Goal: Complete application form: Complete application form

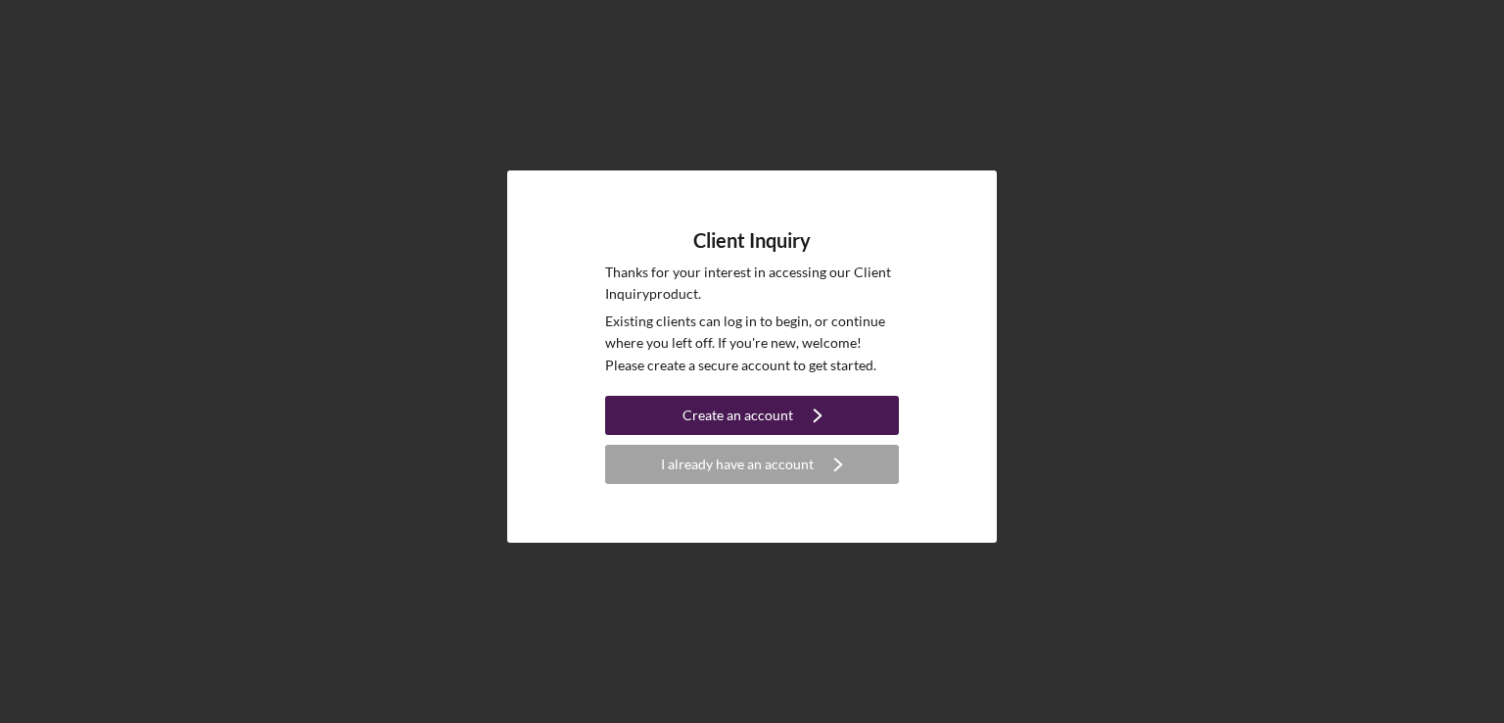
click at [786, 416] on div "Create an account" at bounding box center [738, 415] width 111 height 39
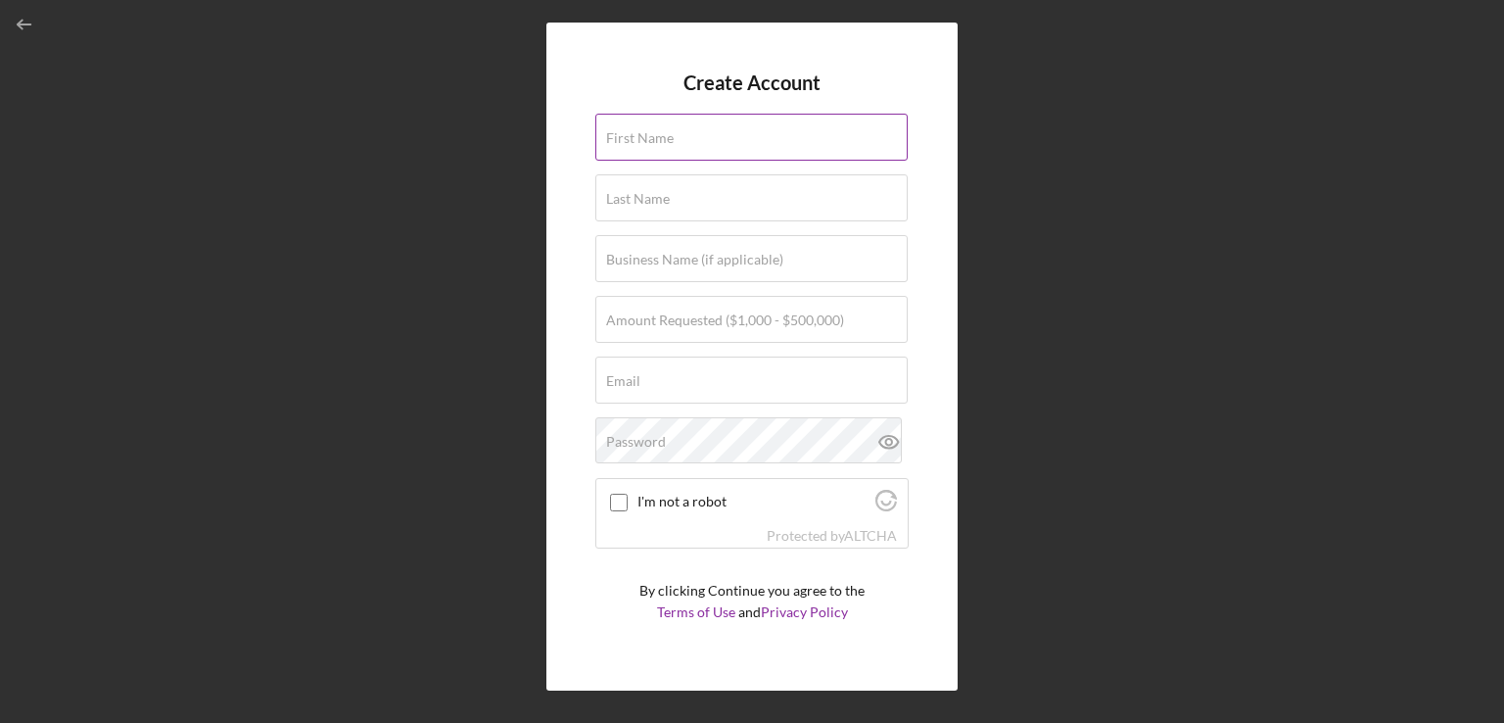
click at [703, 132] on div "First Name" at bounding box center [752, 138] width 313 height 49
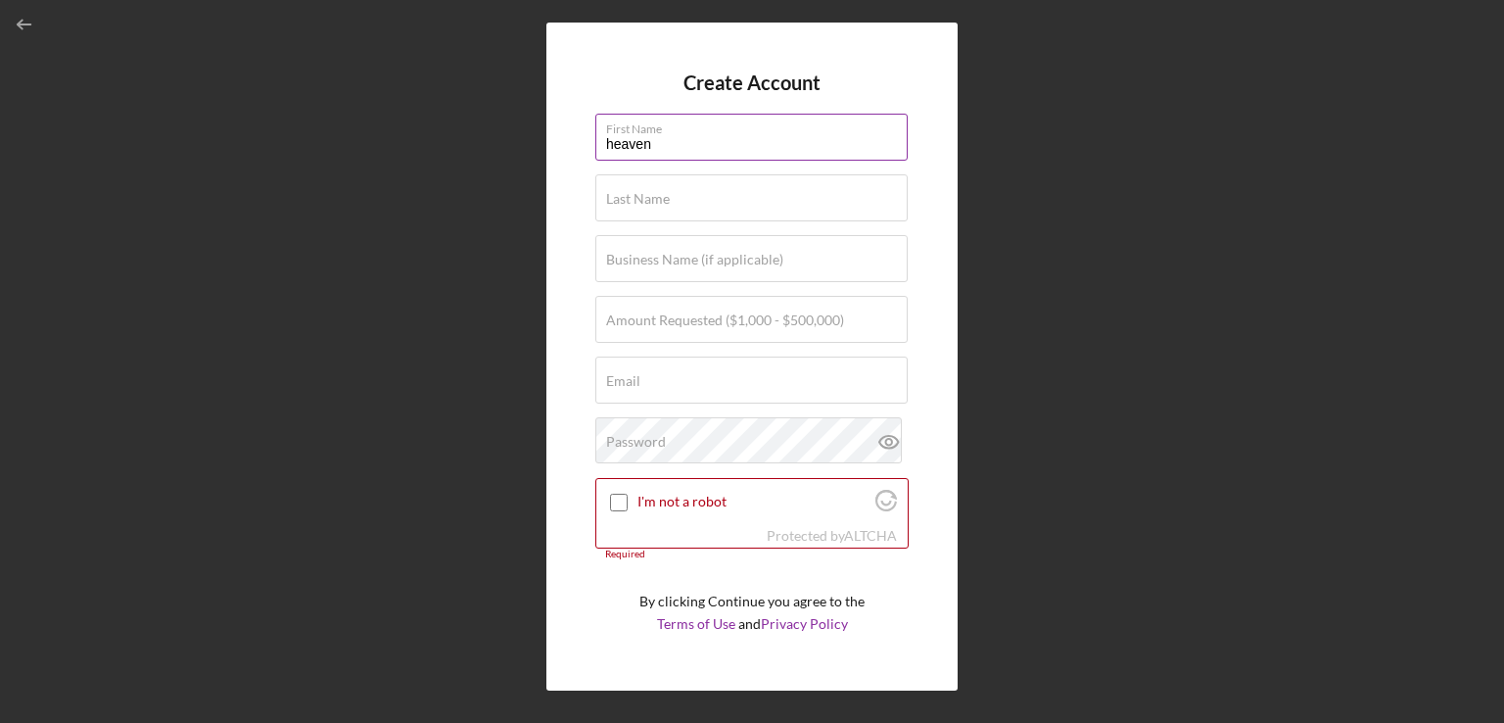
type input "heaven"
type input "[PERSON_NAME]"
type input "$50,000"
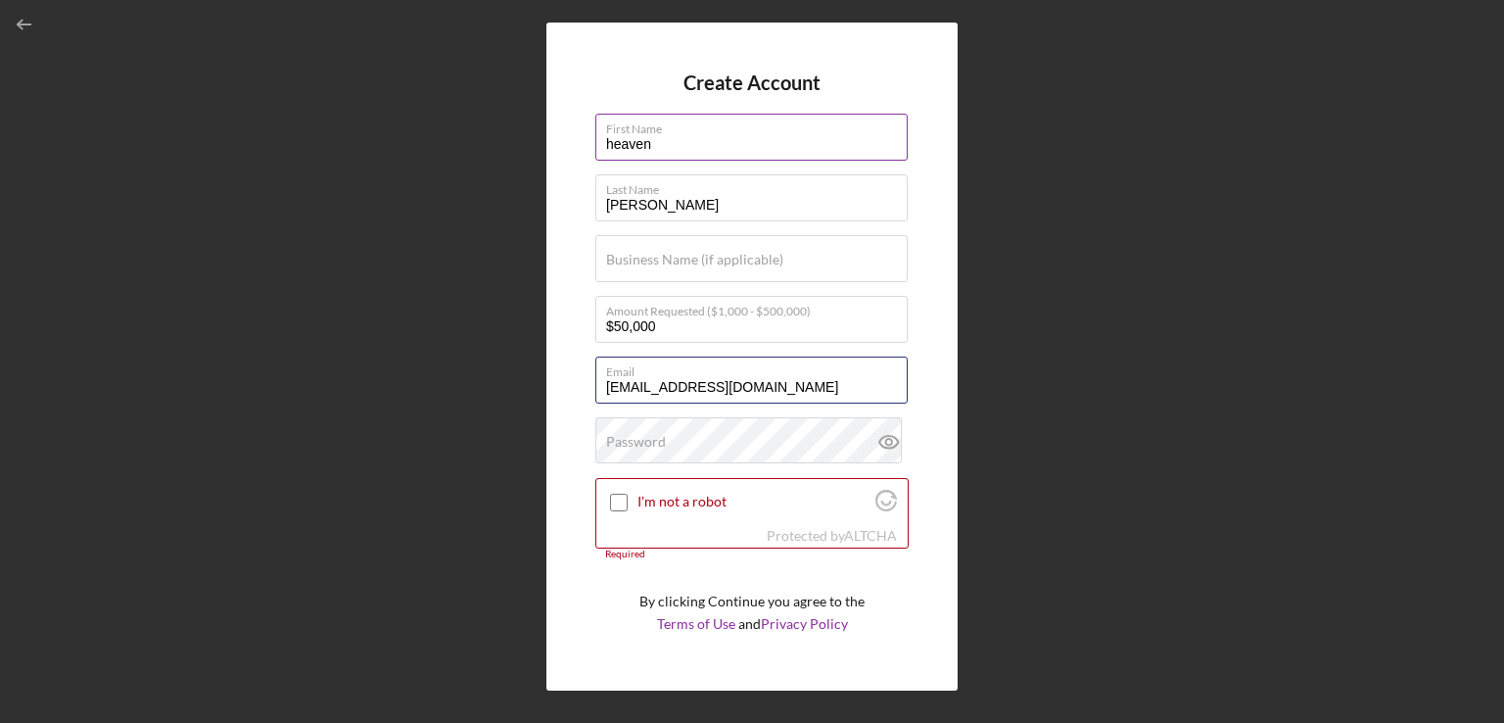
type input "[EMAIL_ADDRESS][DOMAIN_NAME]"
click at [616, 501] on input "I'm not a robot" at bounding box center [619, 503] width 18 height 18
checkbox input "true"
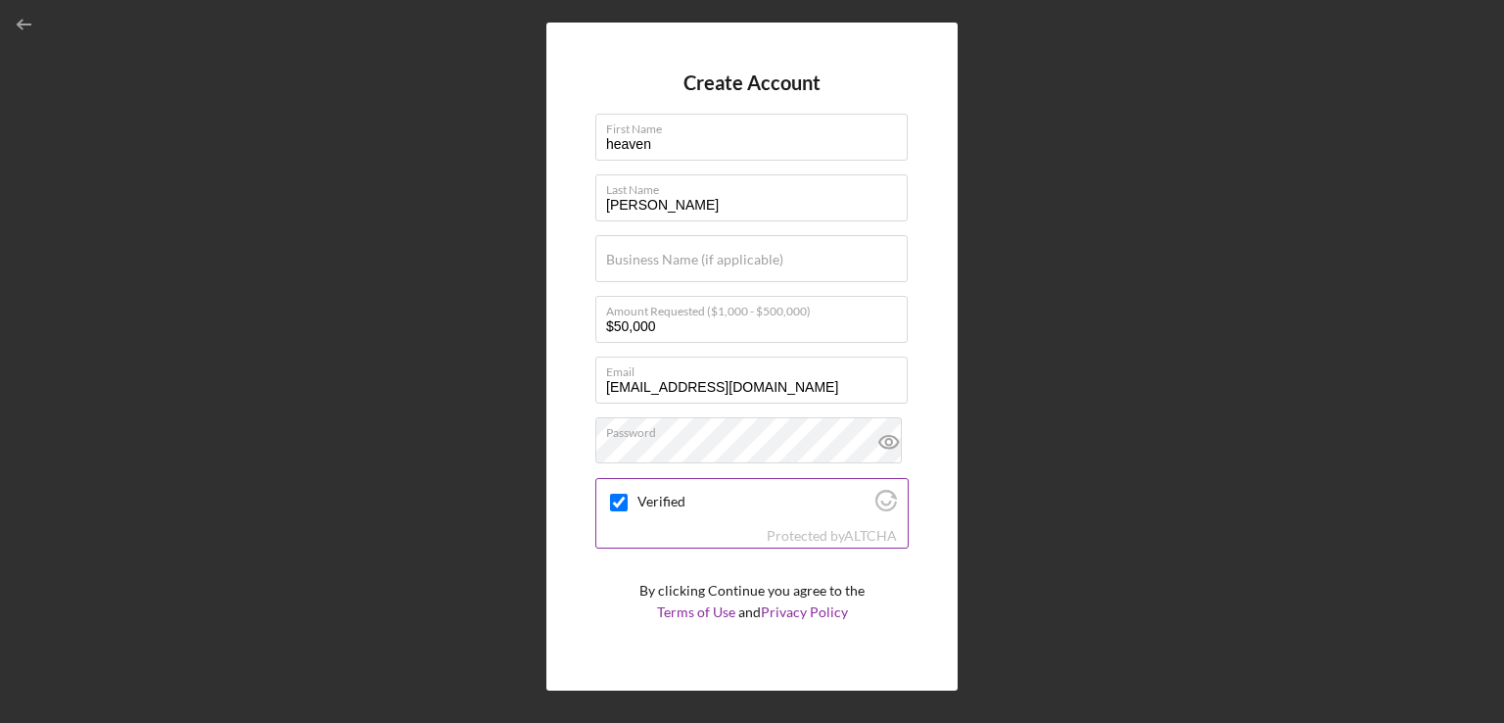
scroll to position [39, 0]
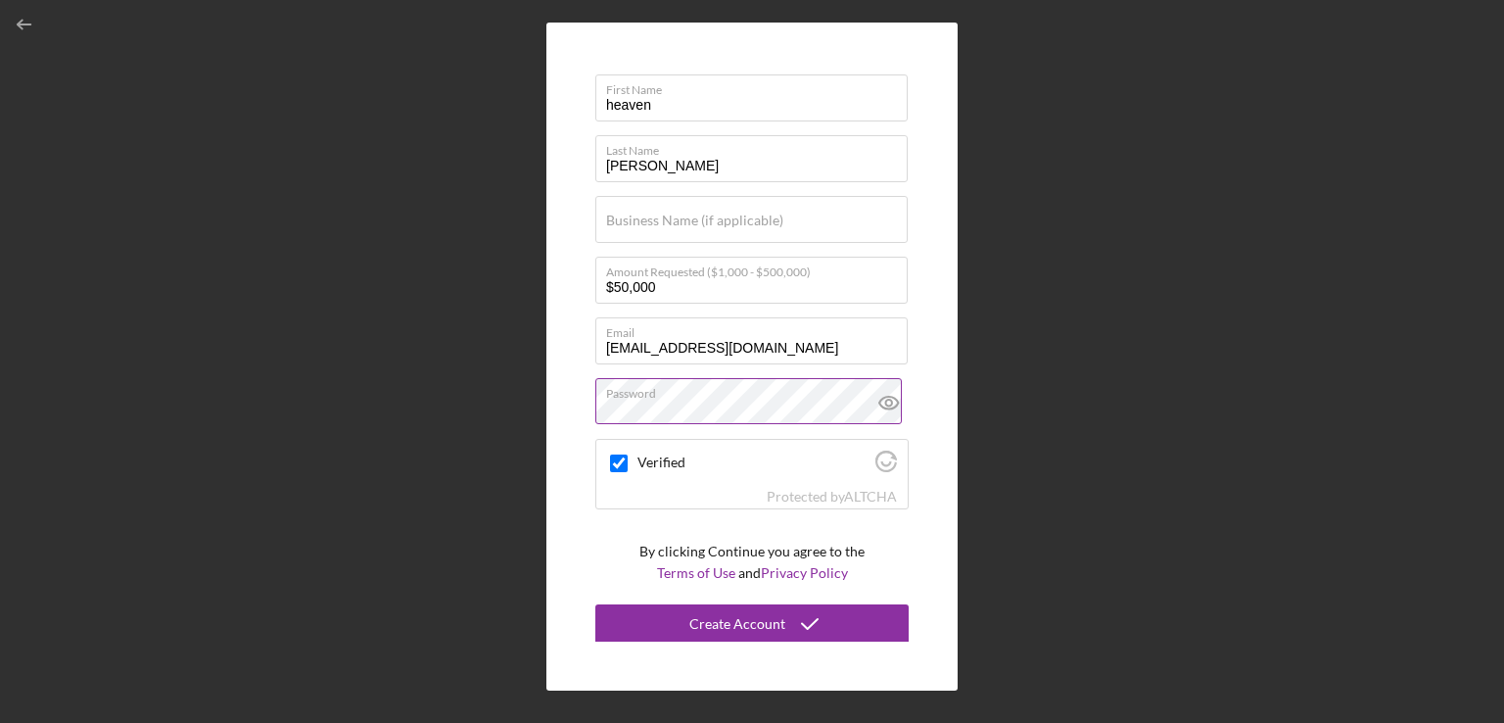
click at [885, 400] on icon at bounding box center [888, 403] width 6 height 6
click at [787, 620] on icon "submit" at bounding box center [810, 623] width 49 height 49
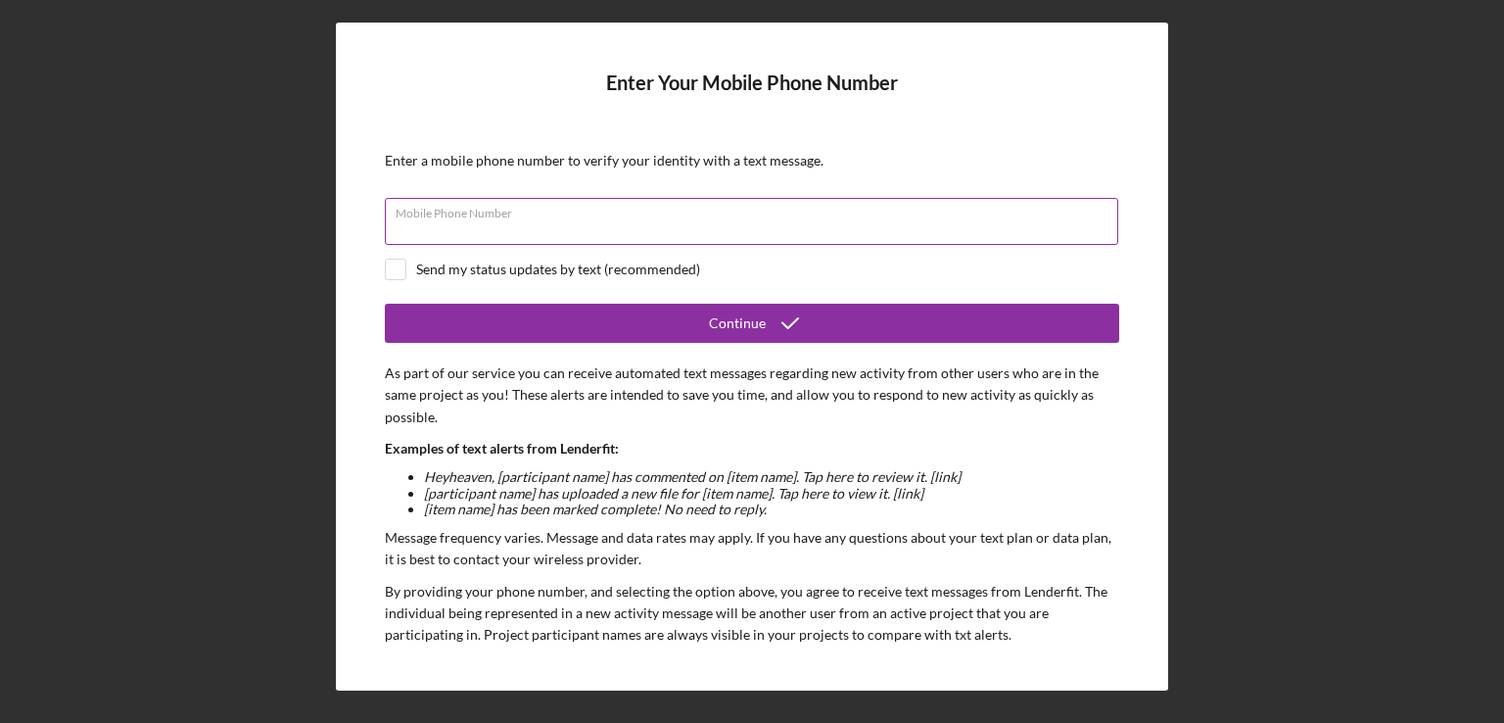
click at [447, 234] on input "Mobile Phone Number" at bounding box center [752, 221] width 734 height 47
click at [450, 228] on input "[PHONE_NUMBER]" at bounding box center [752, 221] width 734 height 47
type input "[PHONE_NUMBER]"
click at [395, 266] on input "checkbox" at bounding box center [396, 270] width 20 height 20
checkbox input "true"
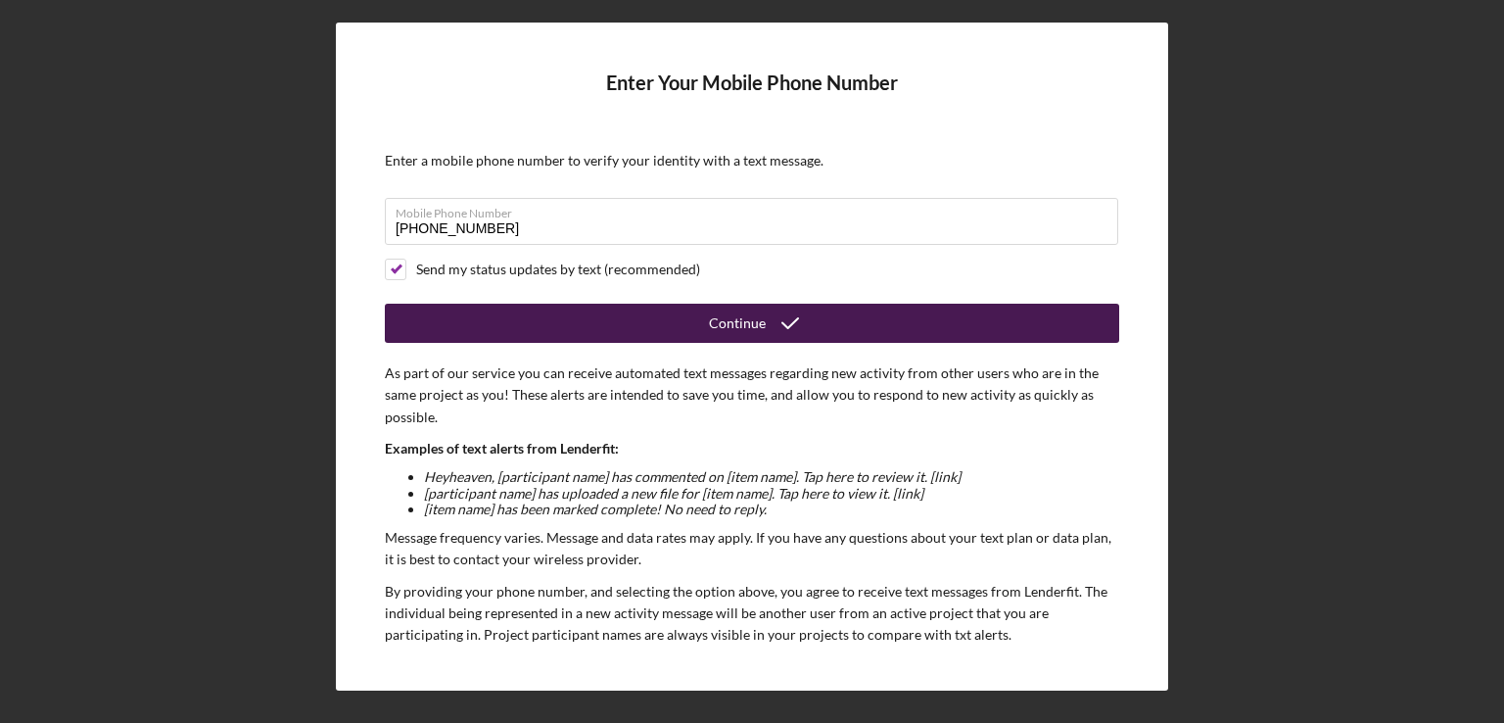
click at [741, 318] on div "Continue" at bounding box center [737, 323] width 57 height 39
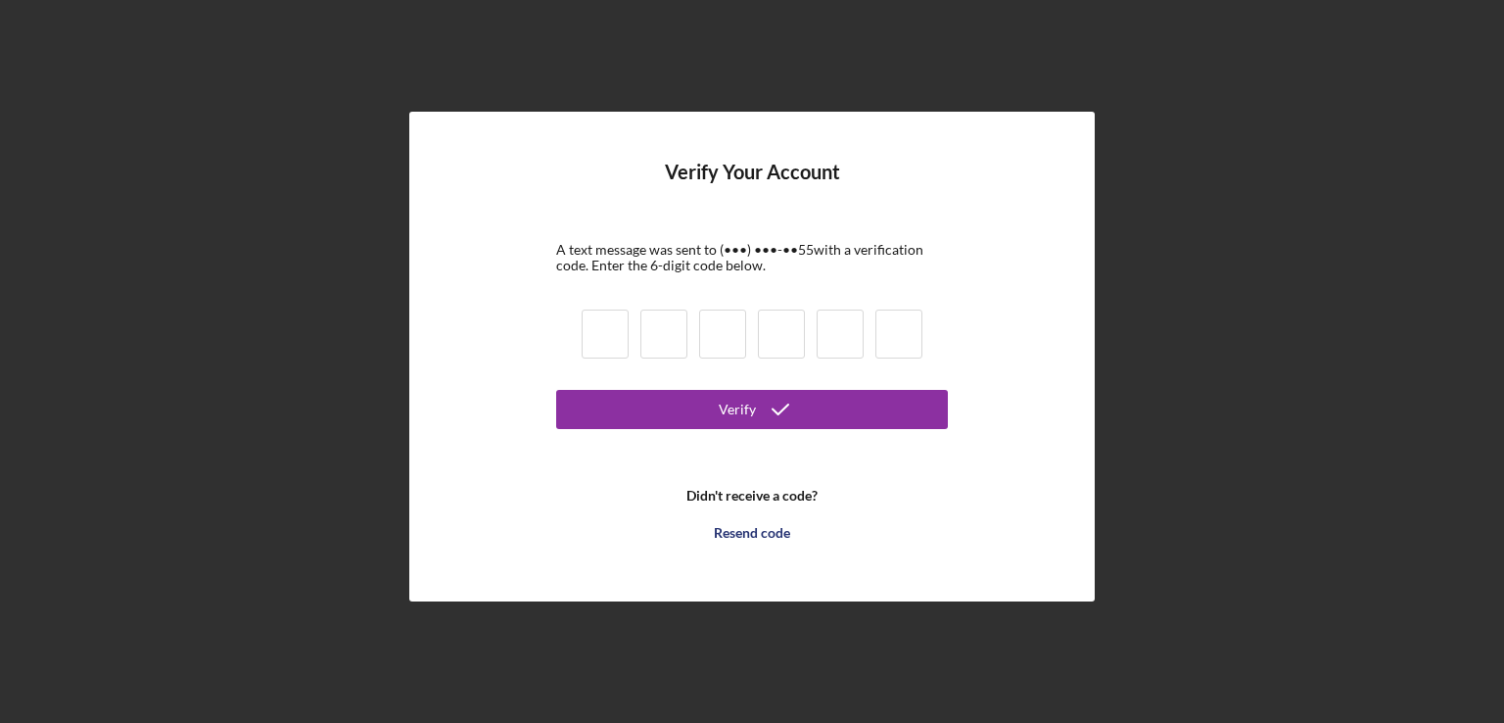
click at [607, 329] on input at bounding box center [605, 334] width 47 height 49
type input "1"
type input "4"
type input "6"
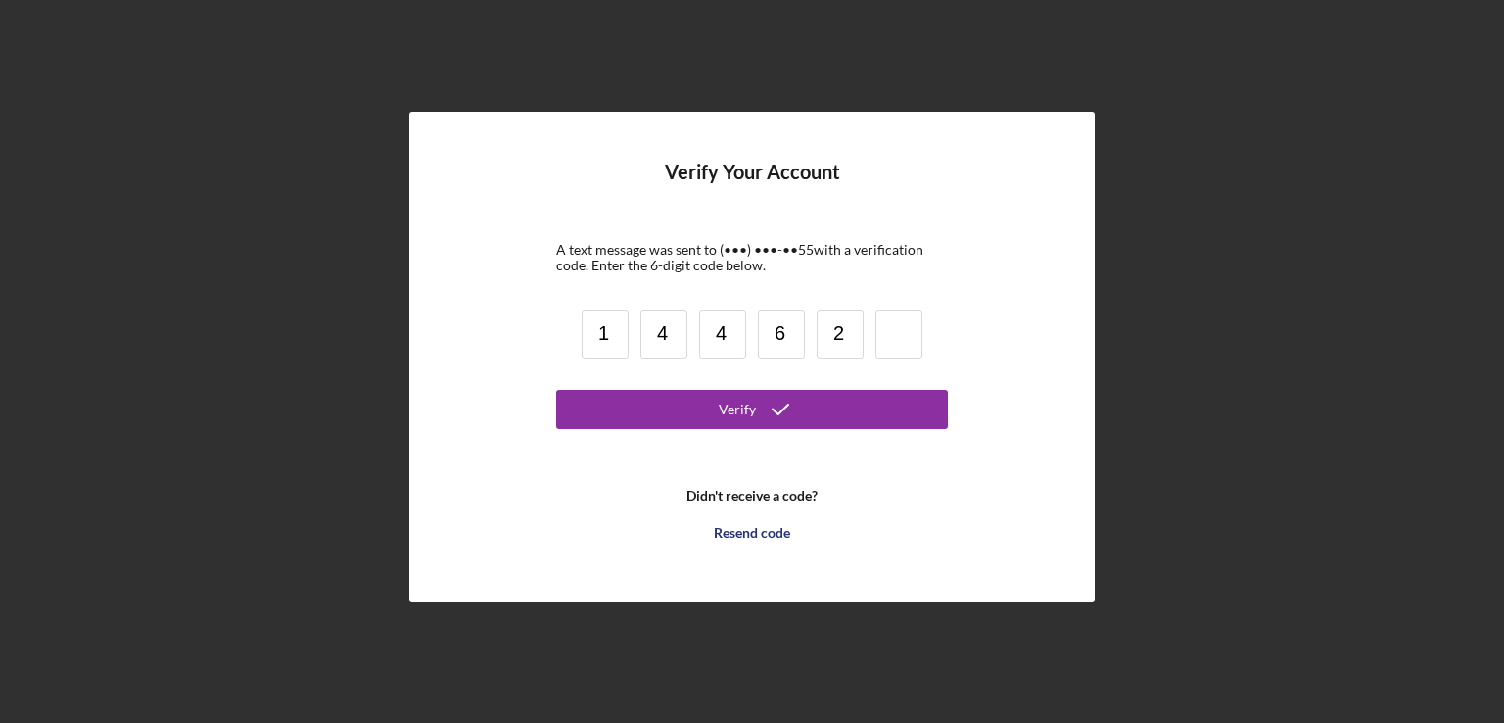
type input "2"
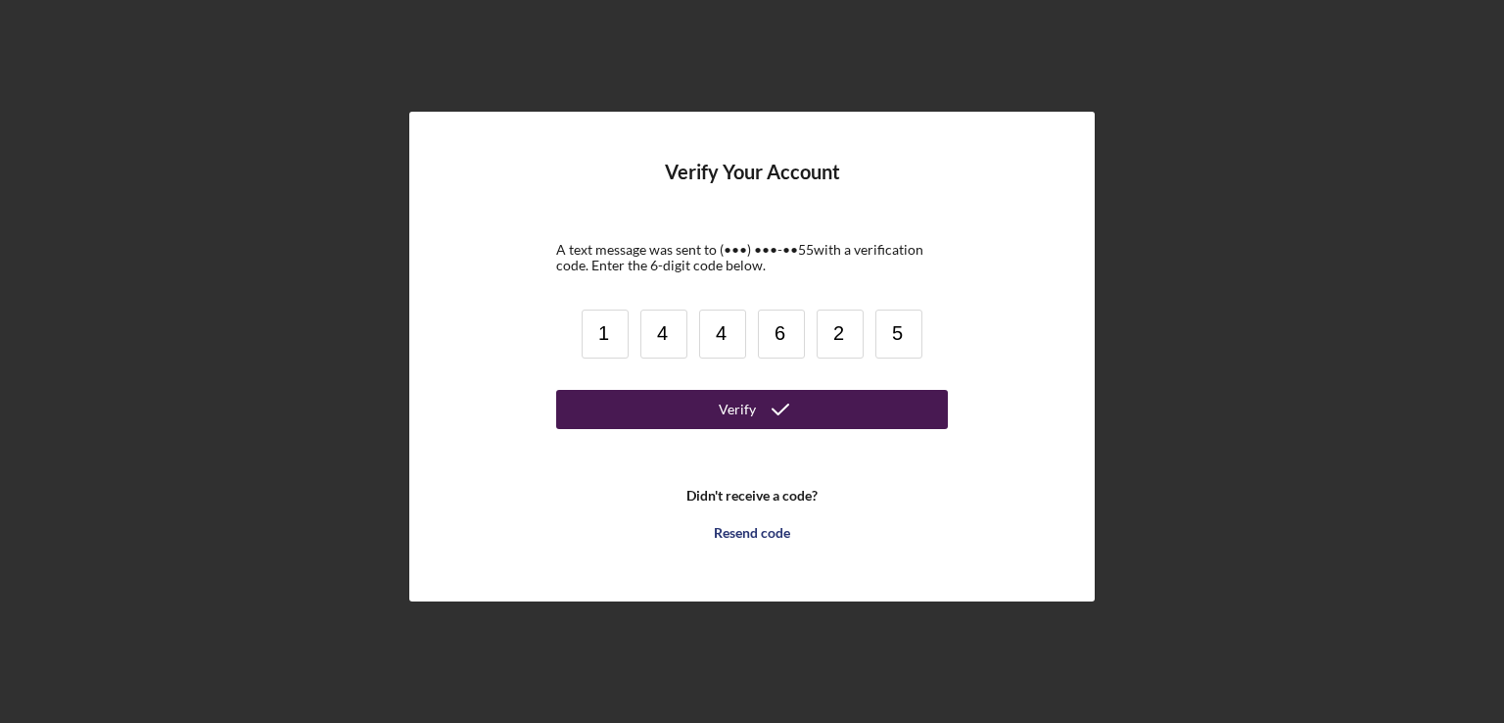
type input "5"
click at [750, 417] on div "Verify" at bounding box center [737, 409] width 37 height 39
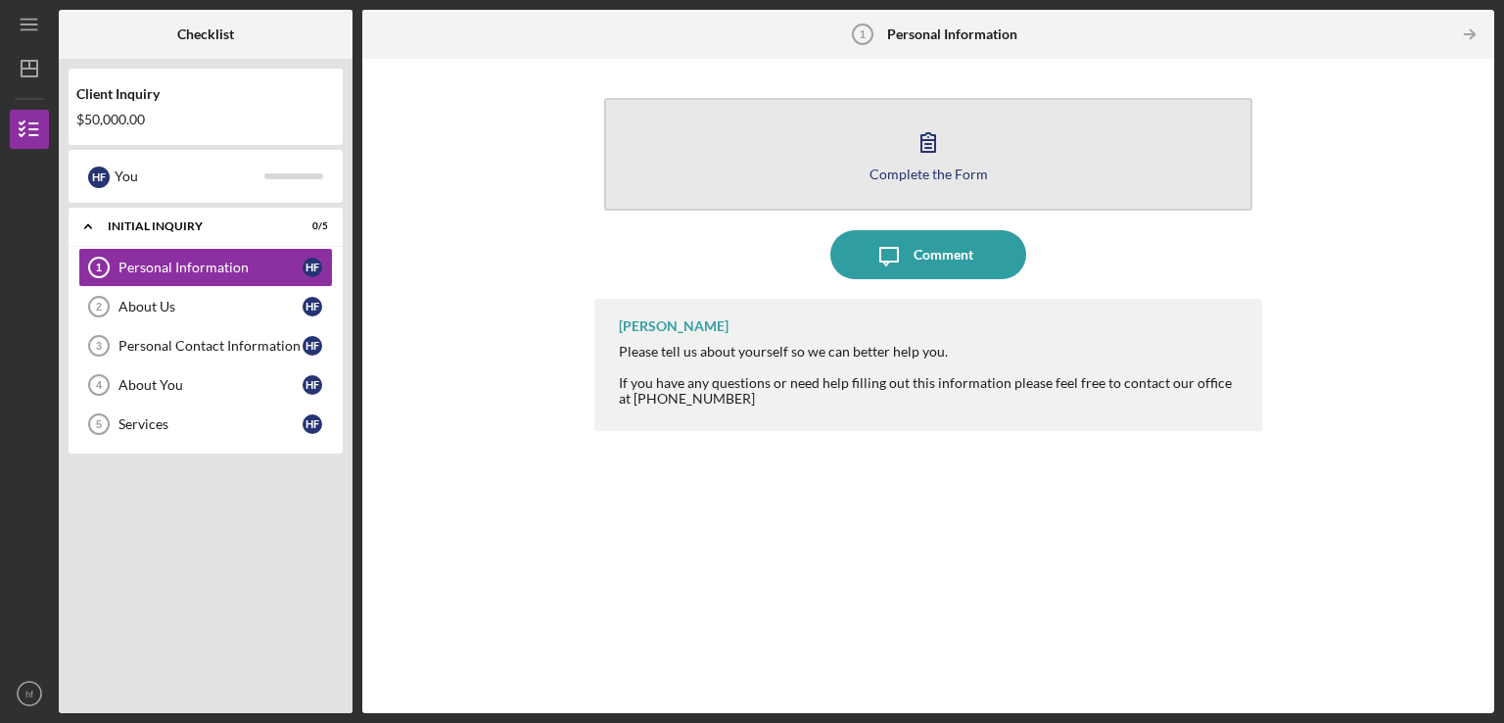
click at [943, 162] on icon "button" at bounding box center [928, 142] width 49 height 49
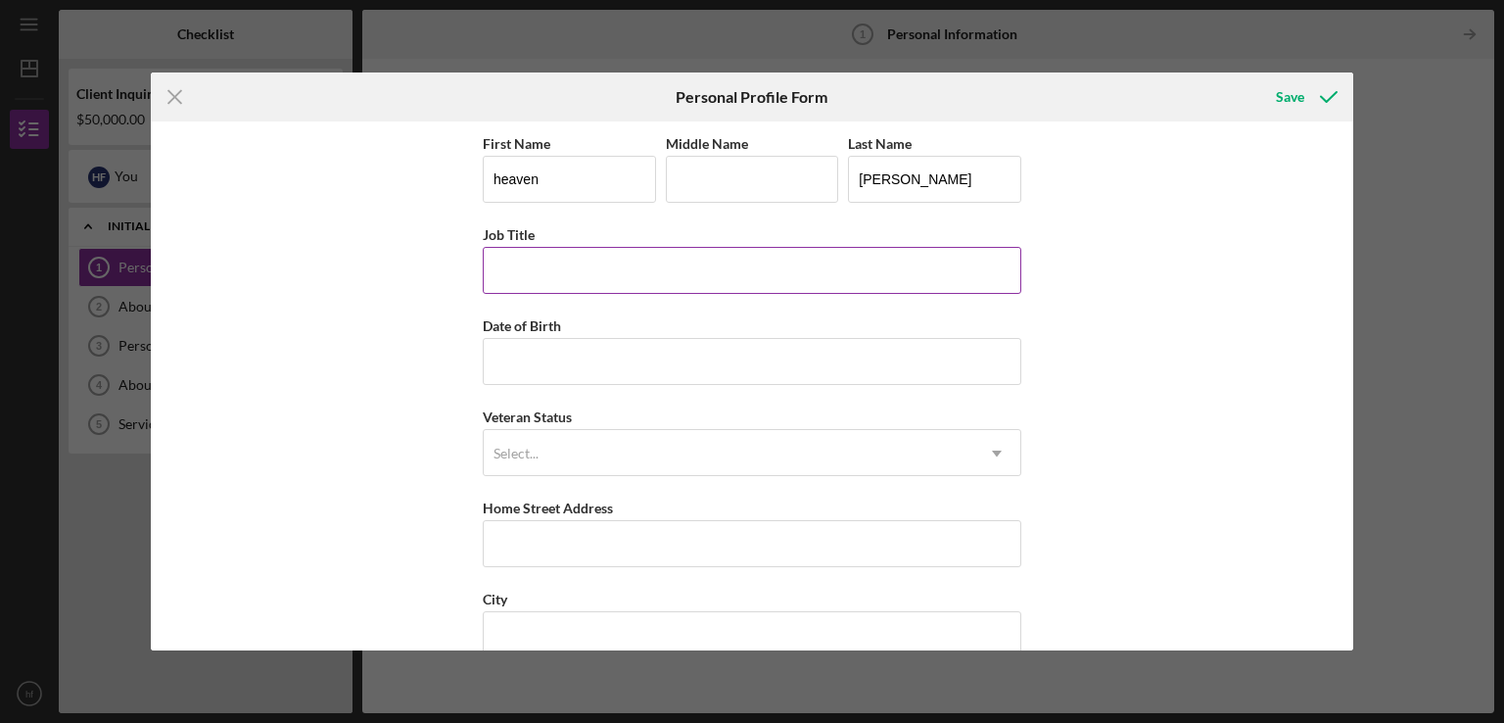
click at [580, 272] on input "Job Title" at bounding box center [752, 270] width 539 height 47
type input "Teacher at [GEOGRAPHIC_DATA]"
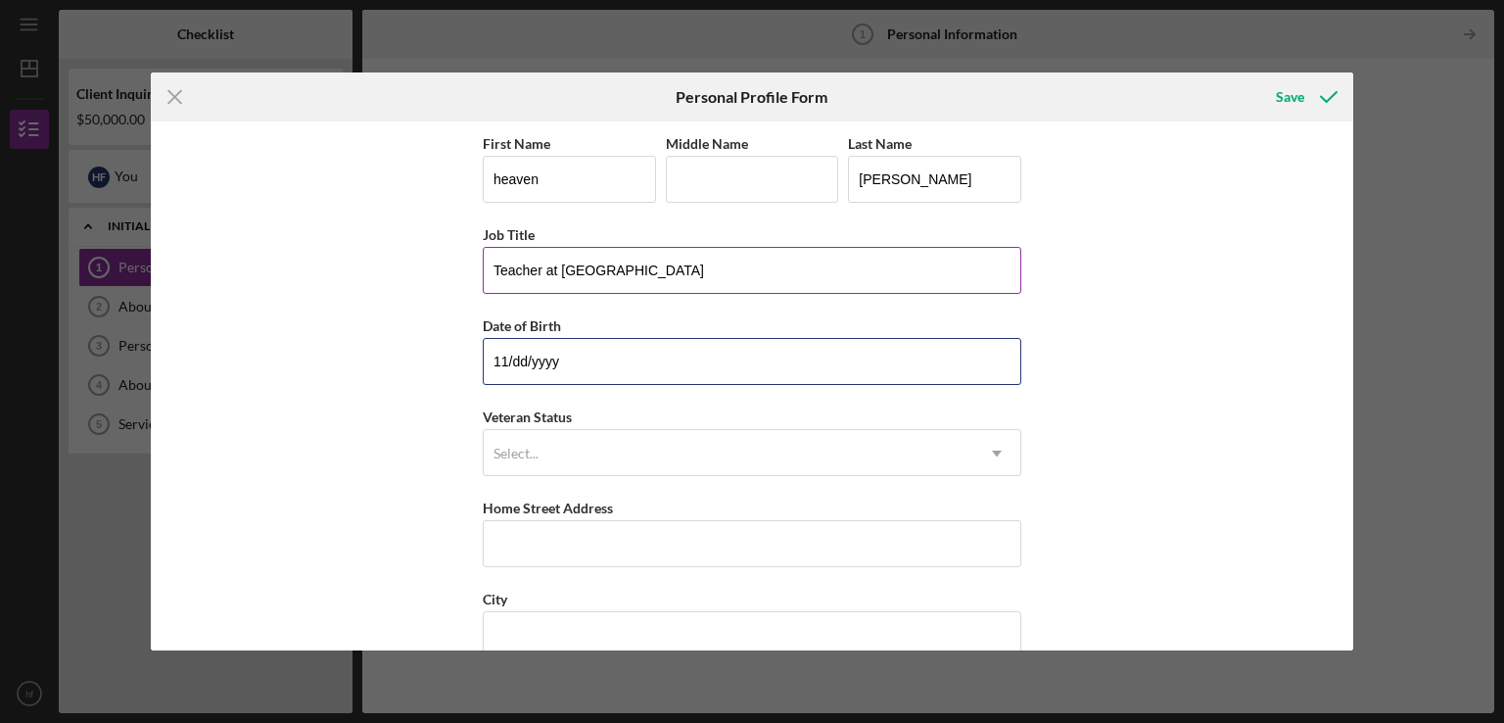
type input "1m/dd/yyyy"
type input "[DATE]"
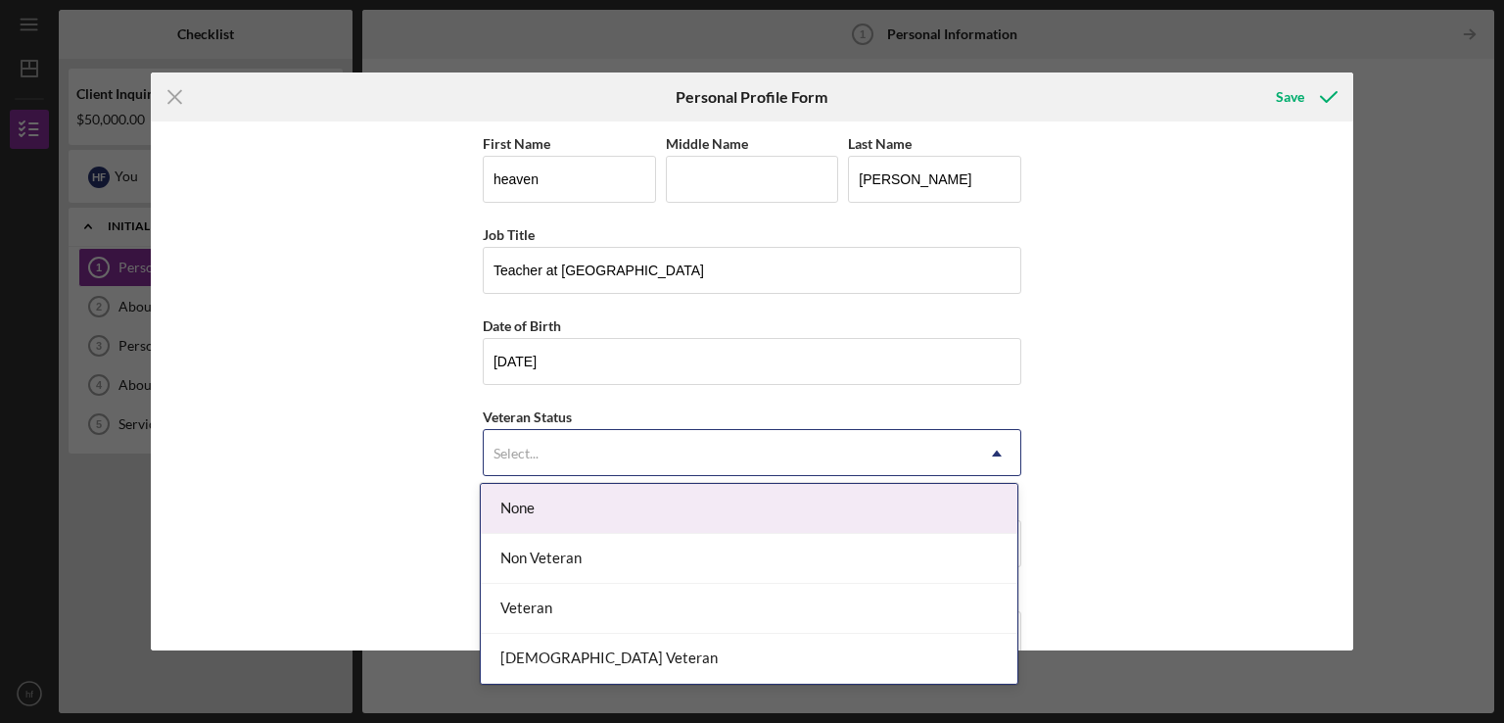
click at [995, 449] on icon "Icon/Dropdown Arrow" at bounding box center [997, 453] width 47 height 47
click at [743, 503] on div "None" at bounding box center [749, 509] width 537 height 50
click at [987, 449] on icon "Icon/Dropdown Arrow" at bounding box center [997, 453] width 47 height 47
click at [616, 502] on div "None" at bounding box center [749, 509] width 537 height 50
click at [790, 432] on div "Select..." at bounding box center [729, 453] width 490 height 45
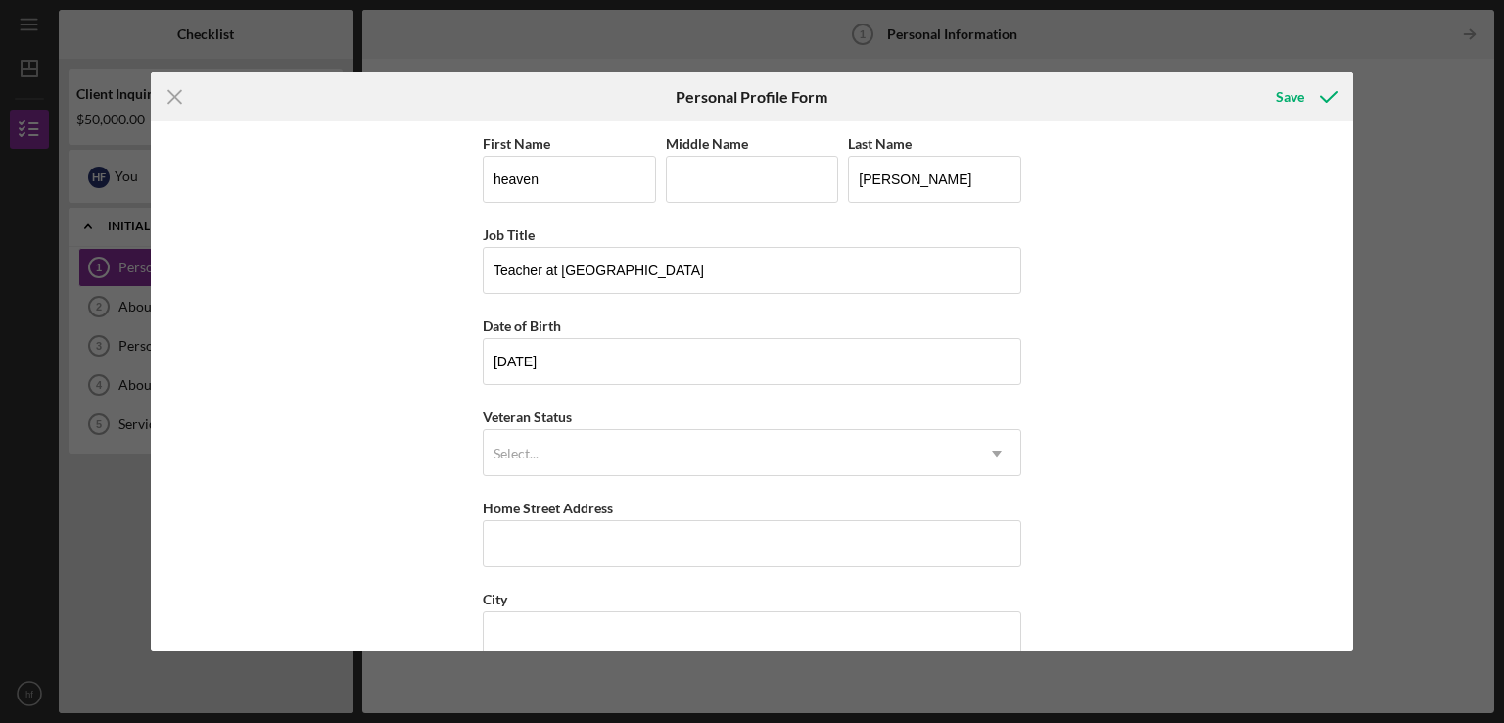
drag, startPoint x: 790, startPoint y: 443, endPoint x: 941, endPoint y: 477, distance: 154.7
click at [941, 477] on div "First Name heaven Middle Name Last Name [PERSON_NAME] Job Title Teacher at Ojib…" at bounding box center [752, 496] width 539 height 730
click at [949, 455] on div "Select..." at bounding box center [729, 453] width 490 height 45
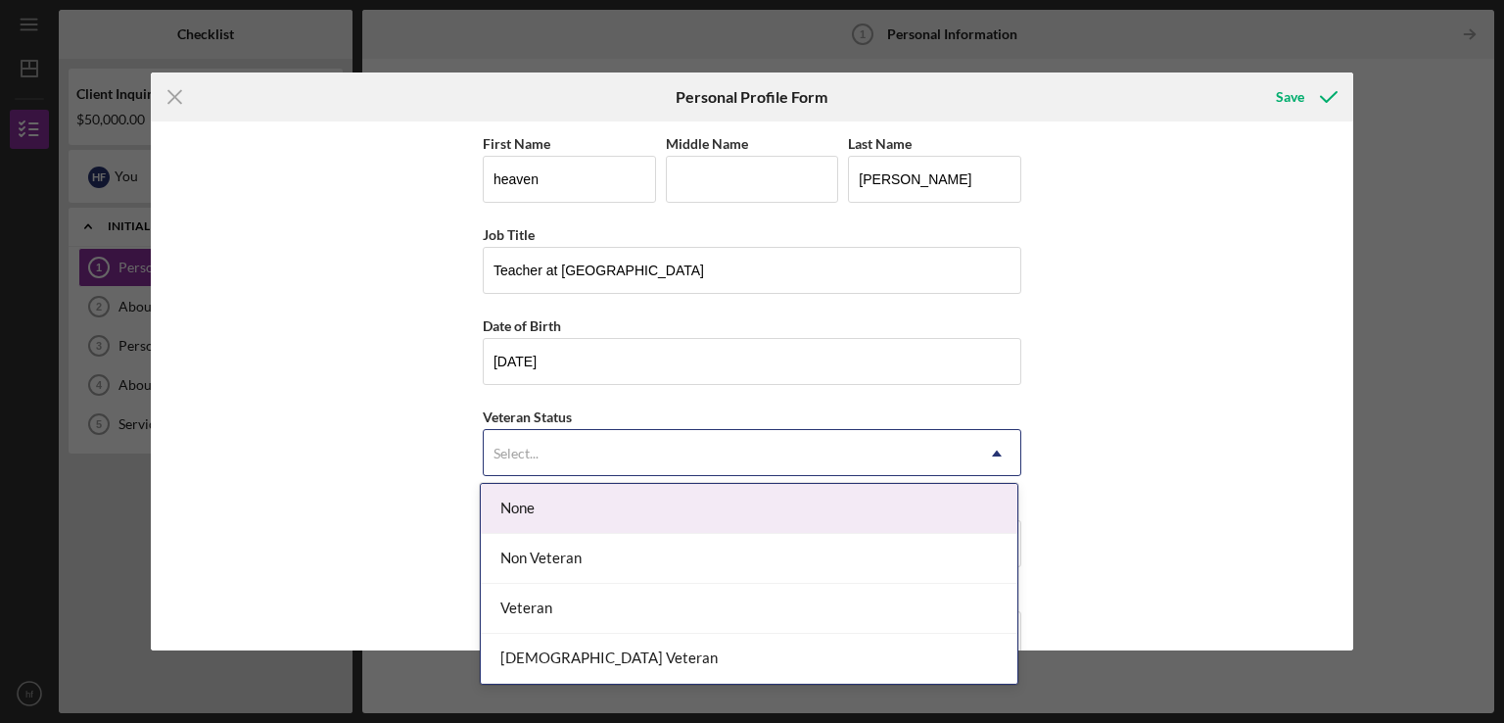
click at [516, 515] on div "None" at bounding box center [749, 509] width 537 height 50
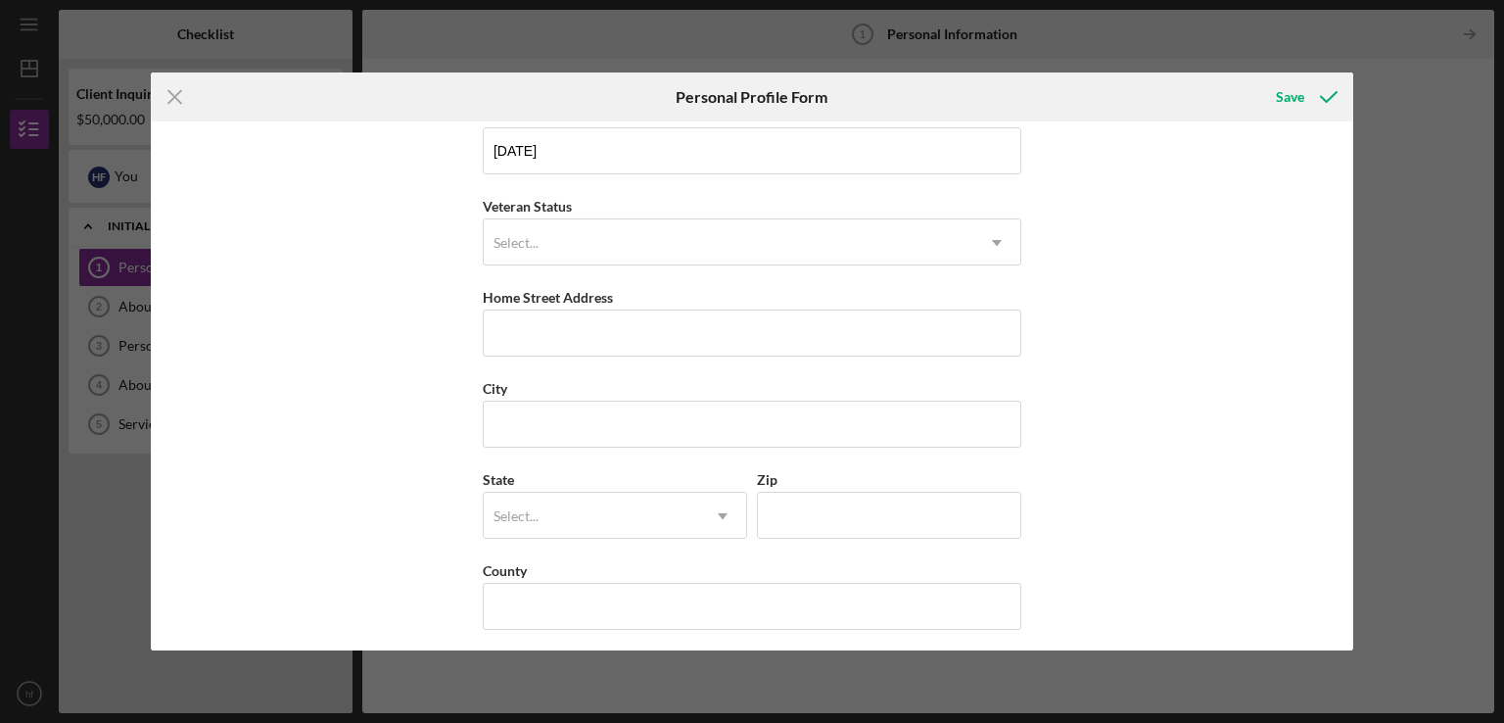
scroll to position [216, 0]
click at [681, 315] on input "Home Street Address" at bounding box center [752, 327] width 539 height 47
type input "[STREET_ADDRESS]"
type input "Couderay"
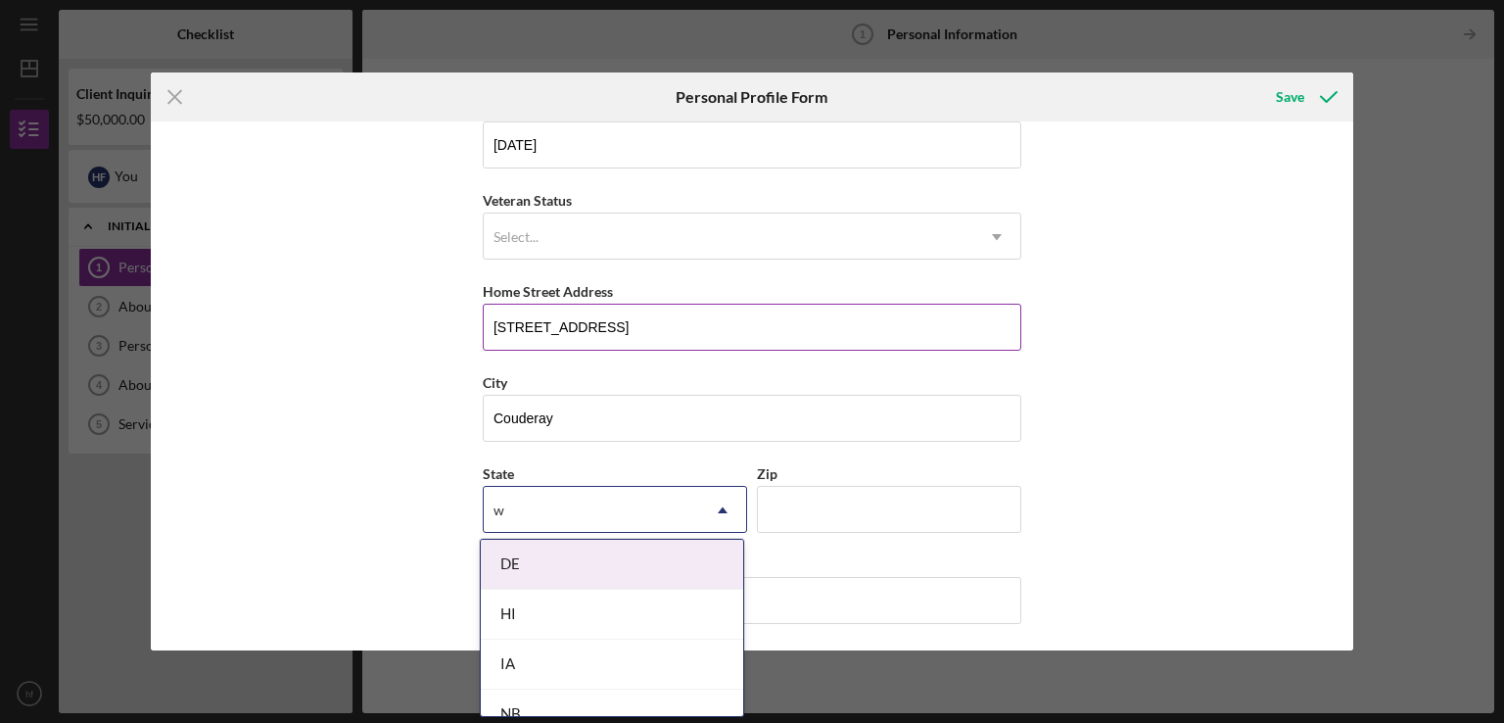
type input "wi"
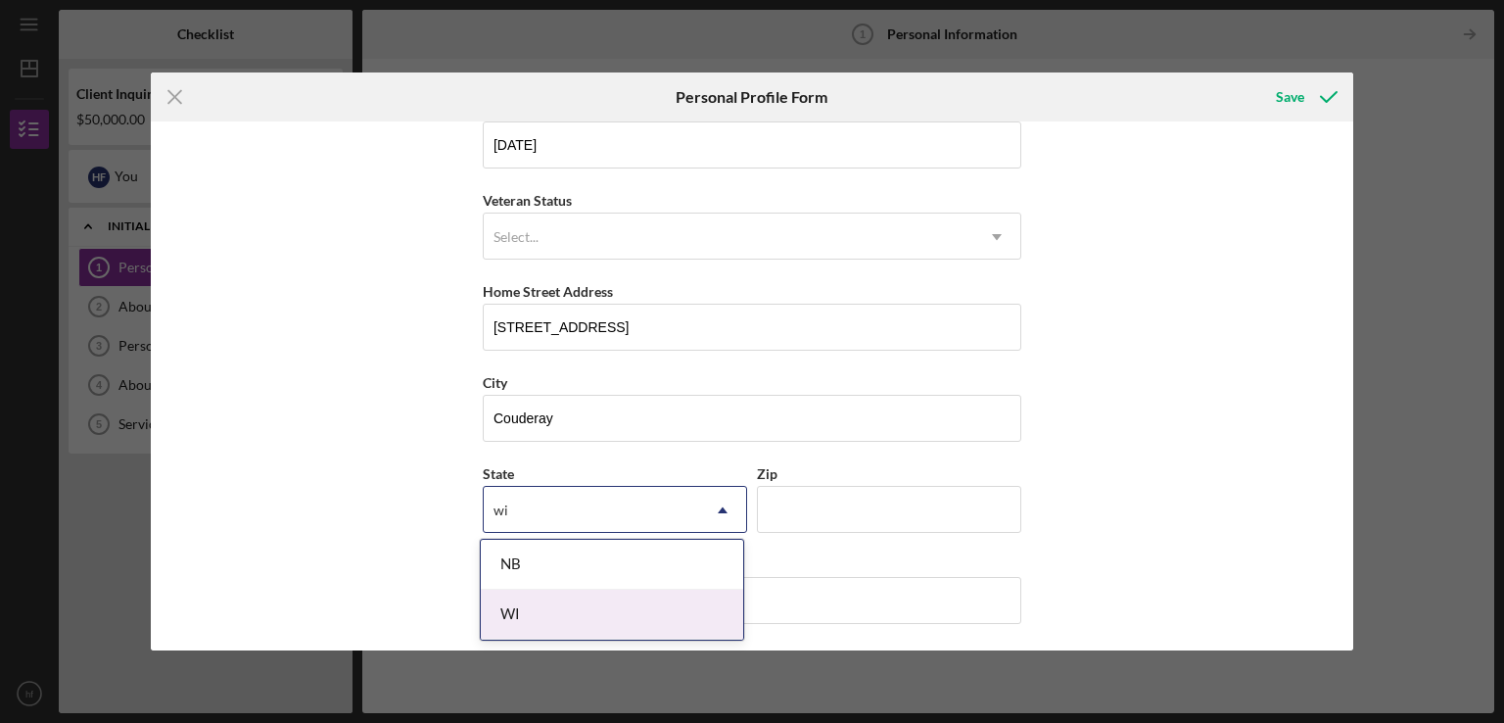
click at [521, 616] on div "WI" at bounding box center [612, 615] width 262 height 50
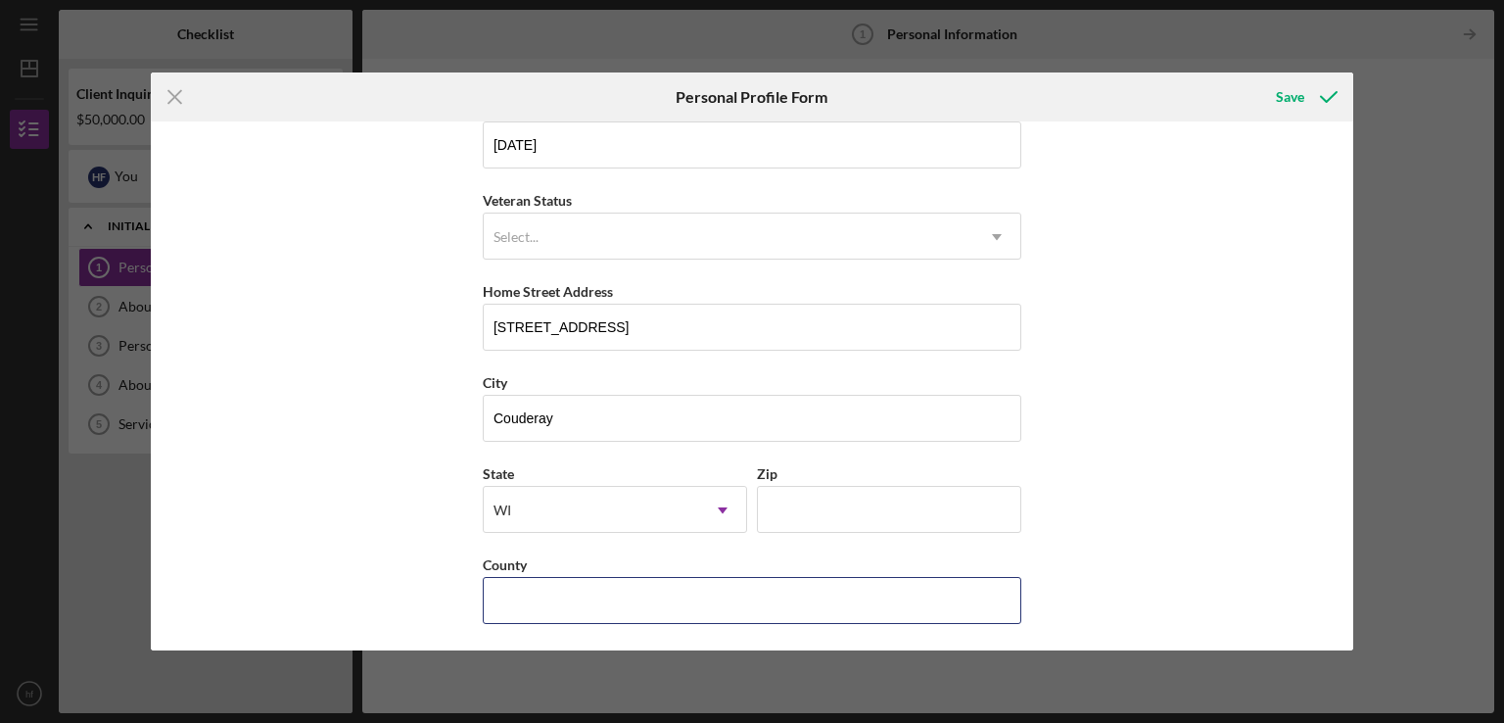
click at [521, 616] on input "County" at bounding box center [752, 600] width 539 height 47
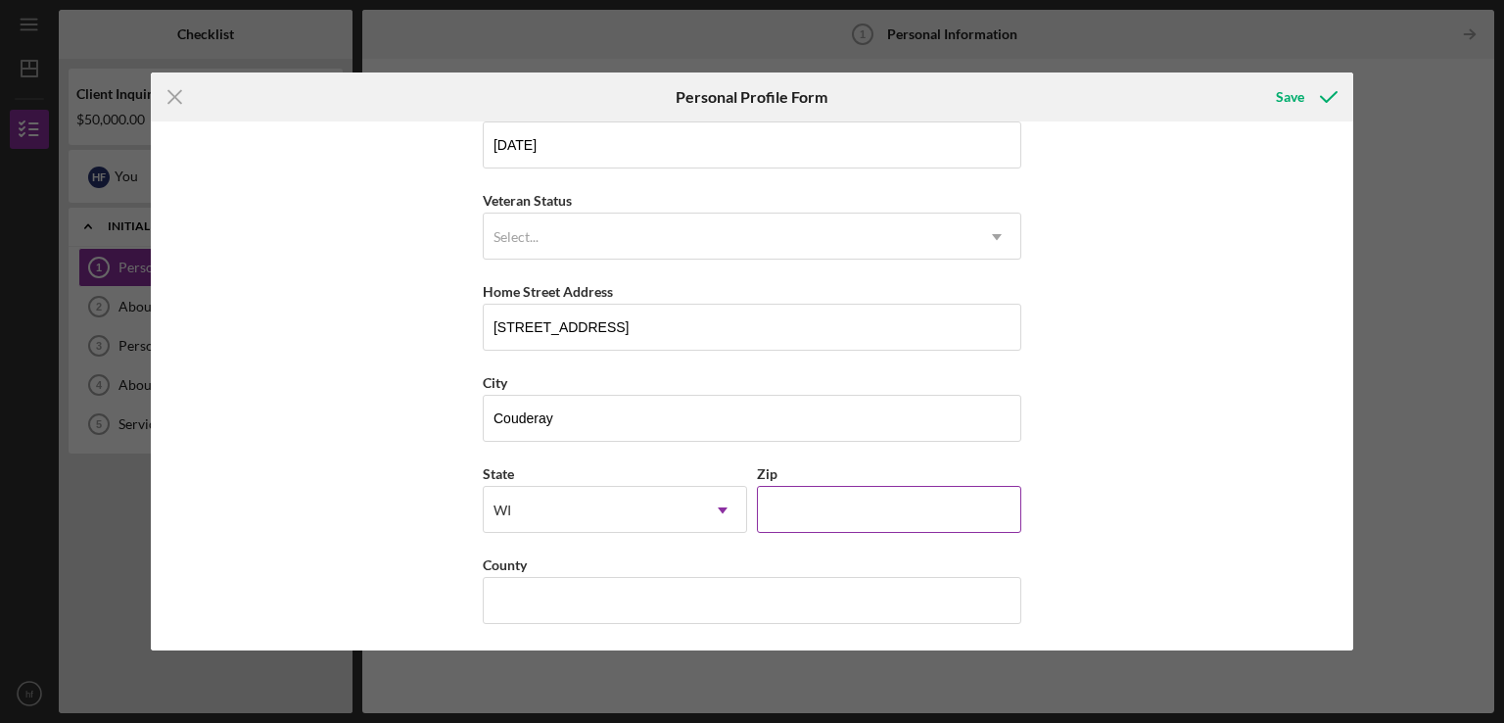
click at [831, 517] on input "Zip" at bounding box center [889, 509] width 264 height 47
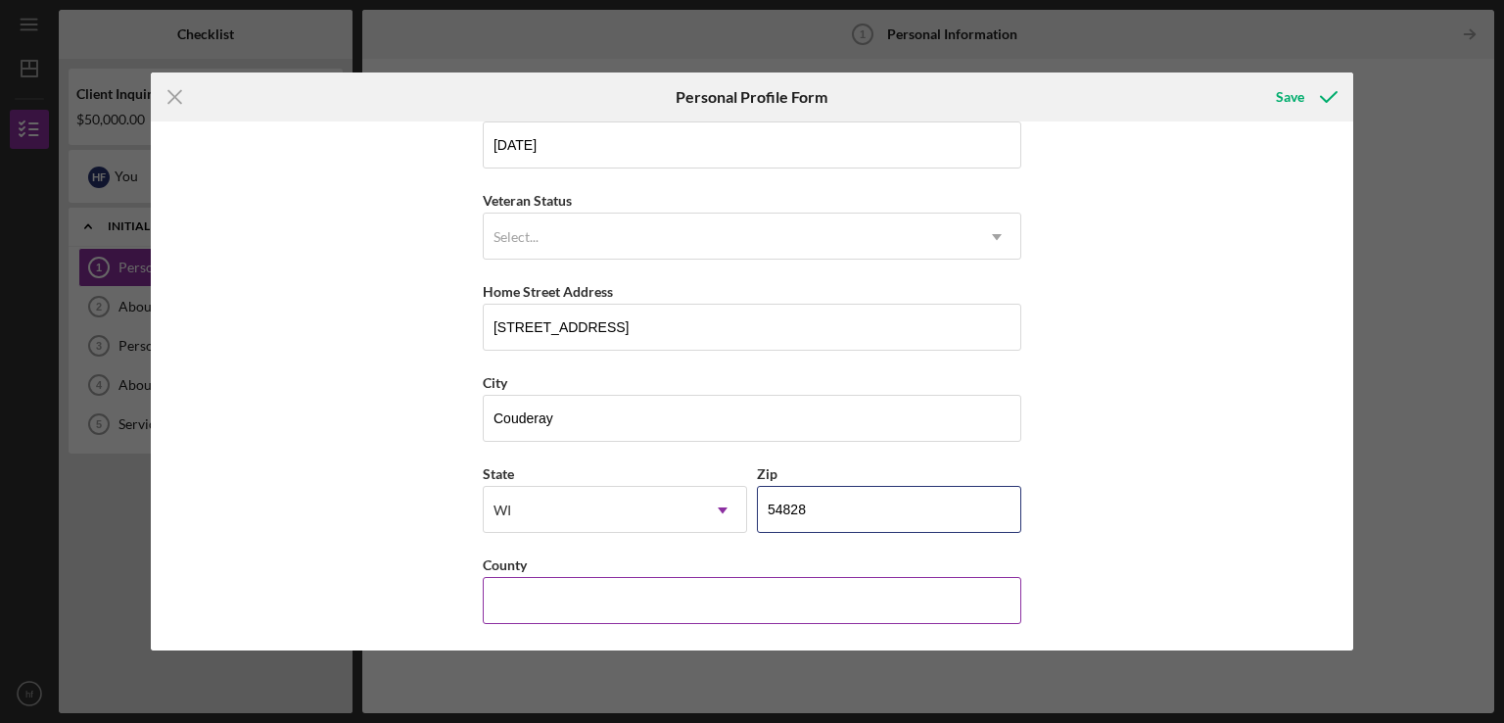
type input "54828"
click at [536, 593] on input "County" at bounding box center [752, 600] width 539 height 47
type input "[PERSON_NAME]"
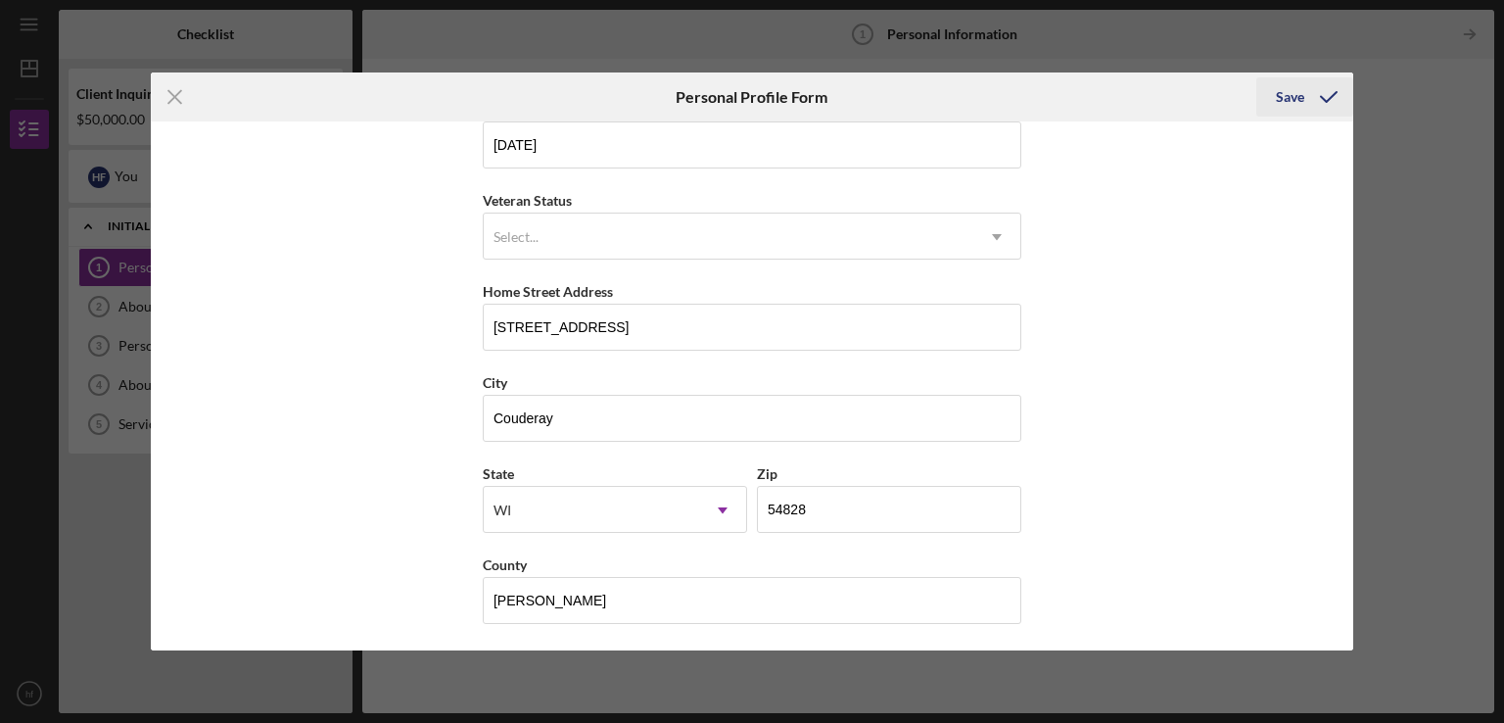
click at [1294, 91] on div "Save" at bounding box center [1290, 96] width 28 height 39
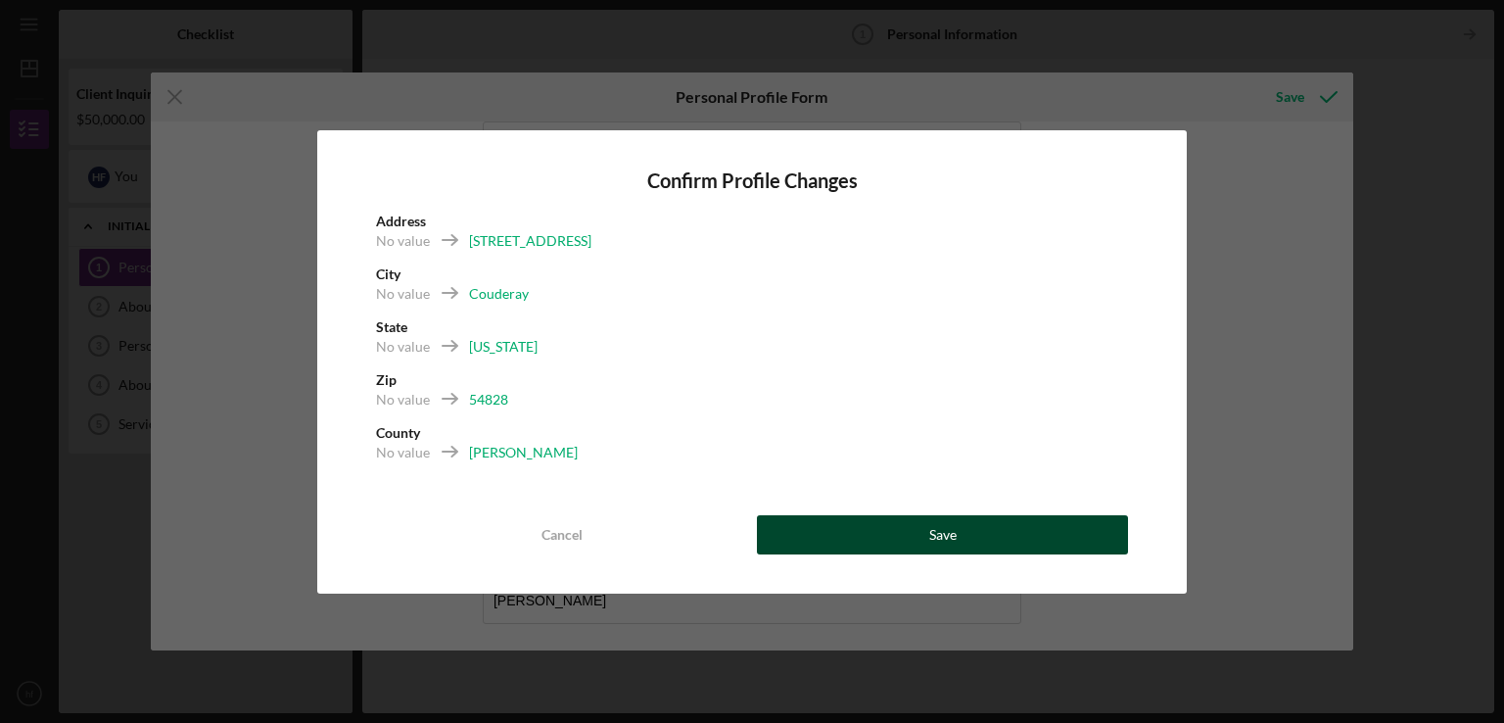
click at [918, 543] on button "Save" at bounding box center [942, 534] width 371 height 39
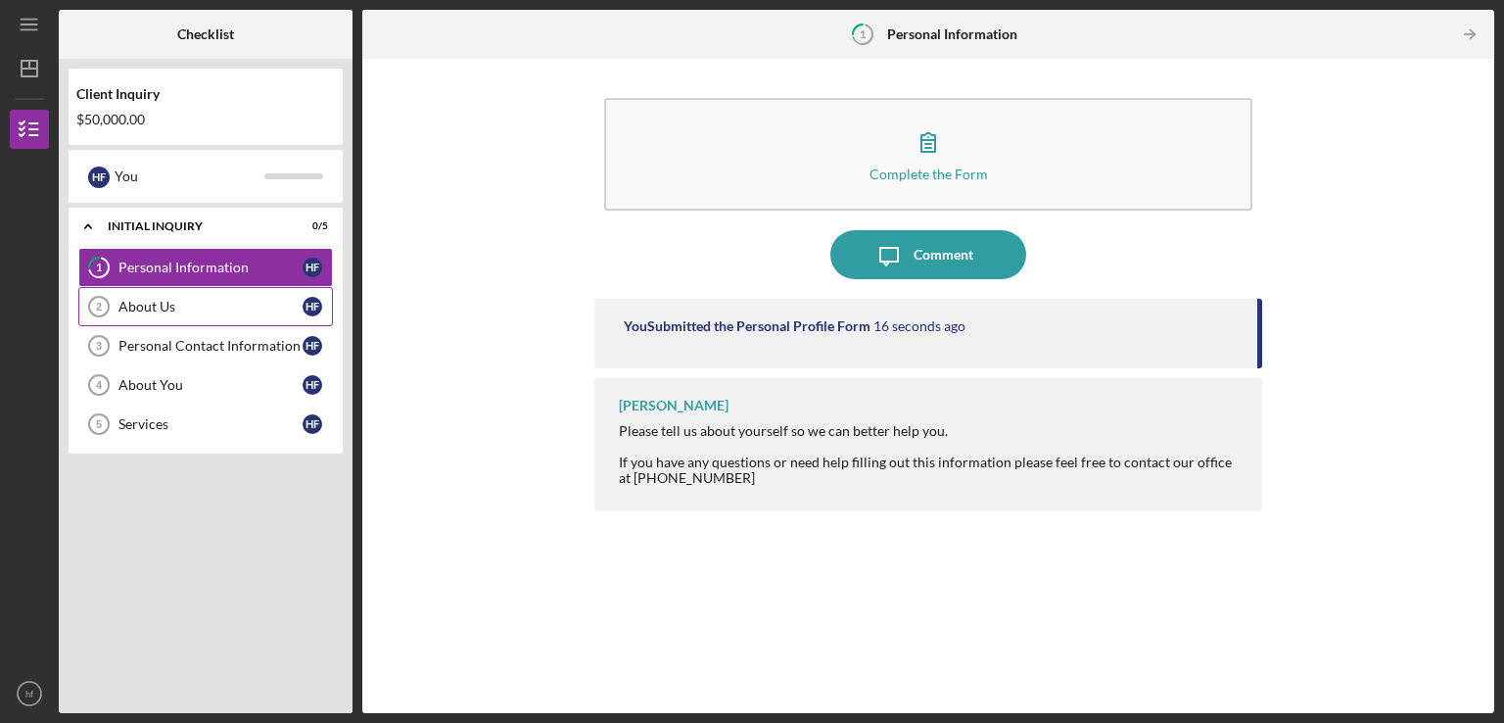
click at [170, 299] on div "About Us" at bounding box center [211, 307] width 184 height 16
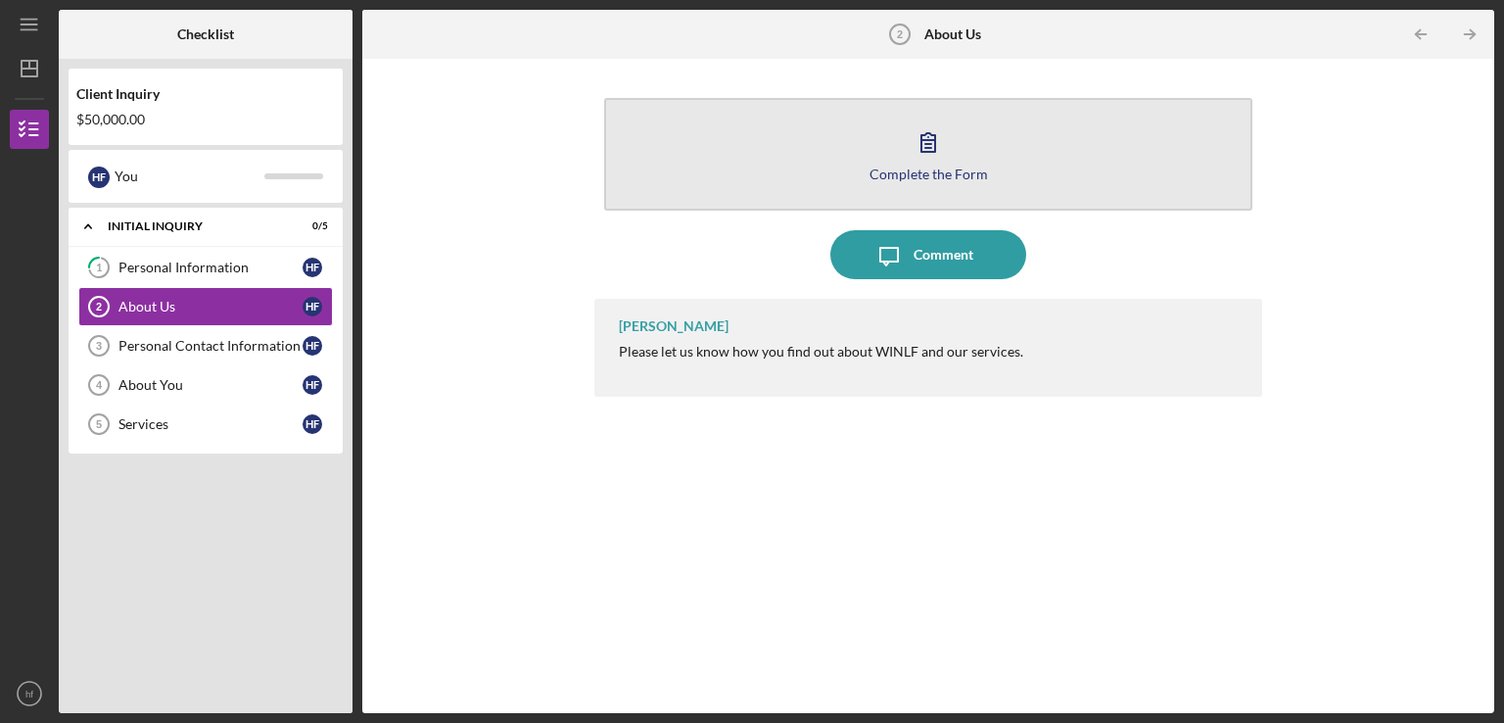
click at [887, 158] on button "Complete the Form Form" at bounding box center [928, 154] width 648 height 113
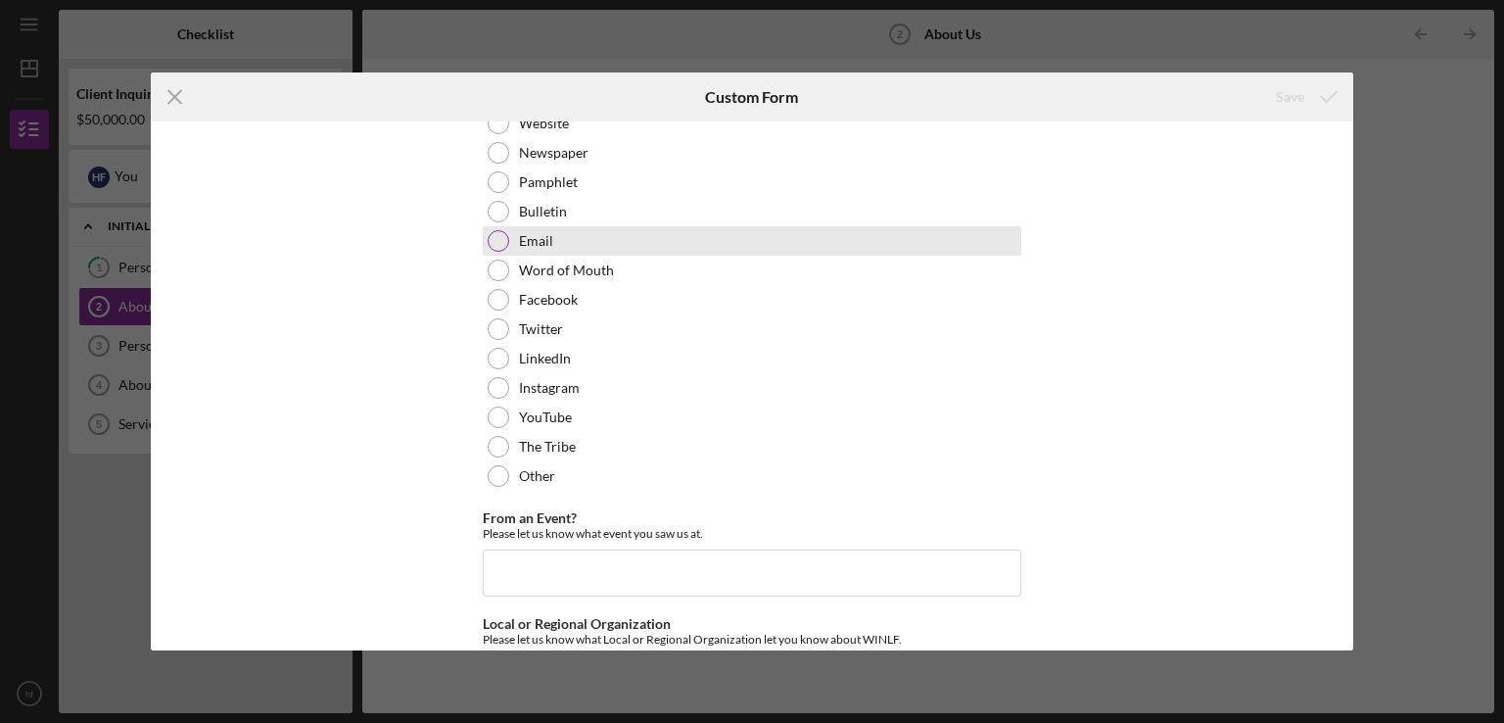
scroll to position [176, 0]
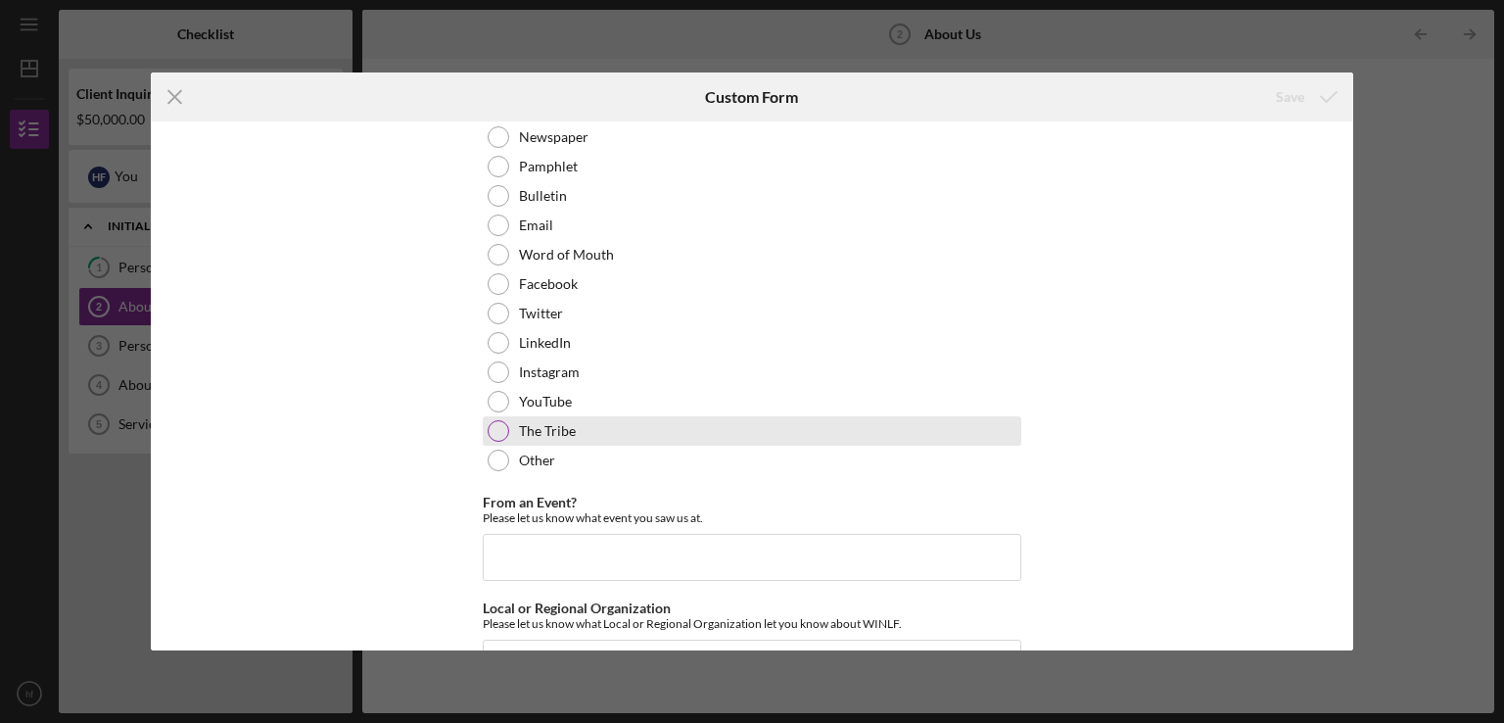
click at [494, 430] on div at bounding box center [499, 431] width 22 height 22
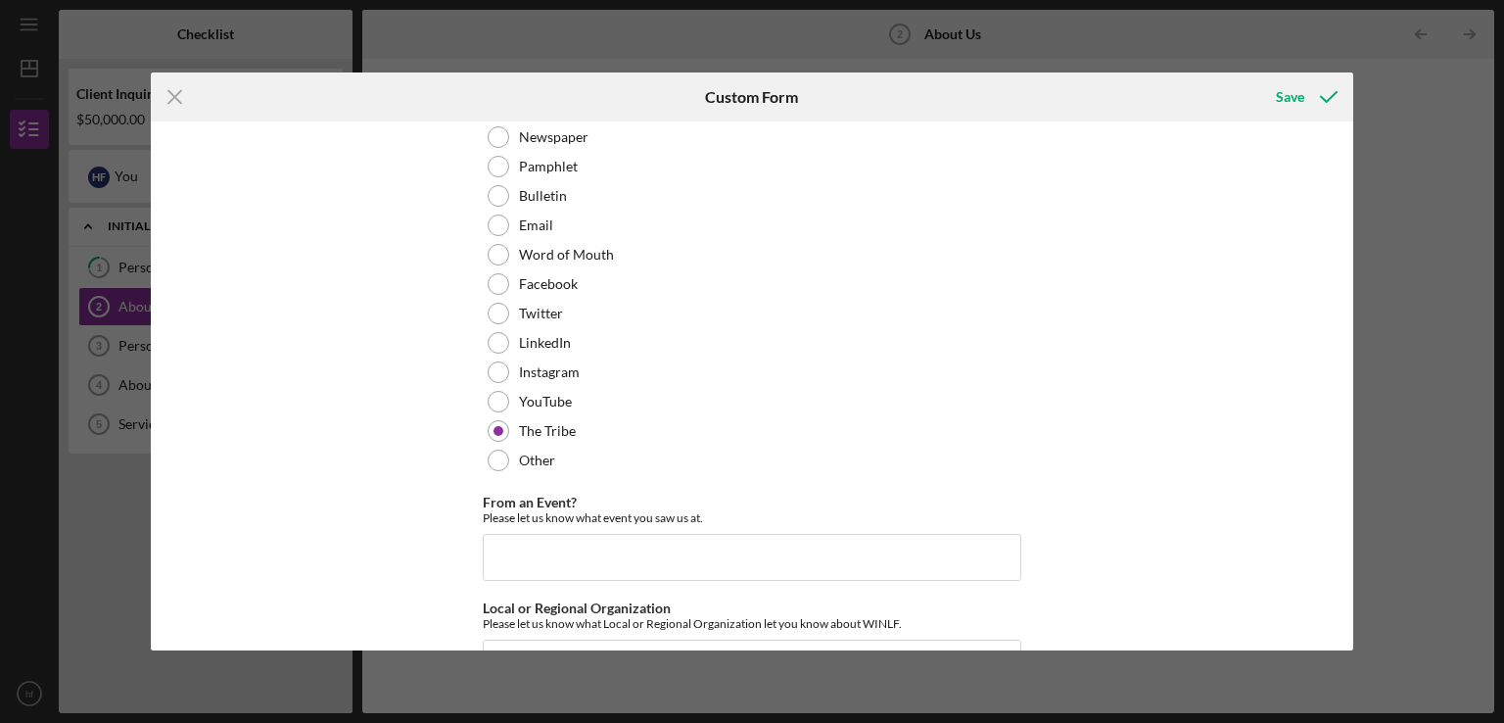
scroll to position [241, 0]
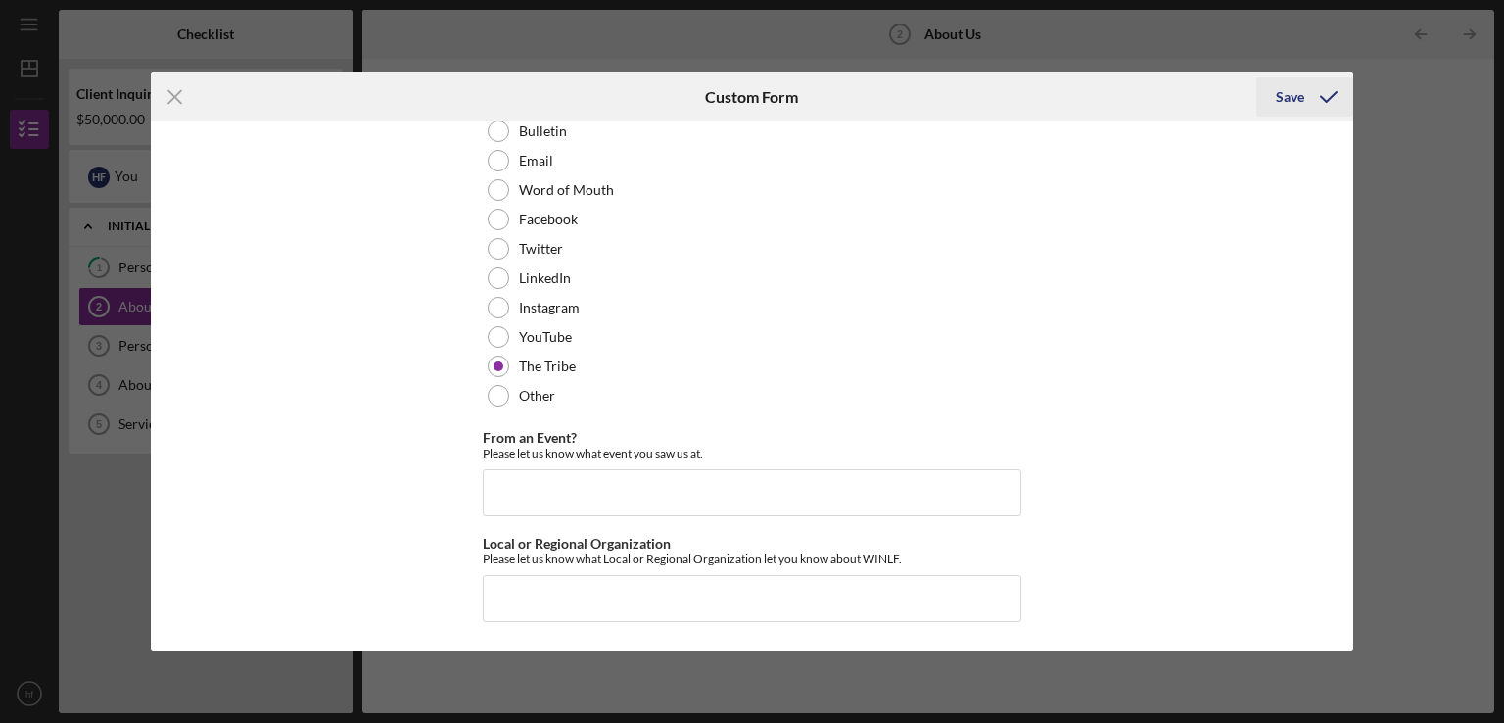
click at [1294, 89] on div "Save" at bounding box center [1290, 96] width 28 height 39
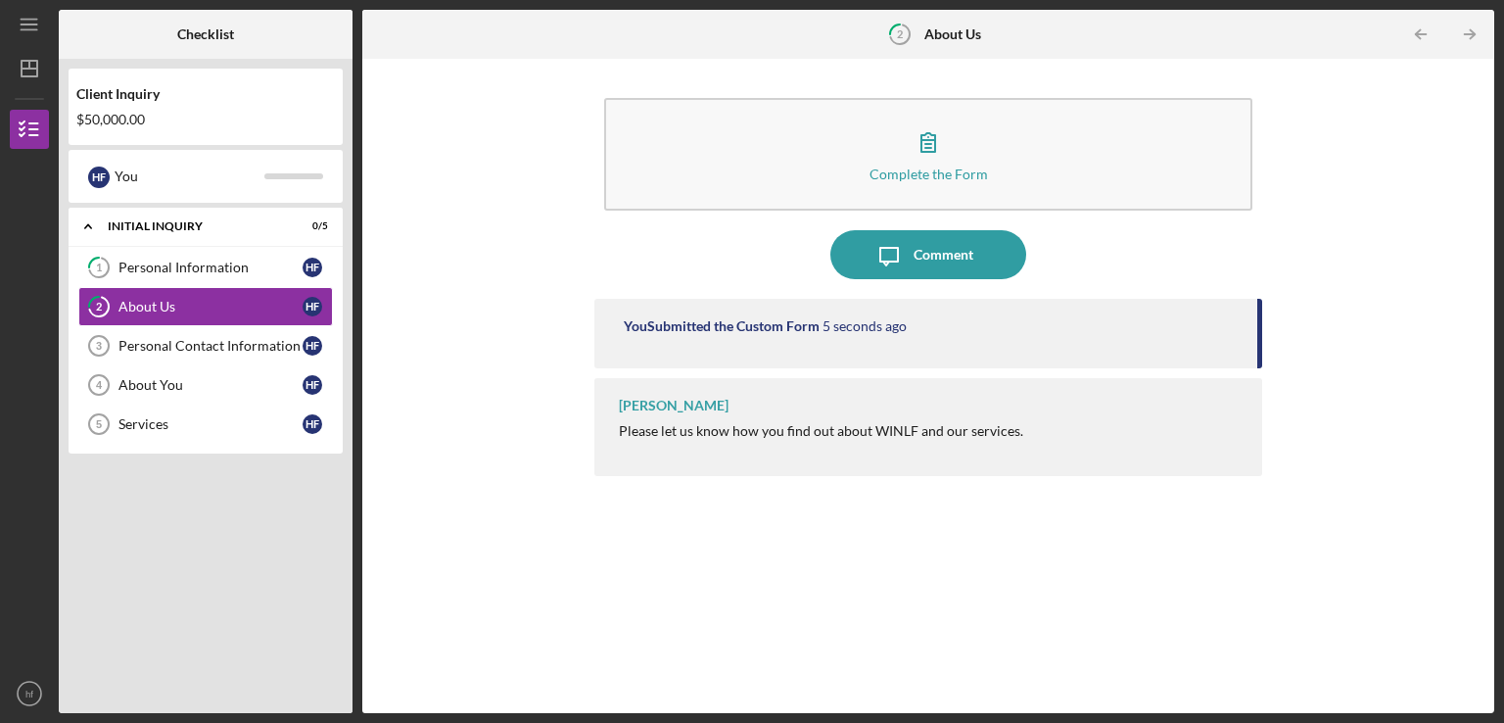
click at [532, 318] on div "Complete the Form Form Icon/Message Comment You Submitted the Custom Form 5 sec…" at bounding box center [928, 386] width 1113 height 635
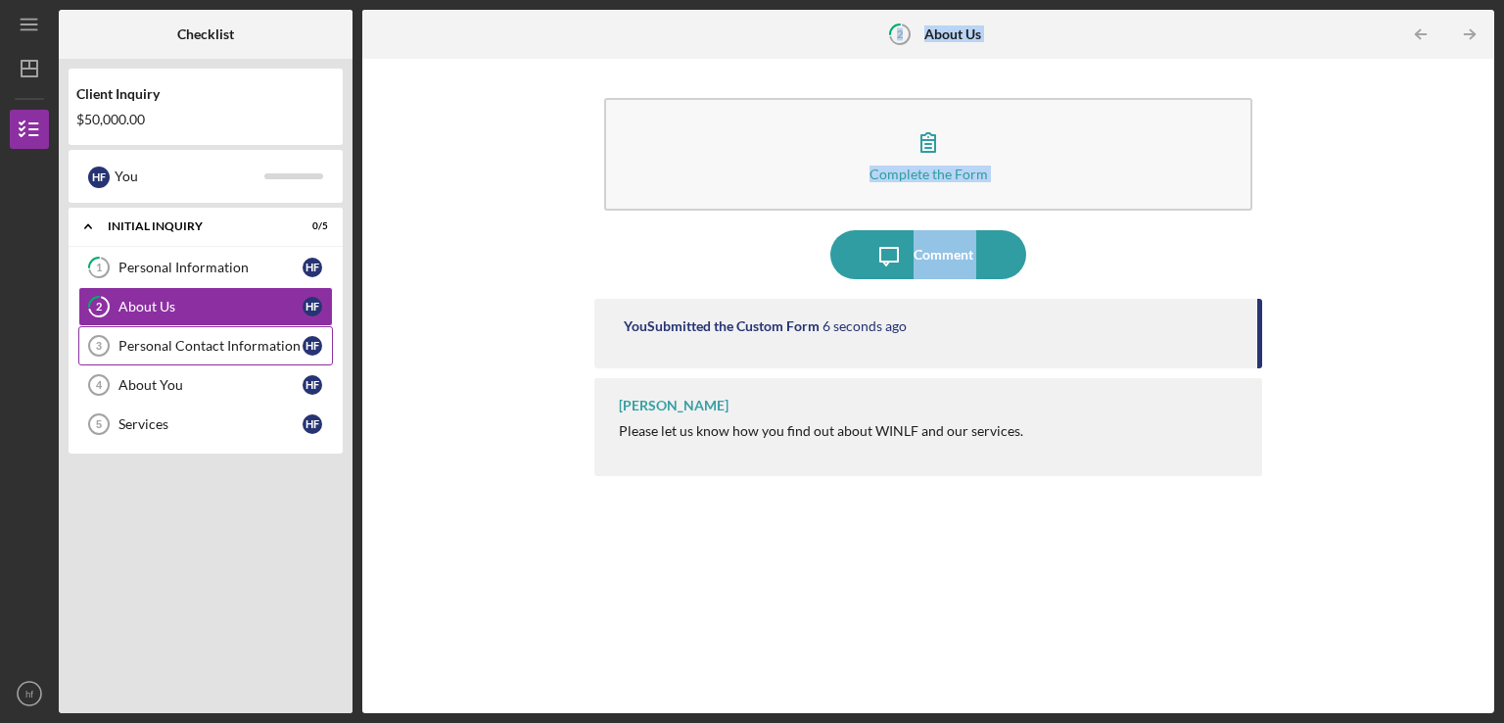
drag, startPoint x: 490, startPoint y: 311, endPoint x: 228, endPoint y: 350, distance: 264.3
click at [228, 350] on div "Checklist Client Inquiry $50,000.00 h f You Icon/Expander Initial Inquiry 0 / 5…" at bounding box center [777, 361] width 1436 height 703
click at [228, 350] on div "Personal Contact Information" at bounding box center [211, 346] width 184 height 16
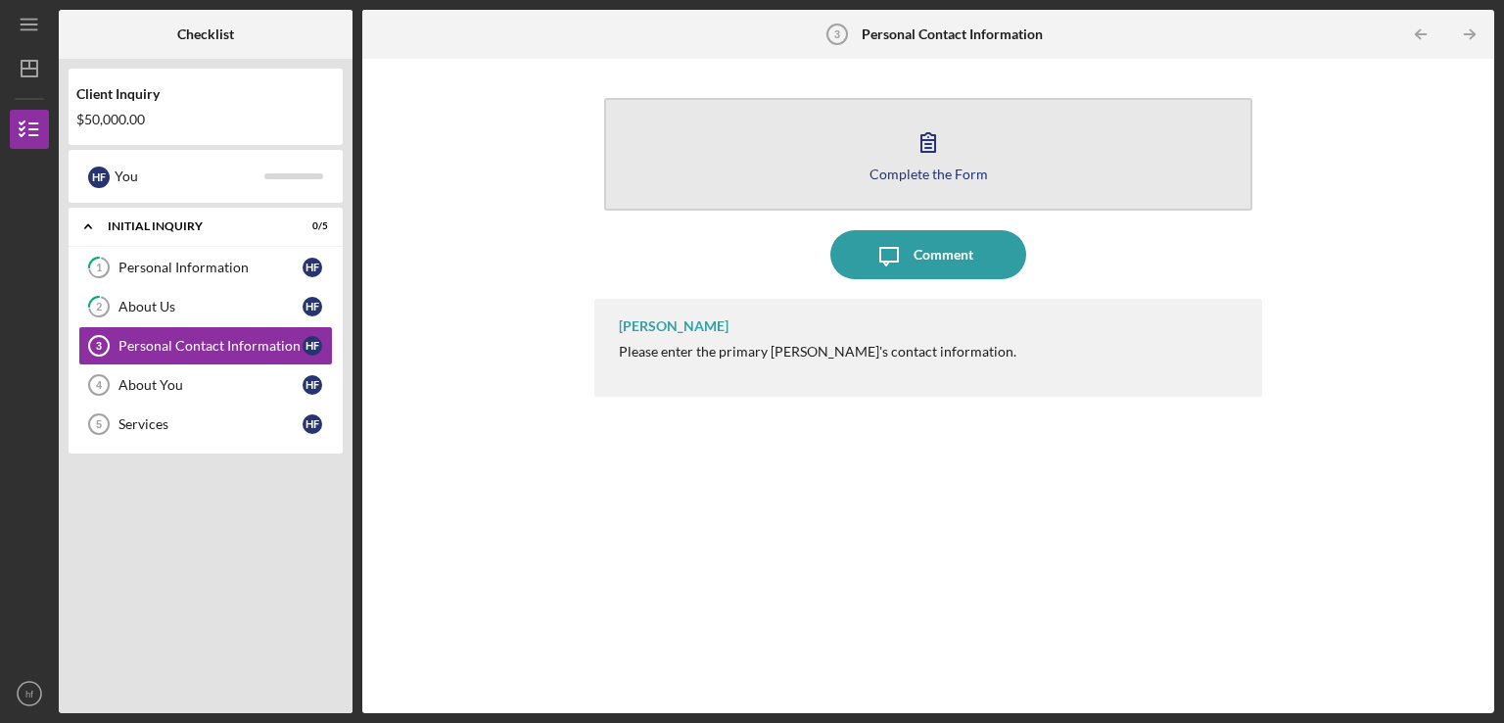
click at [951, 153] on icon "button" at bounding box center [928, 142] width 49 height 49
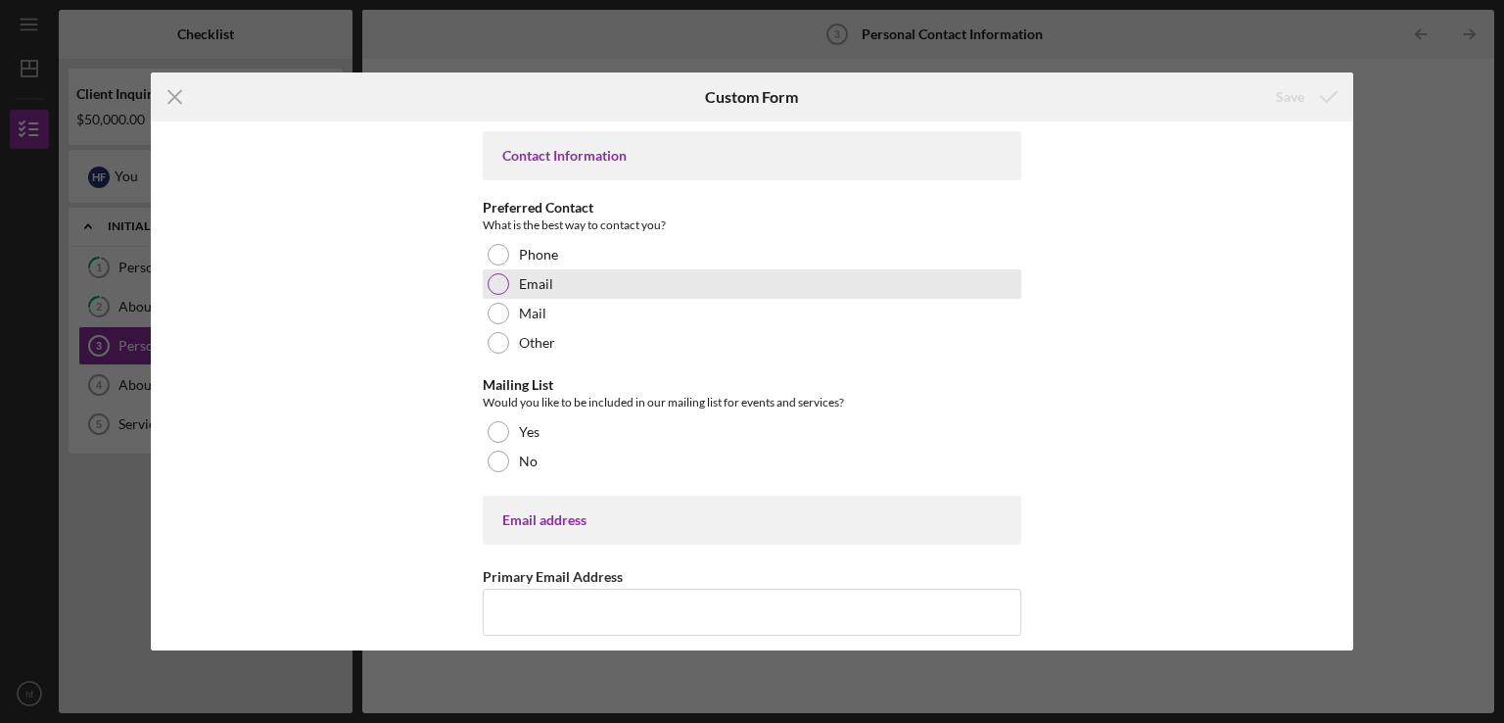
click at [496, 285] on div at bounding box center [499, 284] width 22 height 22
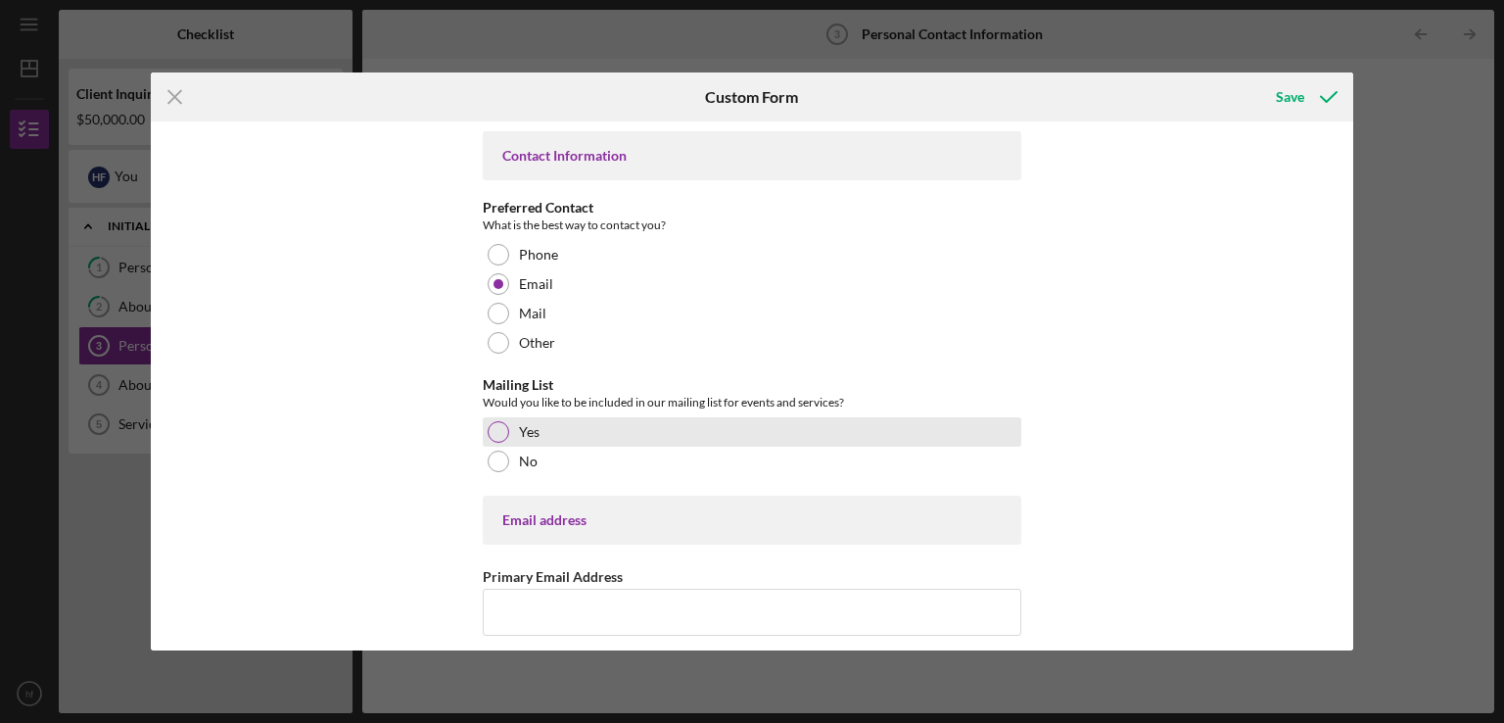
click at [495, 436] on div at bounding box center [499, 432] width 22 height 22
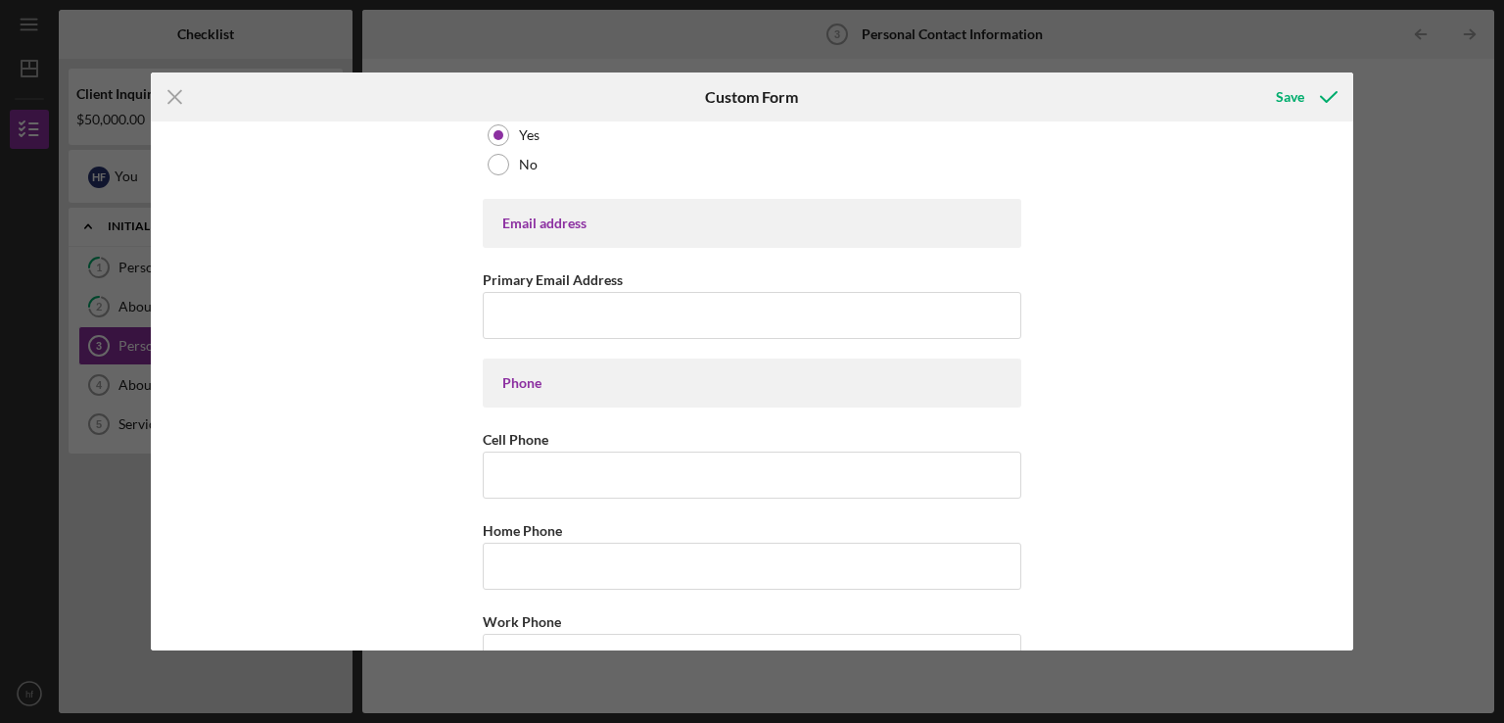
scroll to position [298, 0]
click at [530, 309] on input "Primary Email Address" at bounding box center [752, 314] width 539 height 47
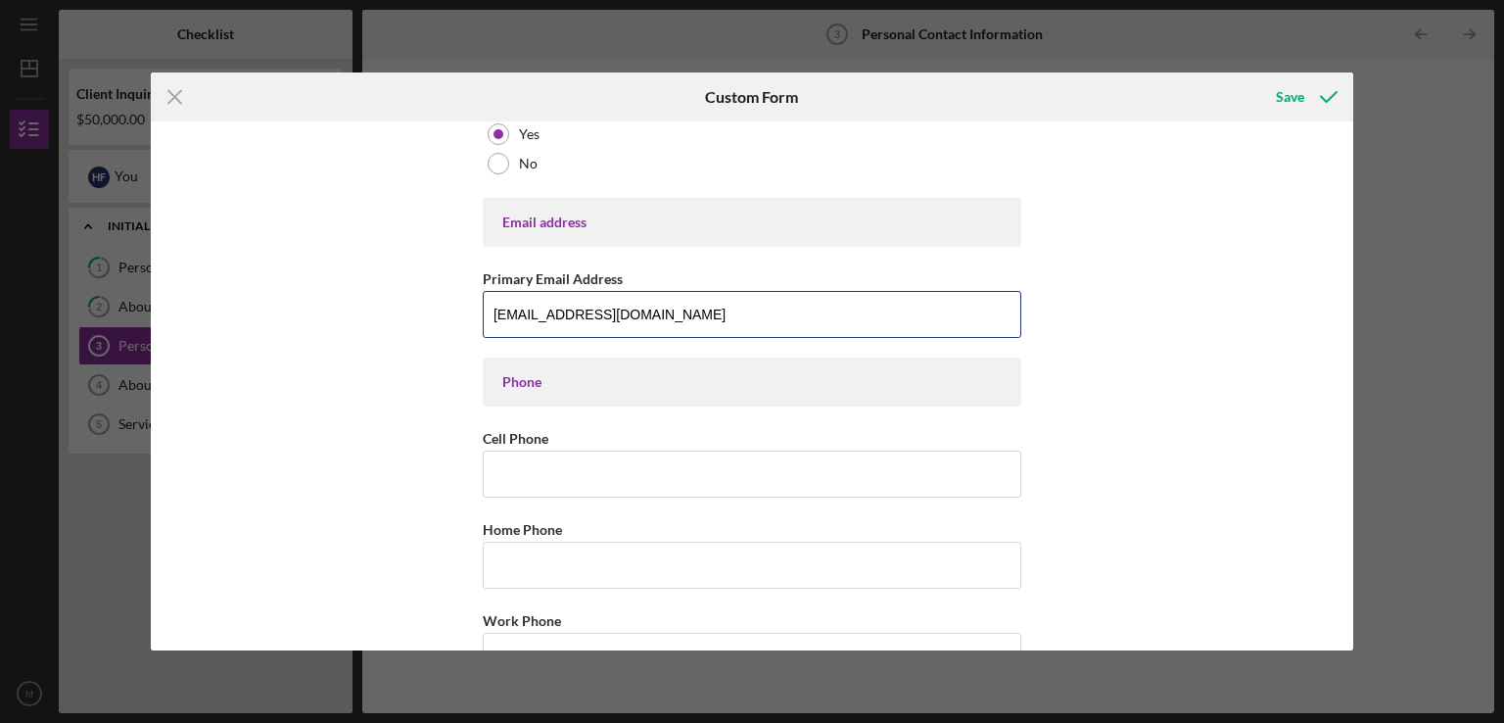
type input "[EMAIL_ADDRESS][DOMAIN_NAME]"
click at [545, 382] on div "Phone" at bounding box center [752, 382] width 500 height 16
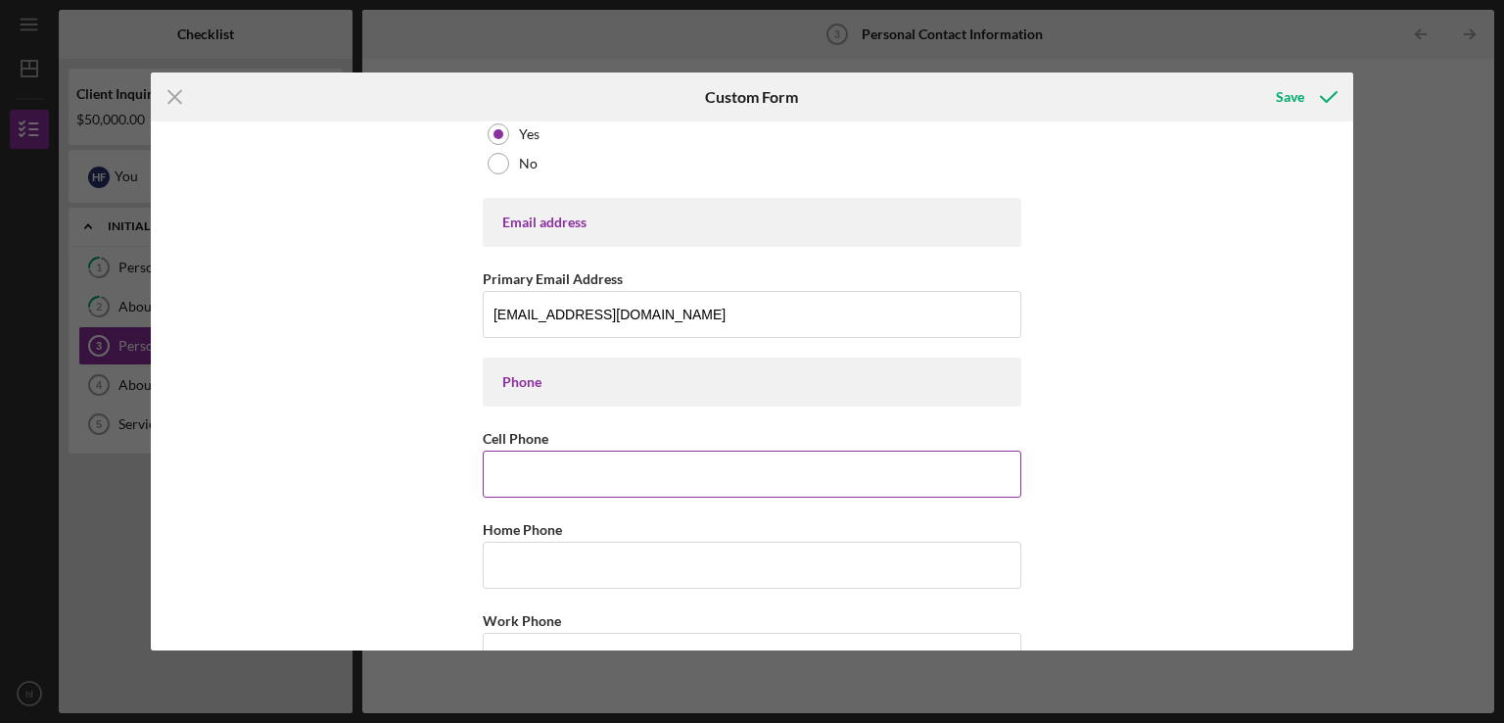
click at [547, 488] on input "Cell Phone" at bounding box center [752, 474] width 539 height 47
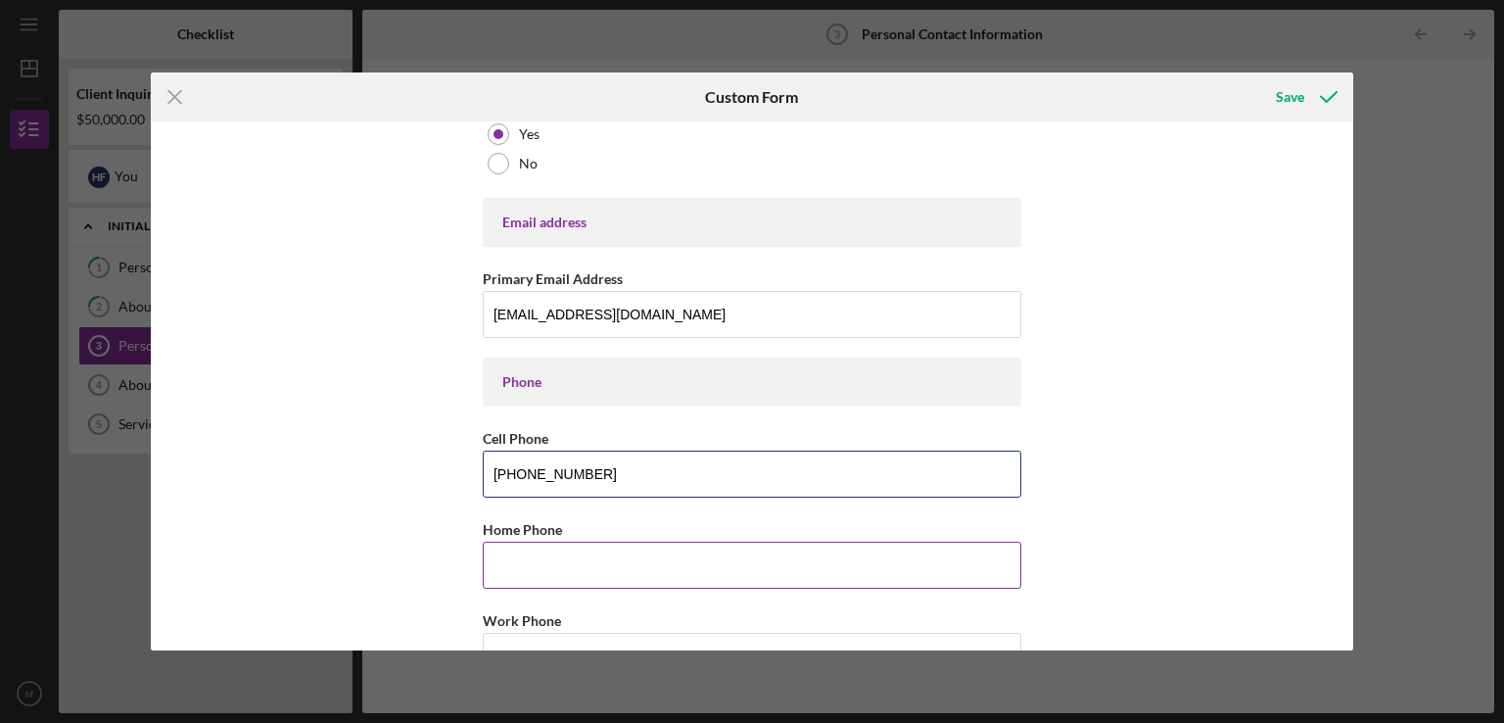
type input "[PHONE_NUMBER]"
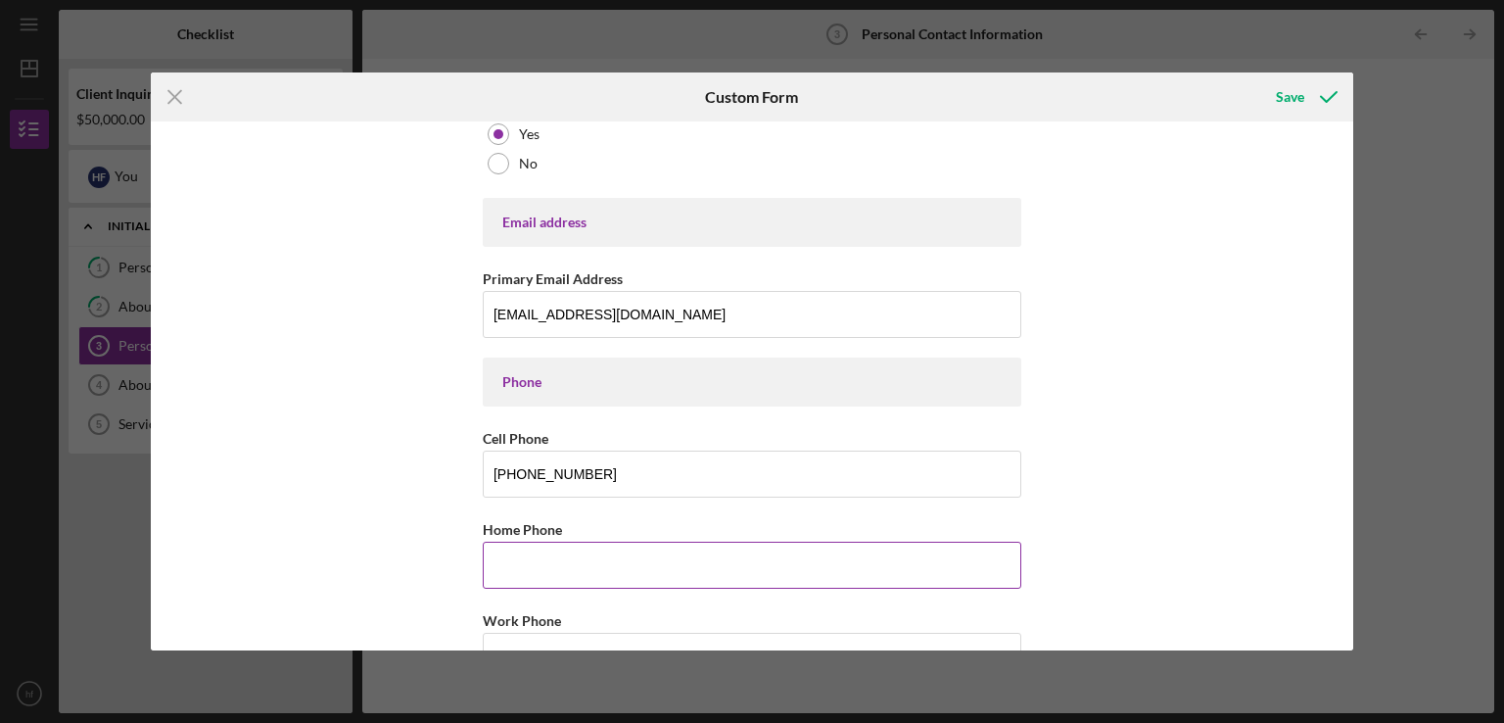
click at [545, 580] on input "Home Phone" at bounding box center [752, 565] width 539 height 47
type input "[PHONE_NUMBER]"
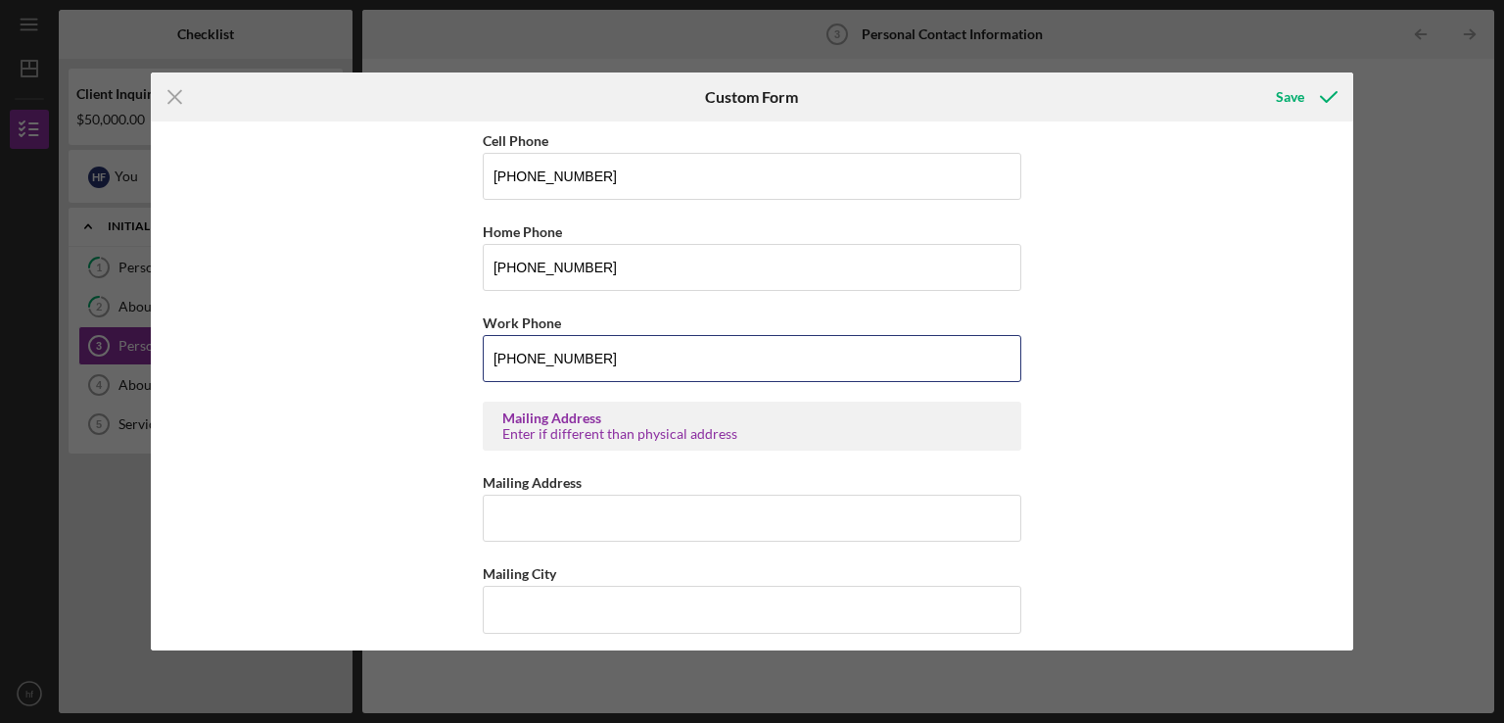
scroll to position [599, 0]
type input "[PHONE_NUMBER]"
click at [568, 513] on input "Mailing Address" at bounding box center [752, 514] width 539 height 47
type input "10078 indian ln"
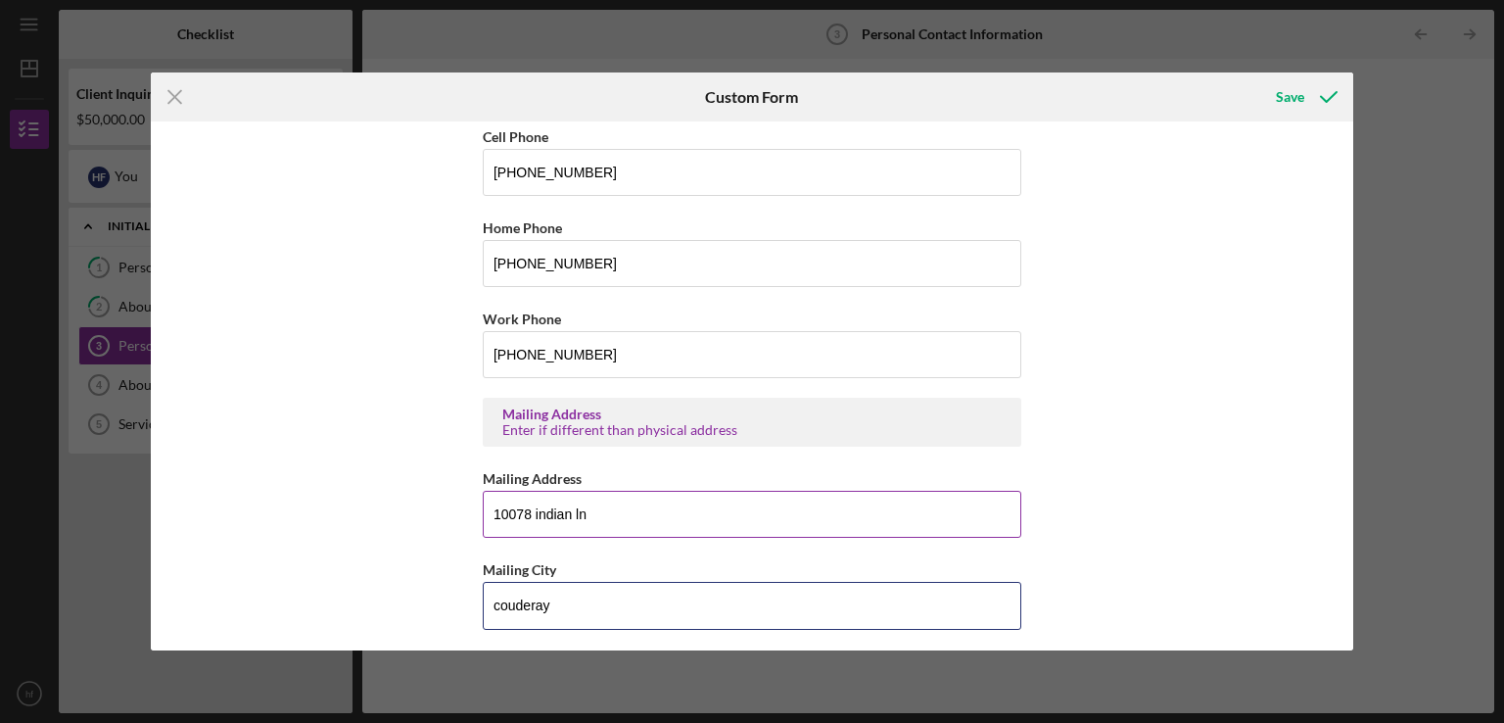
type input "couderay"
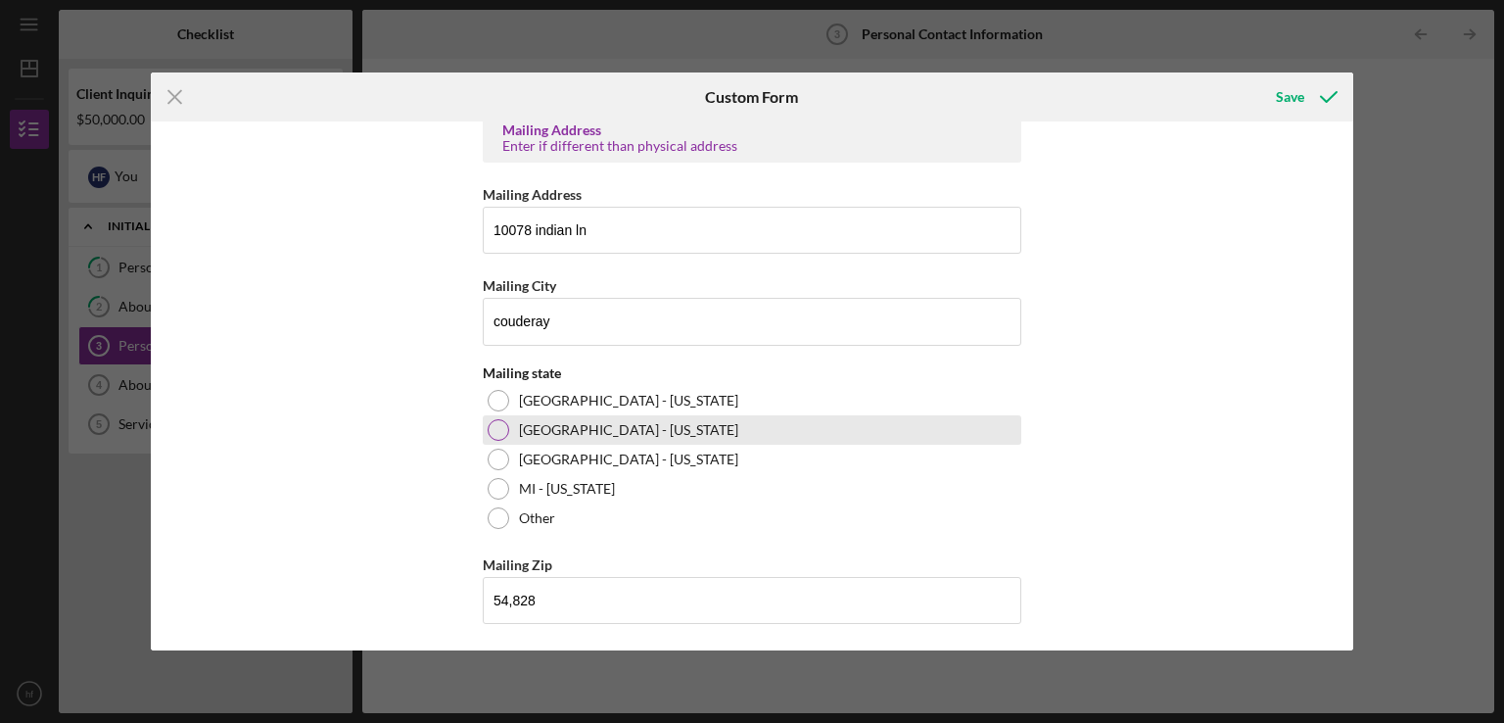
click at [499, 419] on div at bounding box center [499, 430] width 22 height 22
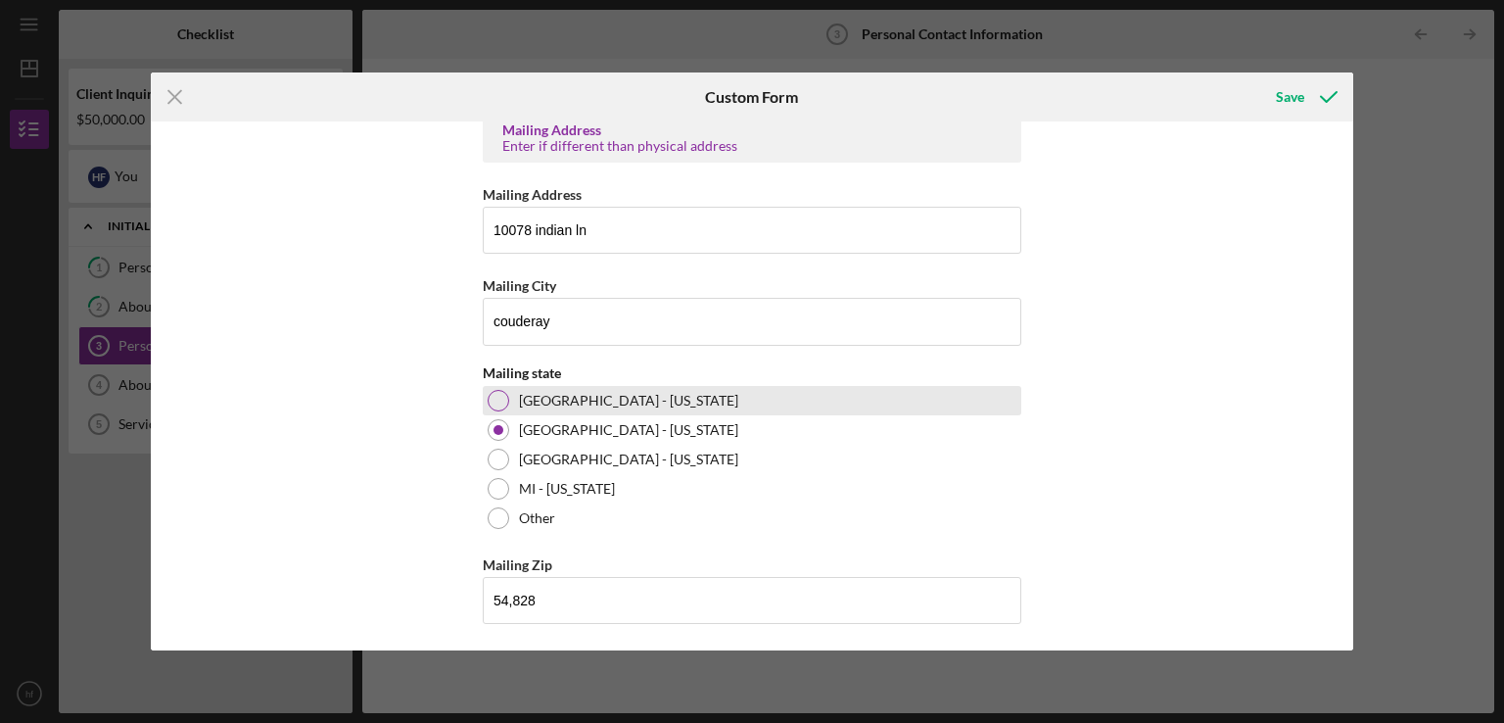
click at [494, 401] on div at bounding box center [499, 401] width 22 height 22
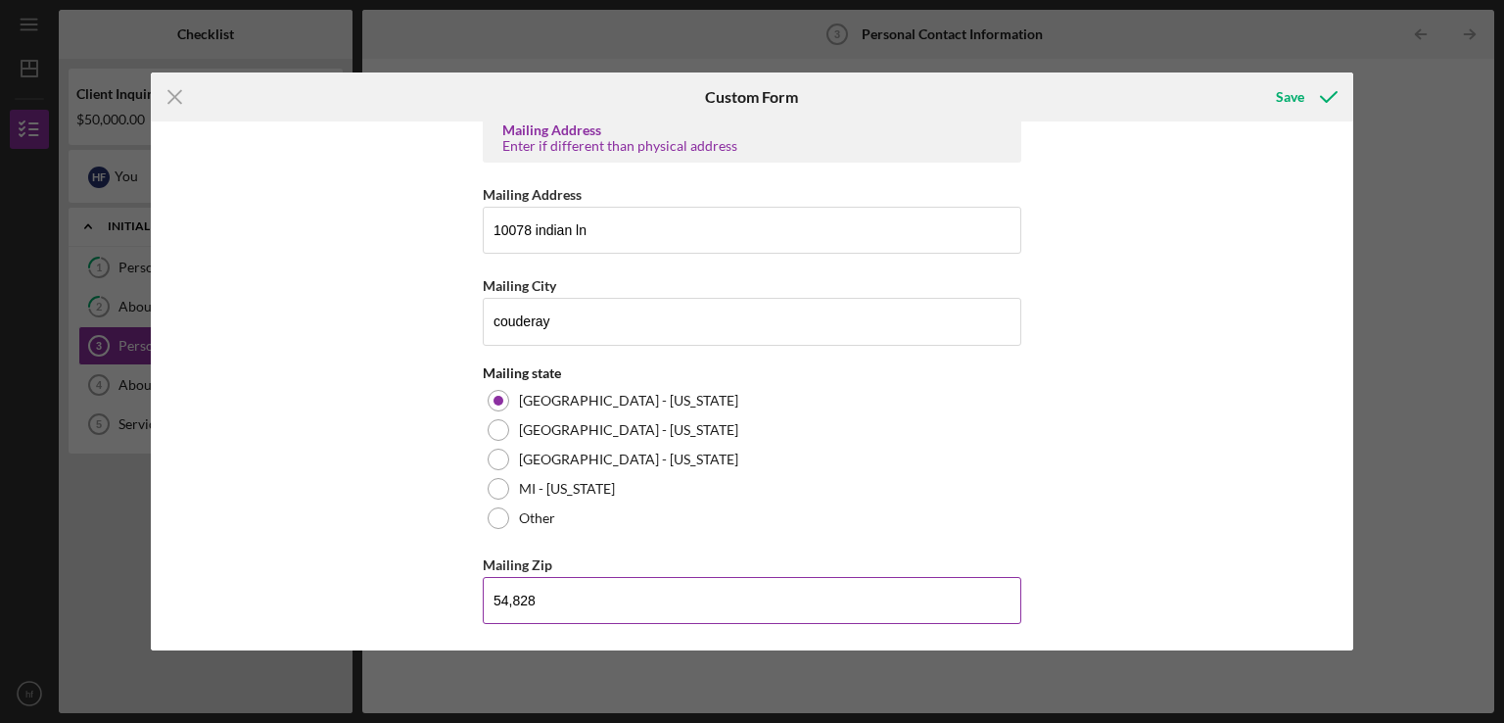
click at [509, 600] on input "54,828" at bounding box center [752, 600] width 539 height 47
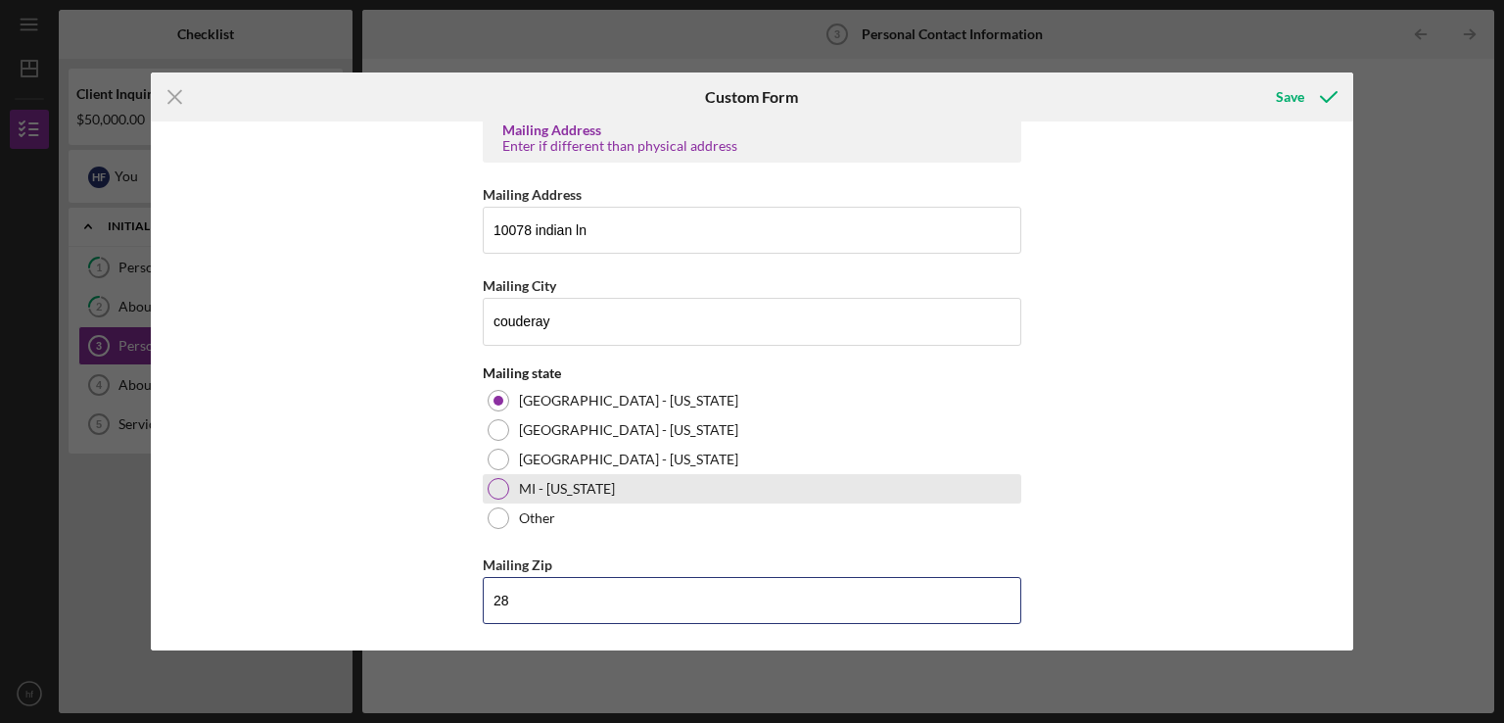
type input "8"
type input "54,828"
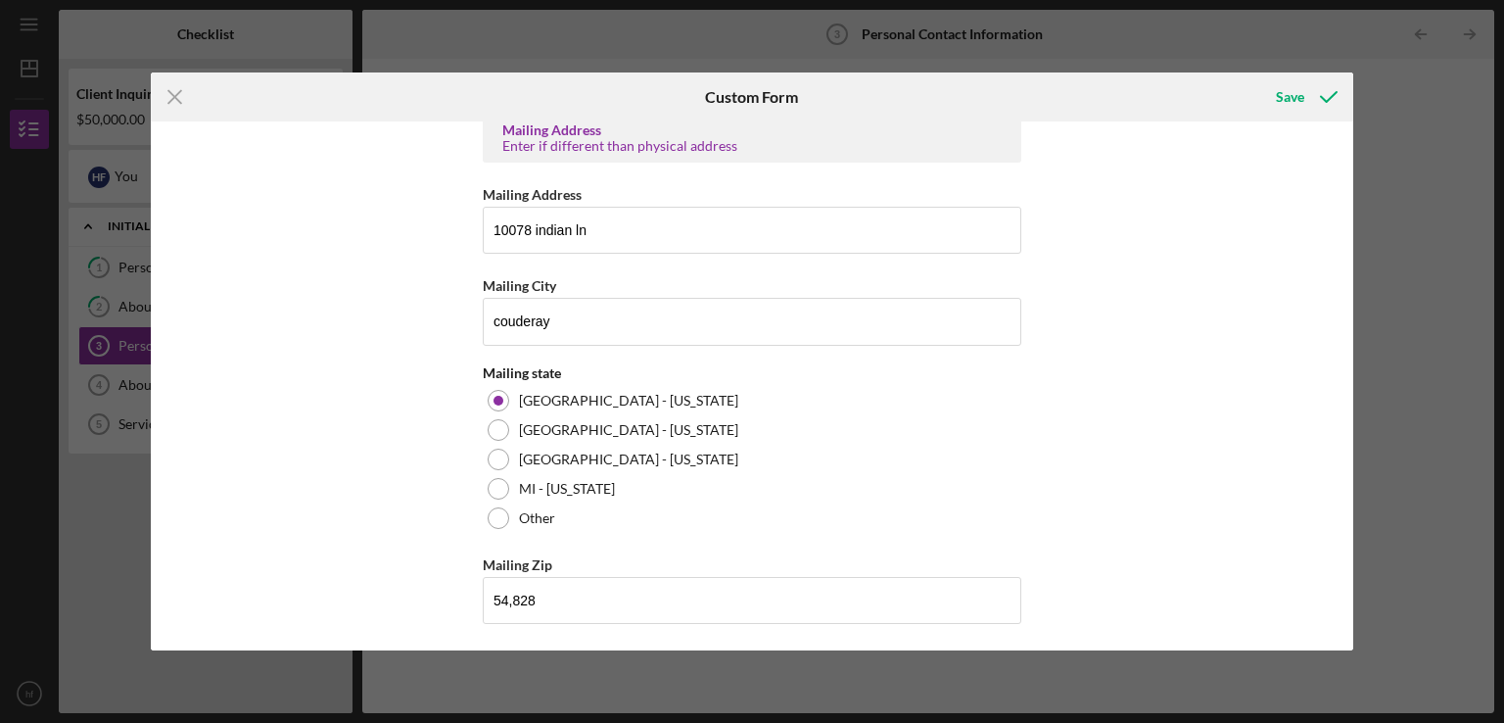
click at [1129, 487] on div "Contact Information Preferred Contact What is the best way to contact you? Phon…" at bounding box center [753, 385] width 1204 height 529
click at [1287, 95] on div "Save" at bounding box center [1290, 96] width 28 height 39
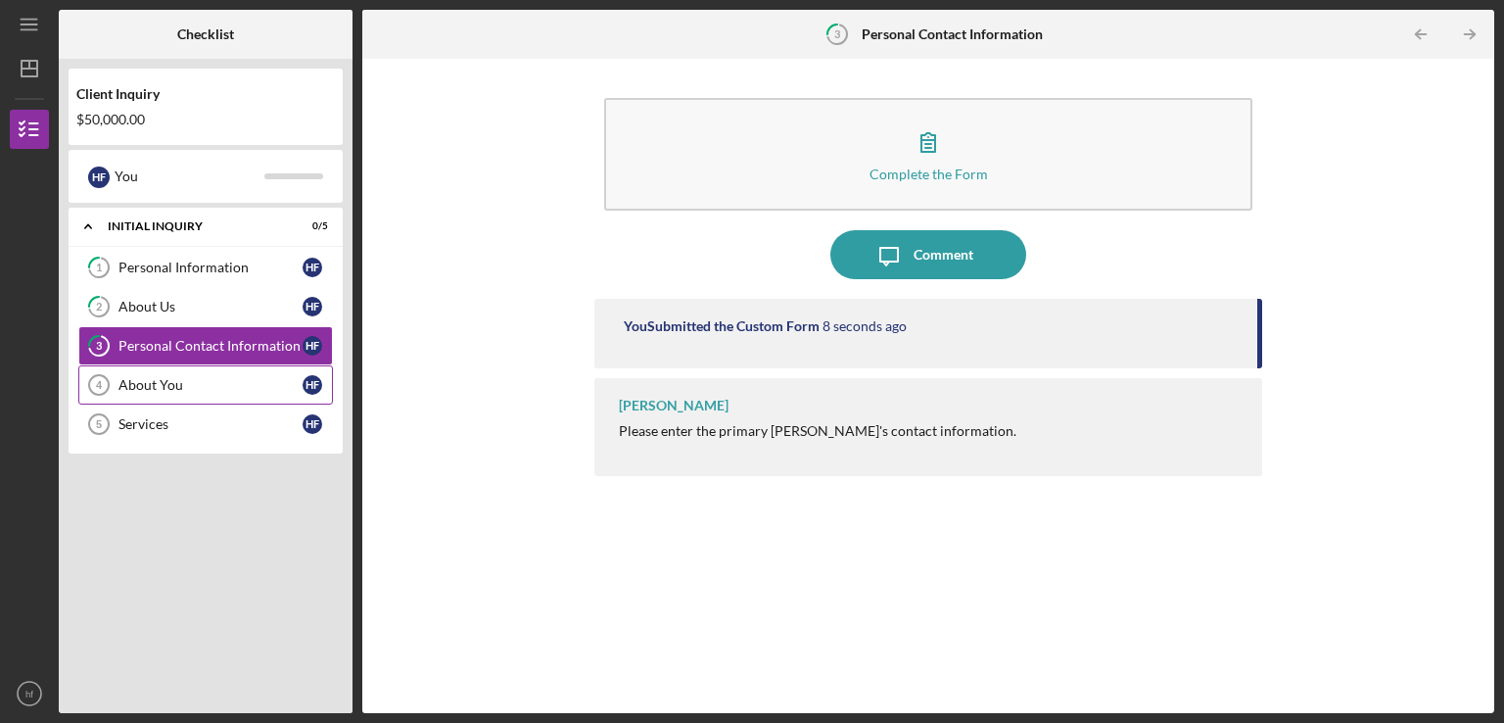
click at [175, 383] on div "About You" at bounding box center [211, 385] width 184 height 16
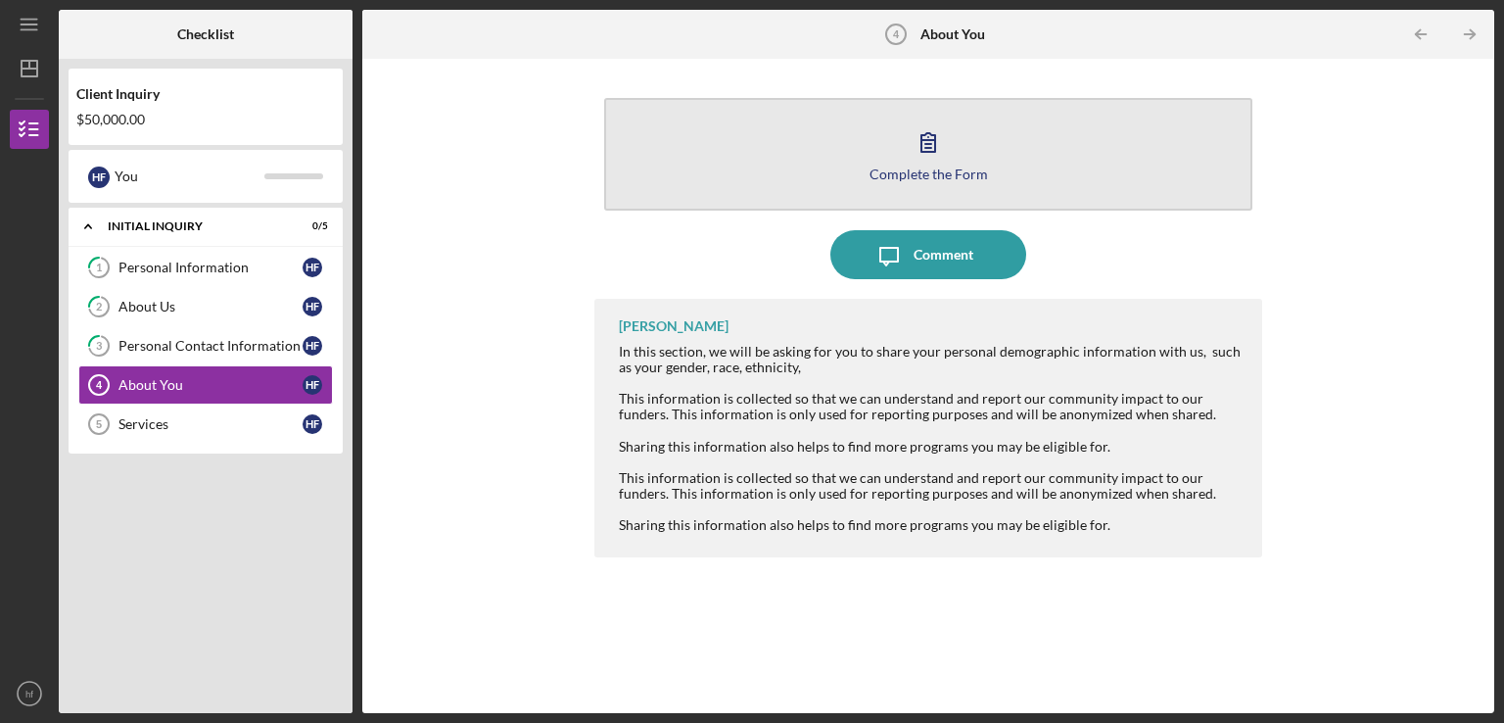
click at [925, 167] on div "Complete the Form" at bounding box center [929, 174] width 119 height 15
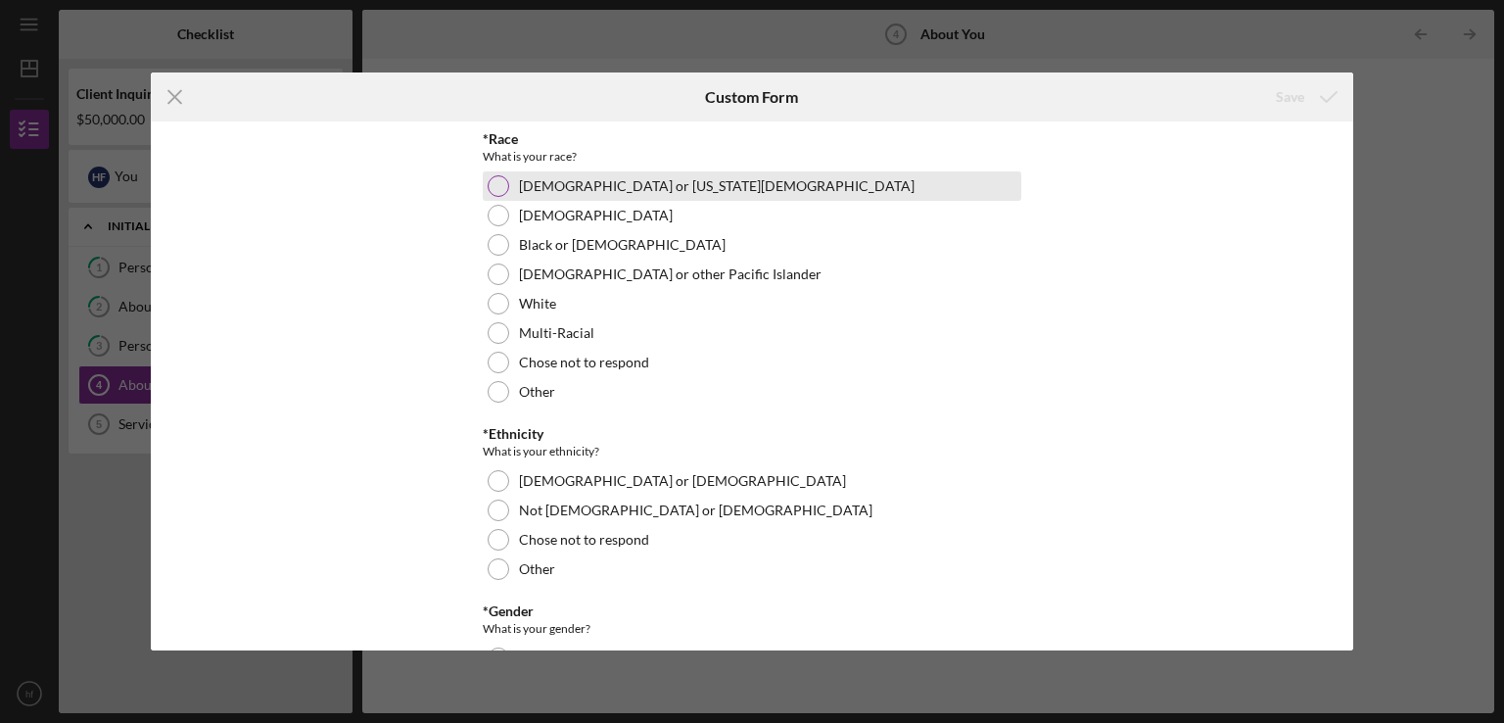
drag, startPoint x: 1063, startPoint y: 254, endPoint x: 530, endPoint y: 189, distance: 536.7
click at [530, 189] on div "*Race What is your race? [DEMOGRAPHIC_DATA] or [US_STATE][DEMOGRAPHIC_DATA] Bla…" at bounding box center [753, 385] width 1204 height 529
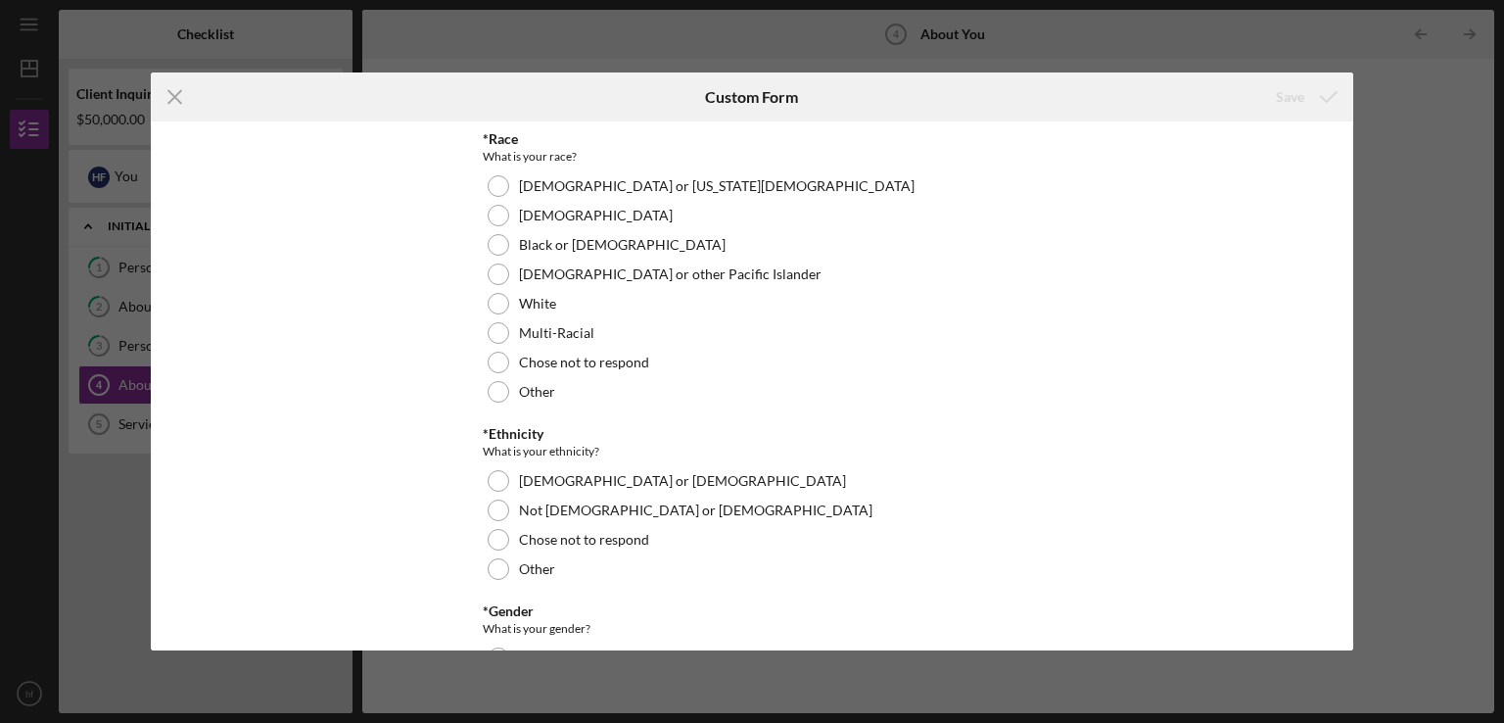
click at [383, 292] on div "*Race What is your race? [DEMOGRAPHIC_DATA] or [US_STATE][DEMOGRAPHIC_DATA] Bla…" at bounding box center [753, 385] width 1204 height 529
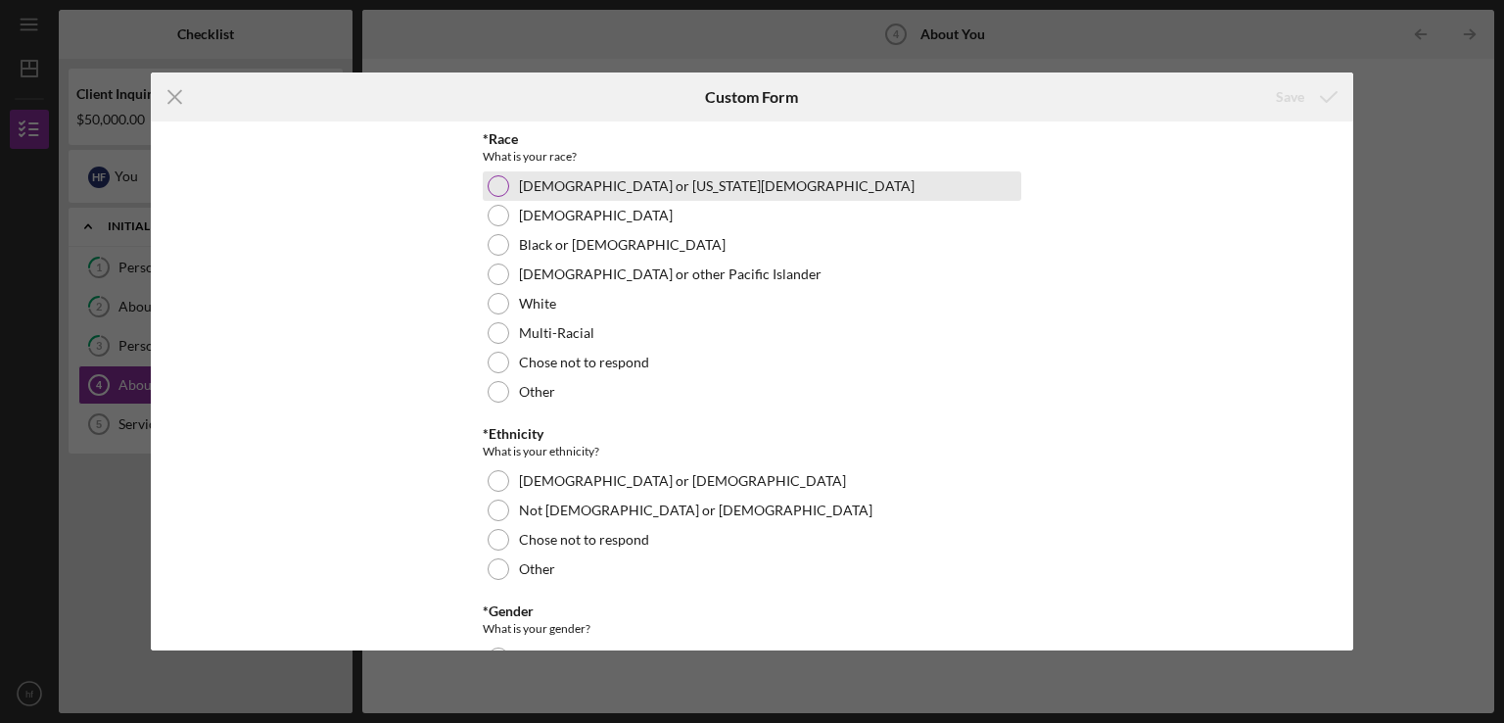
click at [500, 181] on div at bounding box center [499, 186] width 22 height 22
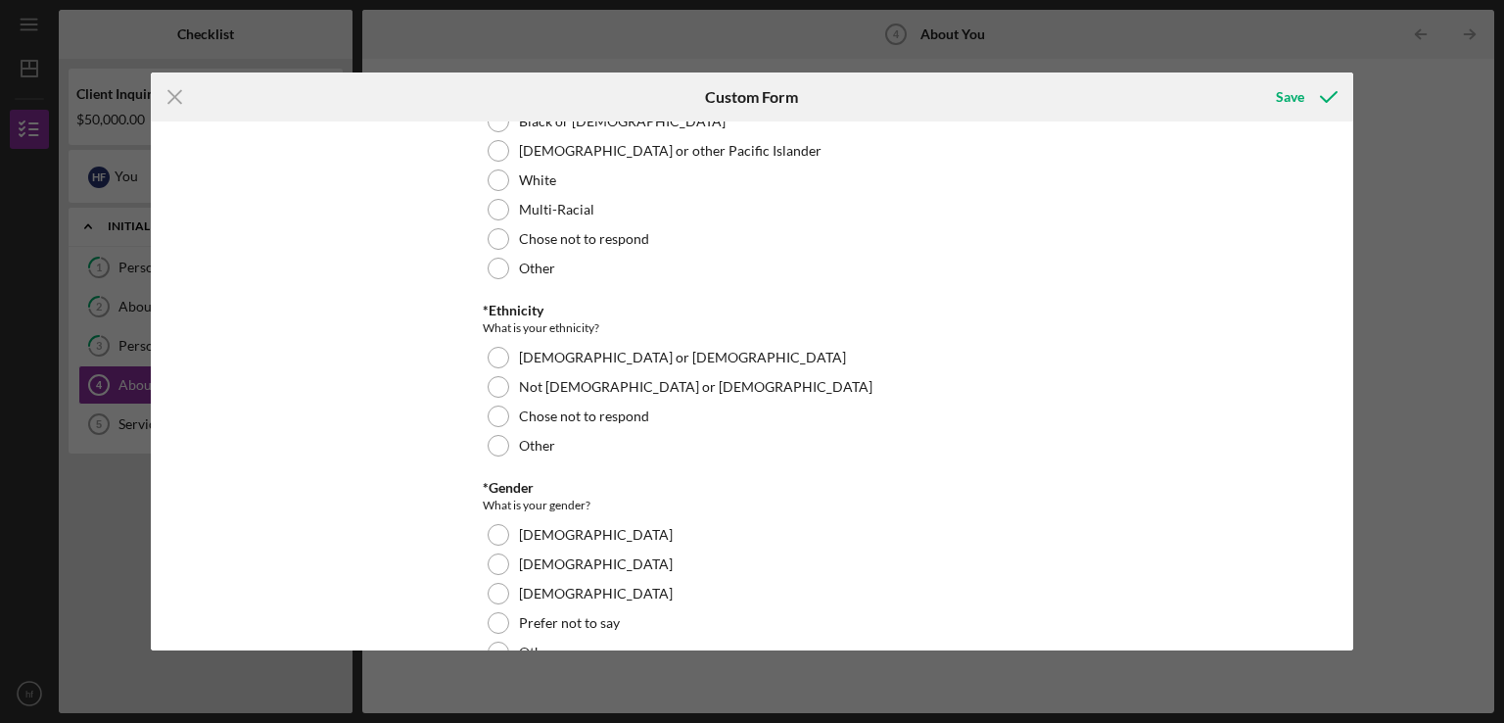
scroll to position [125, 0]
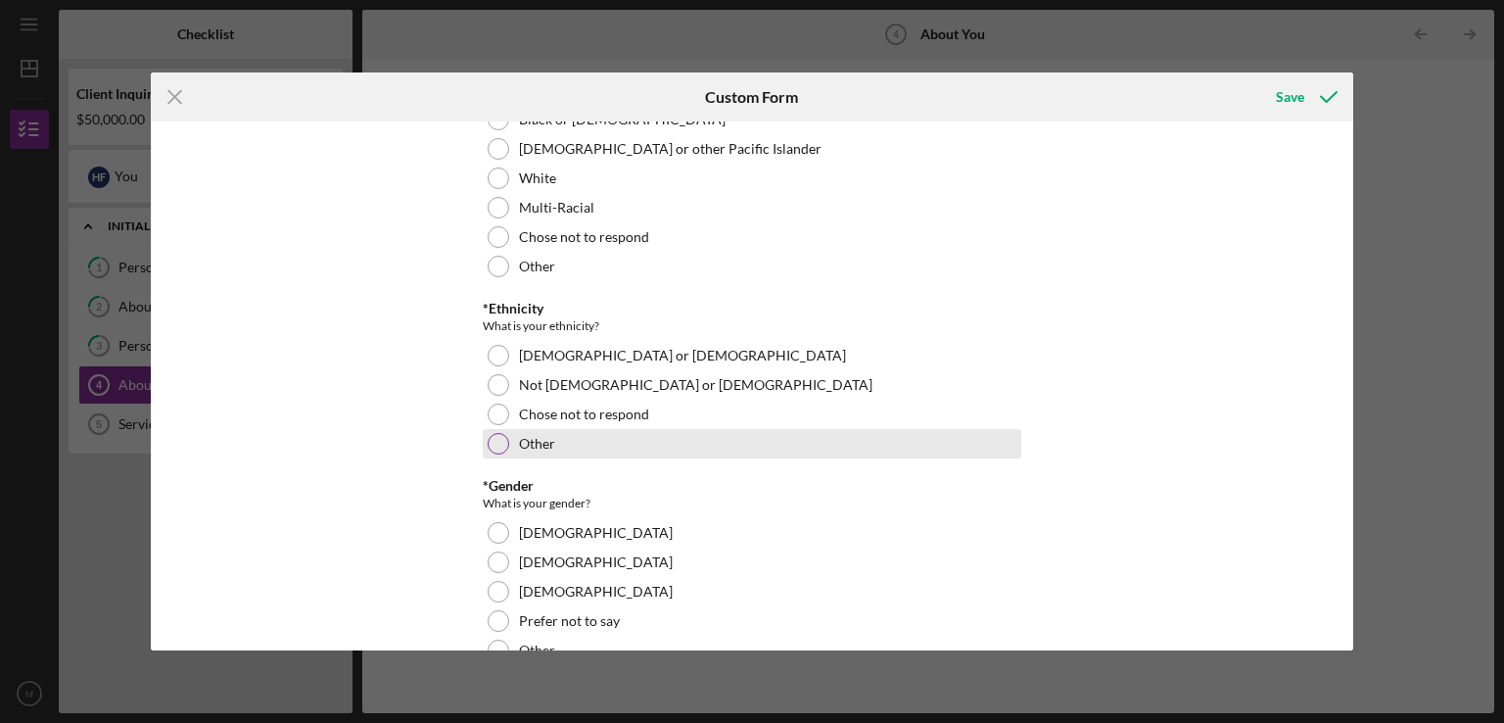
click at [495, 443] on div at bounding box center [499, 444] width 22 height 22
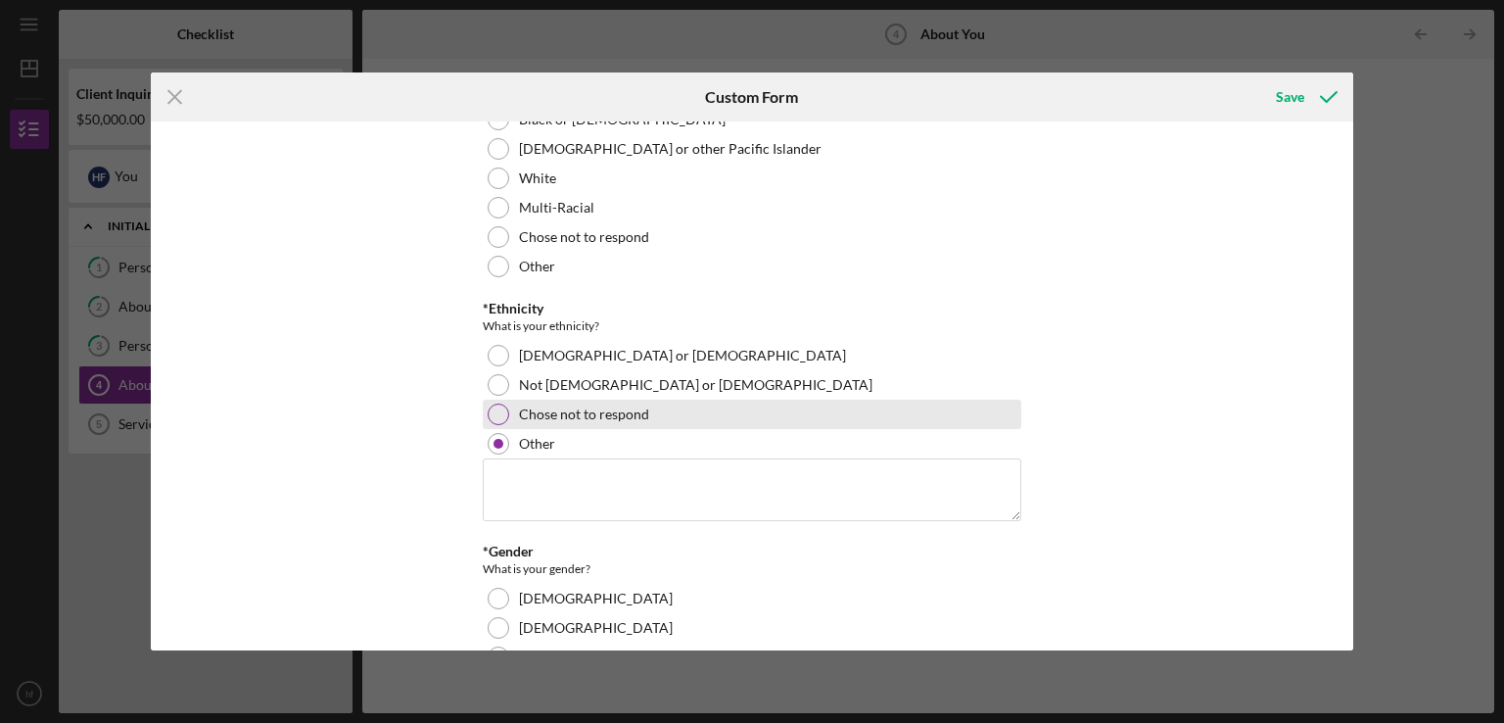
click at [495, 410] on div at bounding box center [499, 415] width 22 height 22
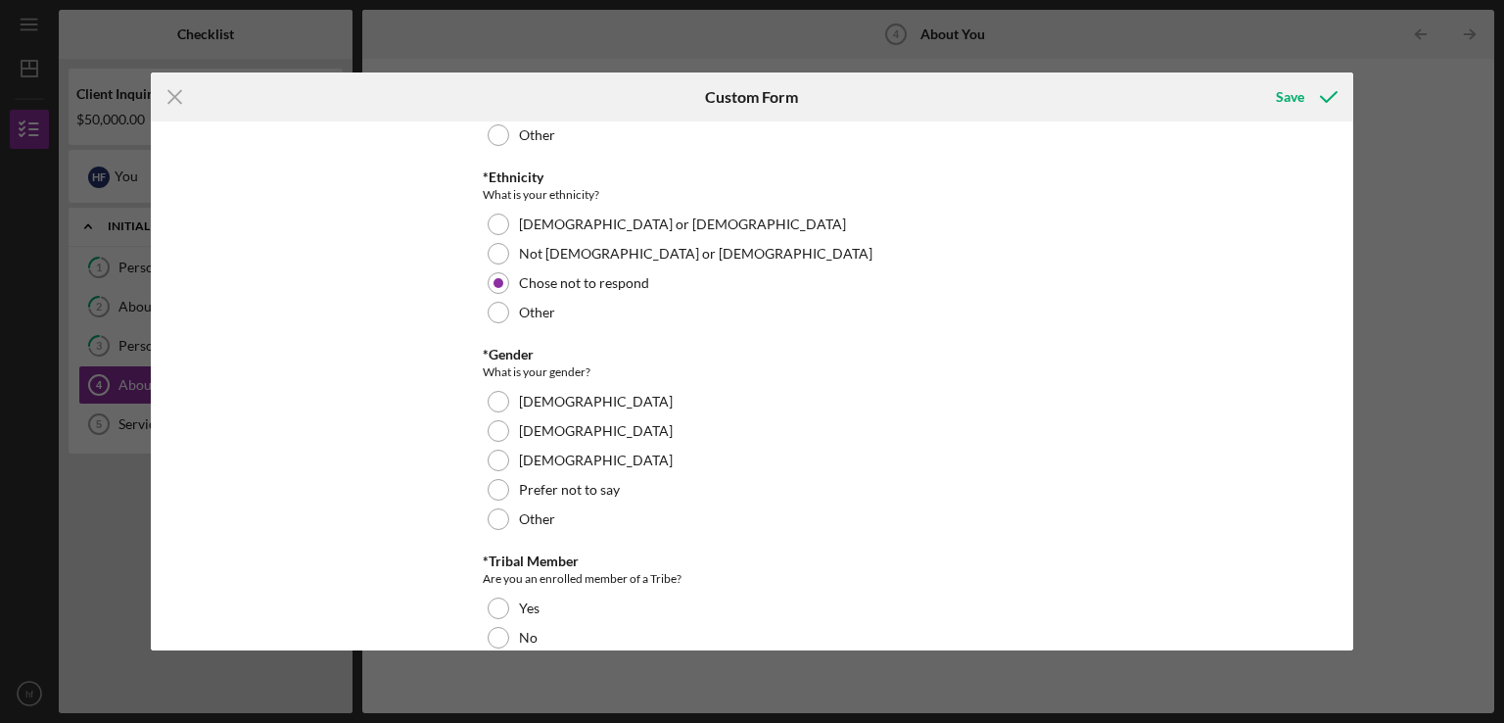
scroll to position [258, 0]
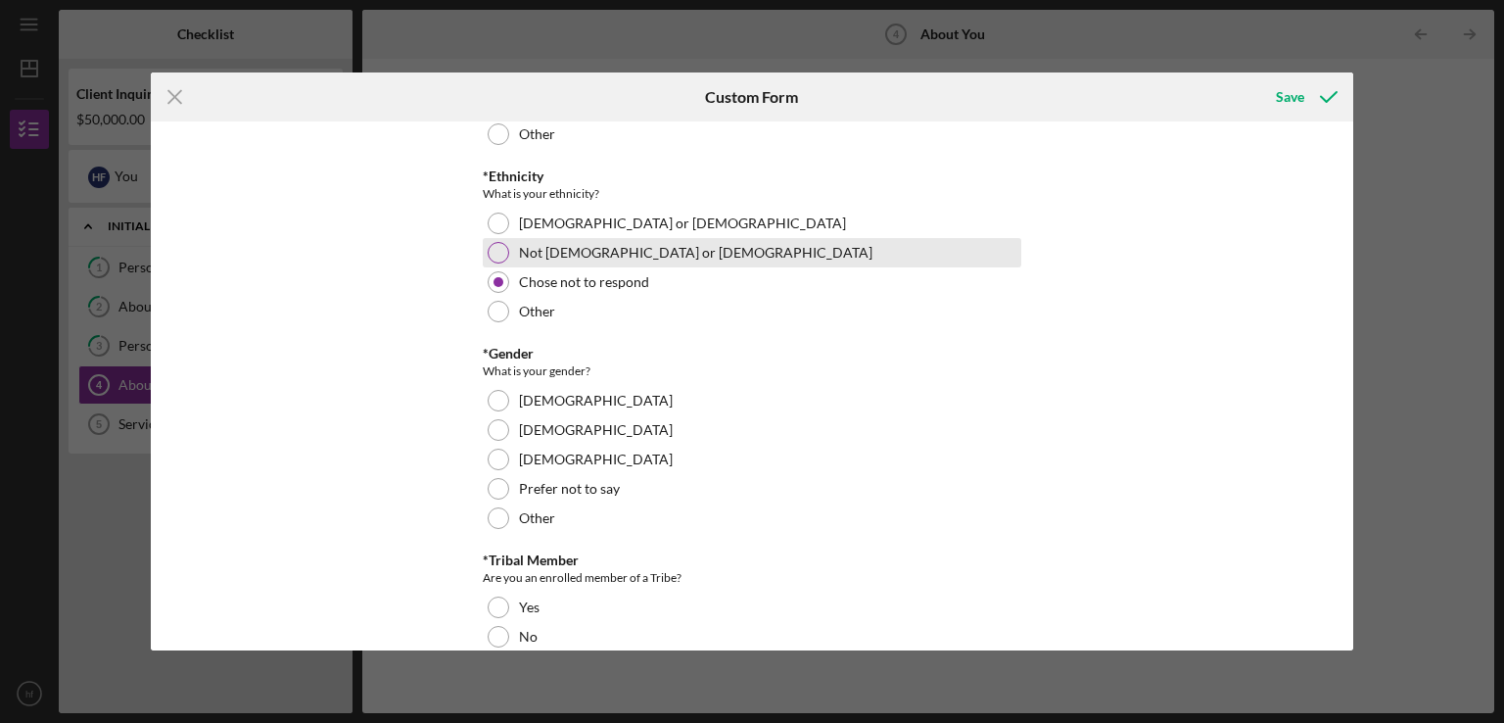
click at [488, 249] on div at bounding box center [499, 253] width 22 height 22
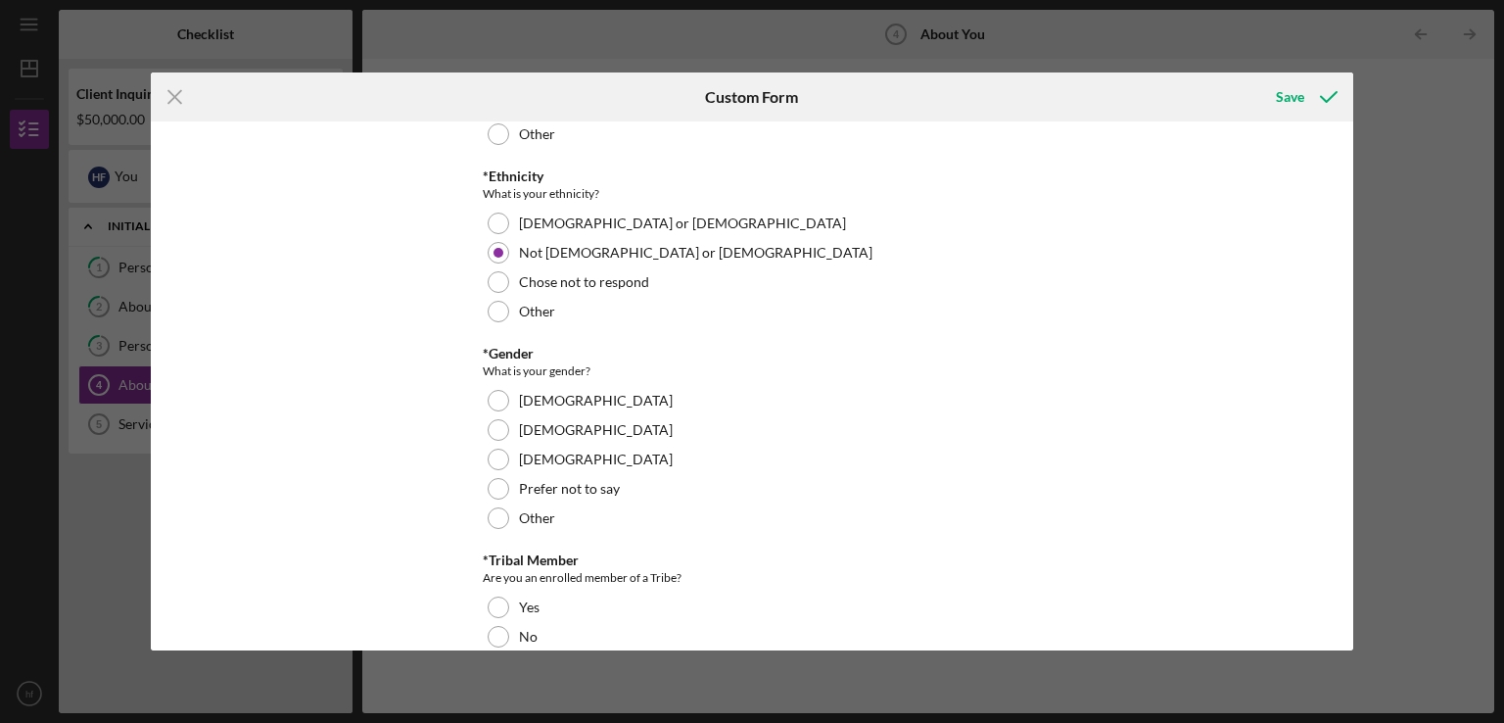
scroll to position [337, 0]
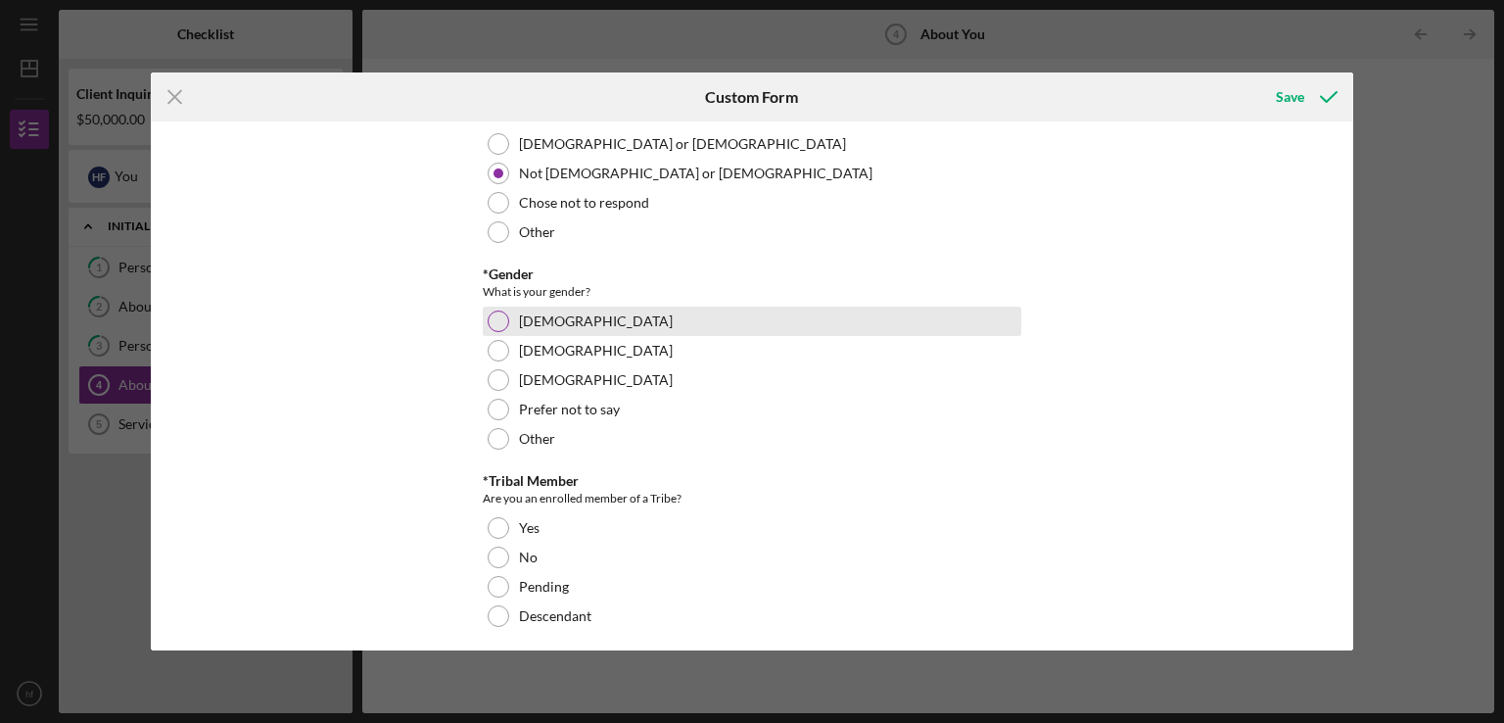
click at [488, 317] on div at bounding box center [499, 321] width 22 height 22
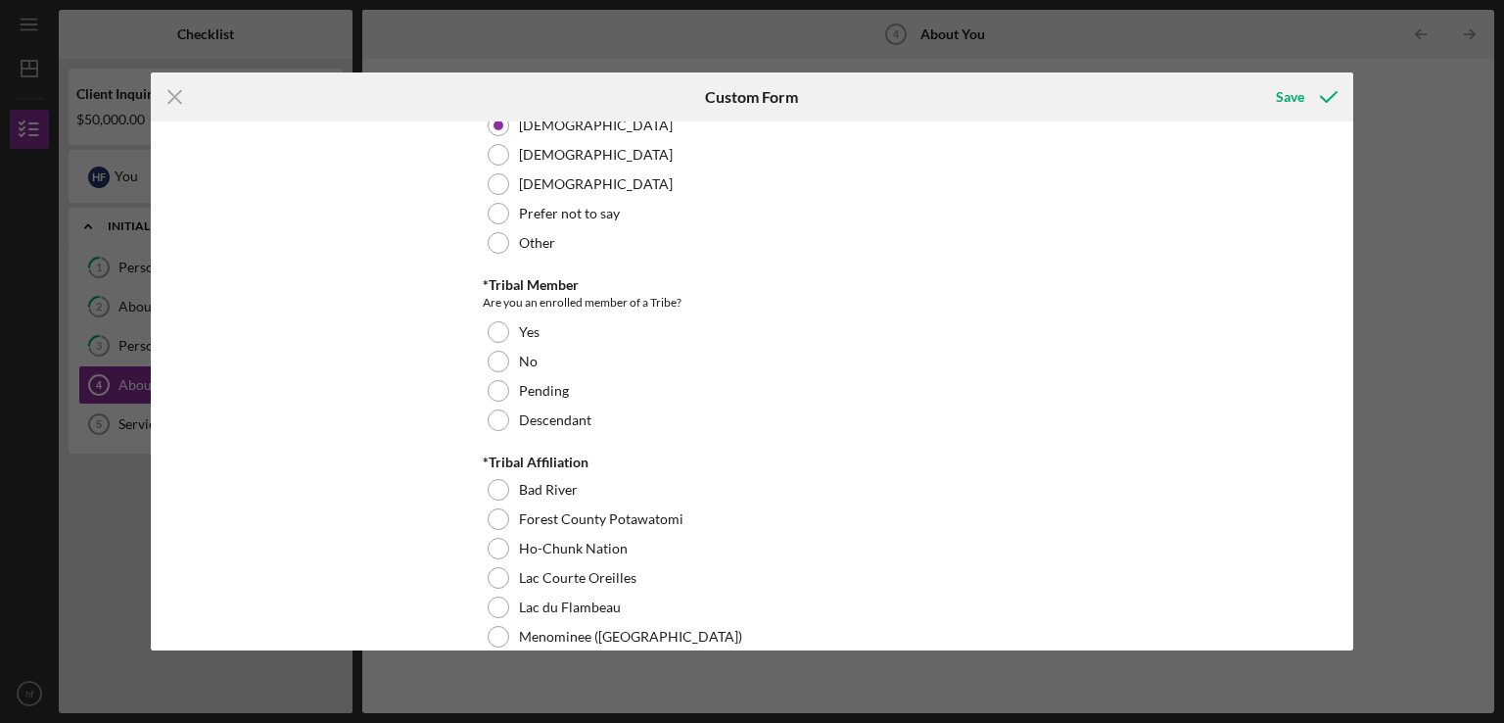
scroll to position [545, 0]
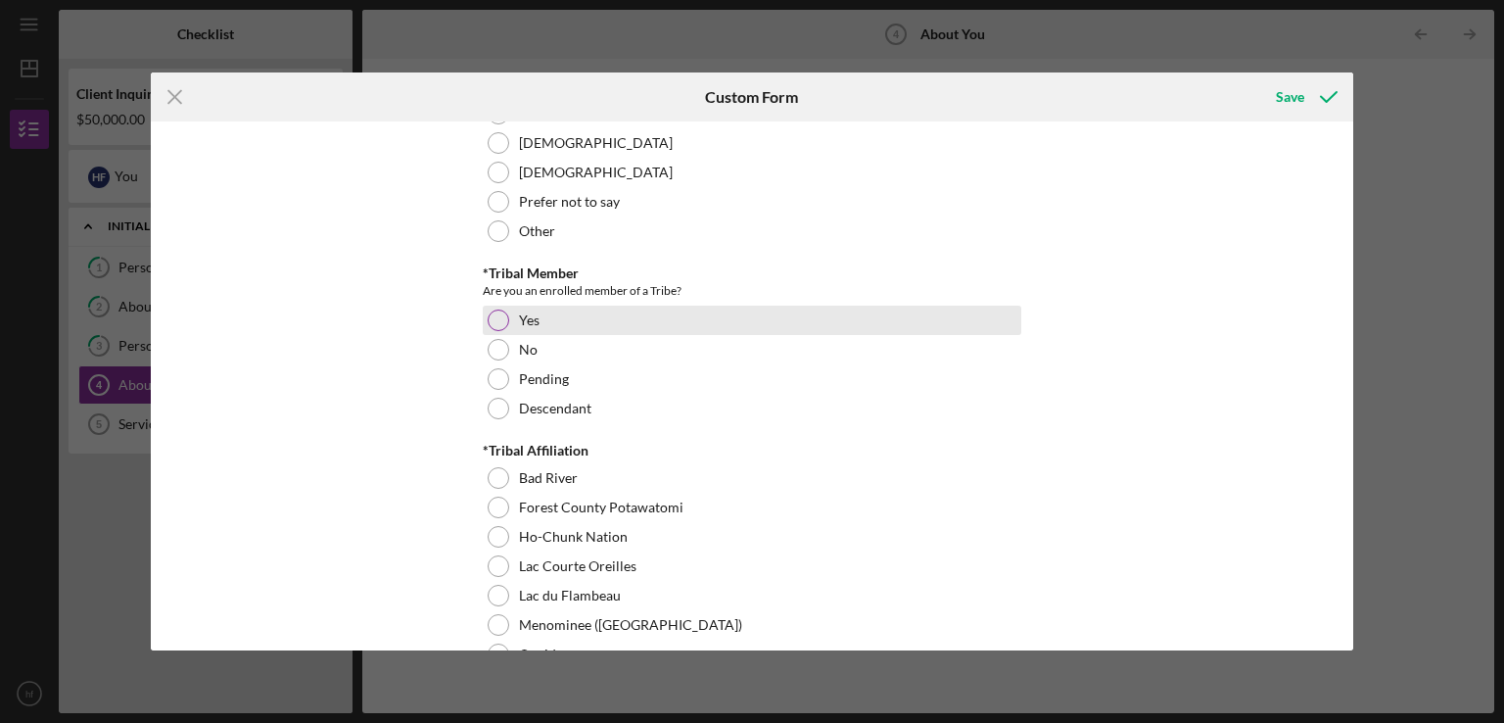
click at [501, 318] on div at bounding box center [499, 321] width 22 height 22
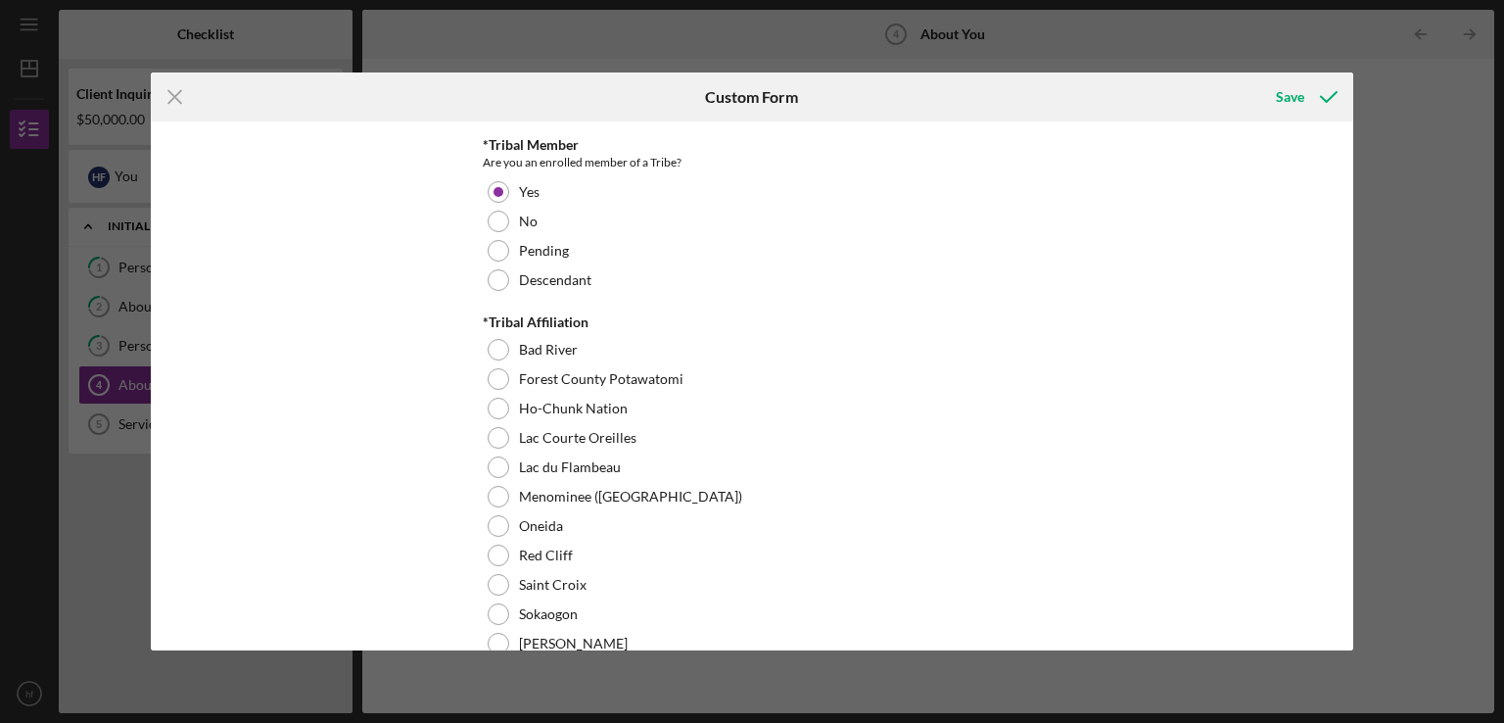
scroll to position [686, 0]
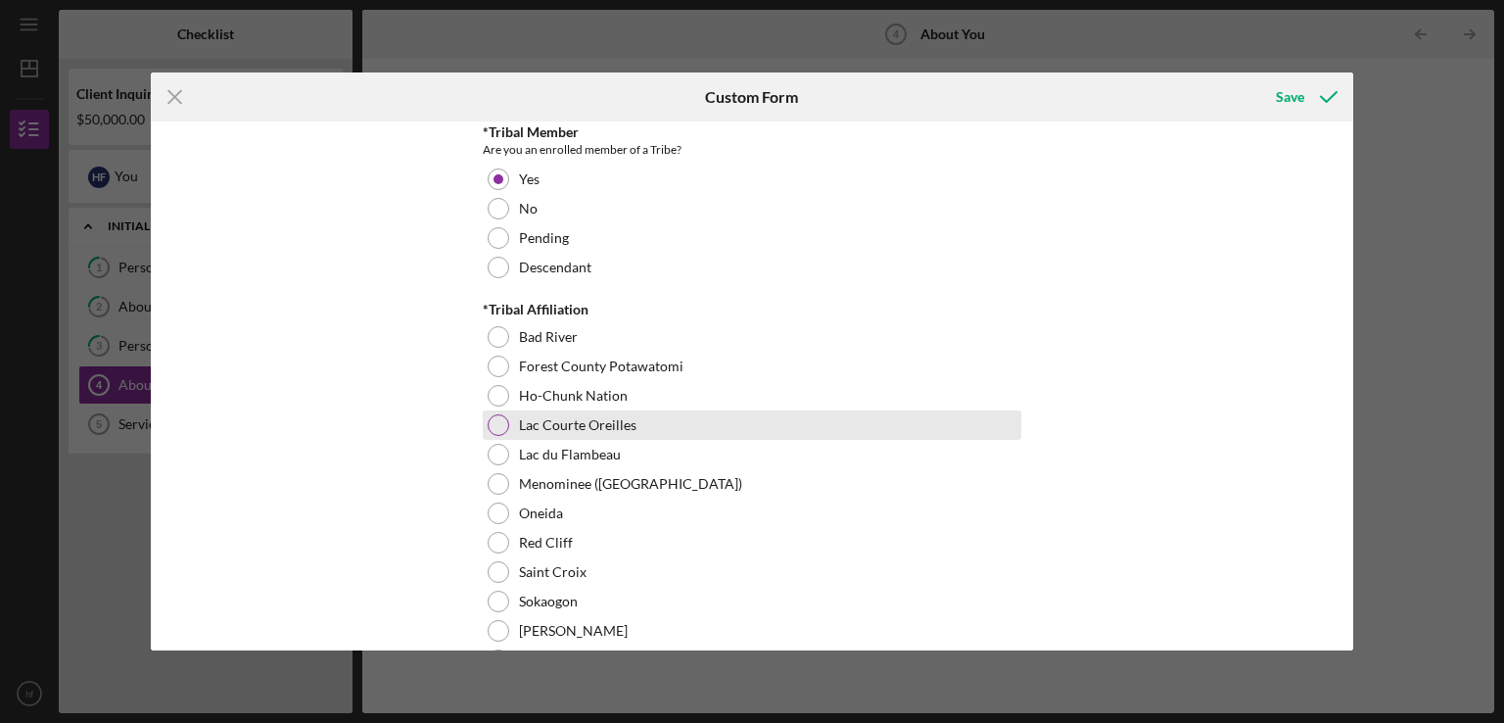
click at [489, 423] on div at bounding box center [499, 425] width 22 height 22
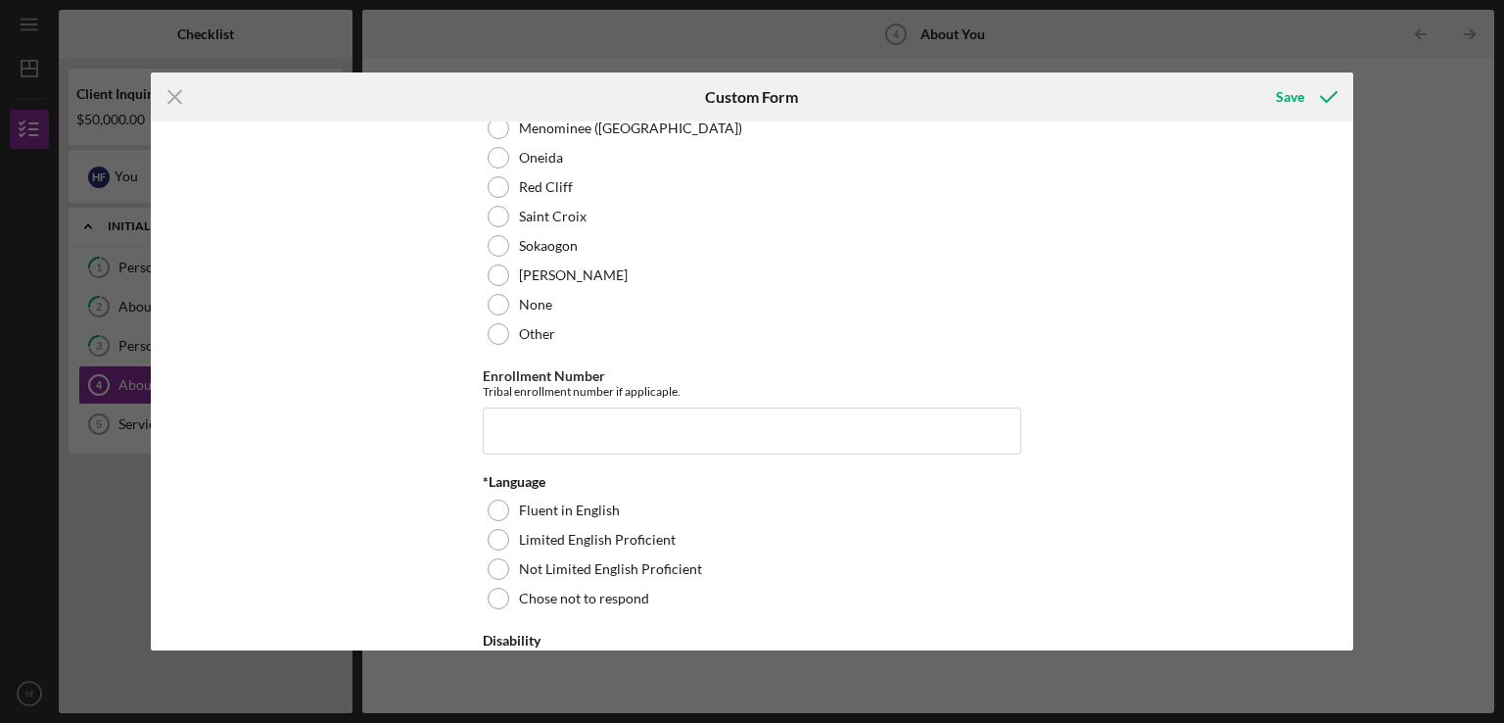
scroll to position [1048, 0]
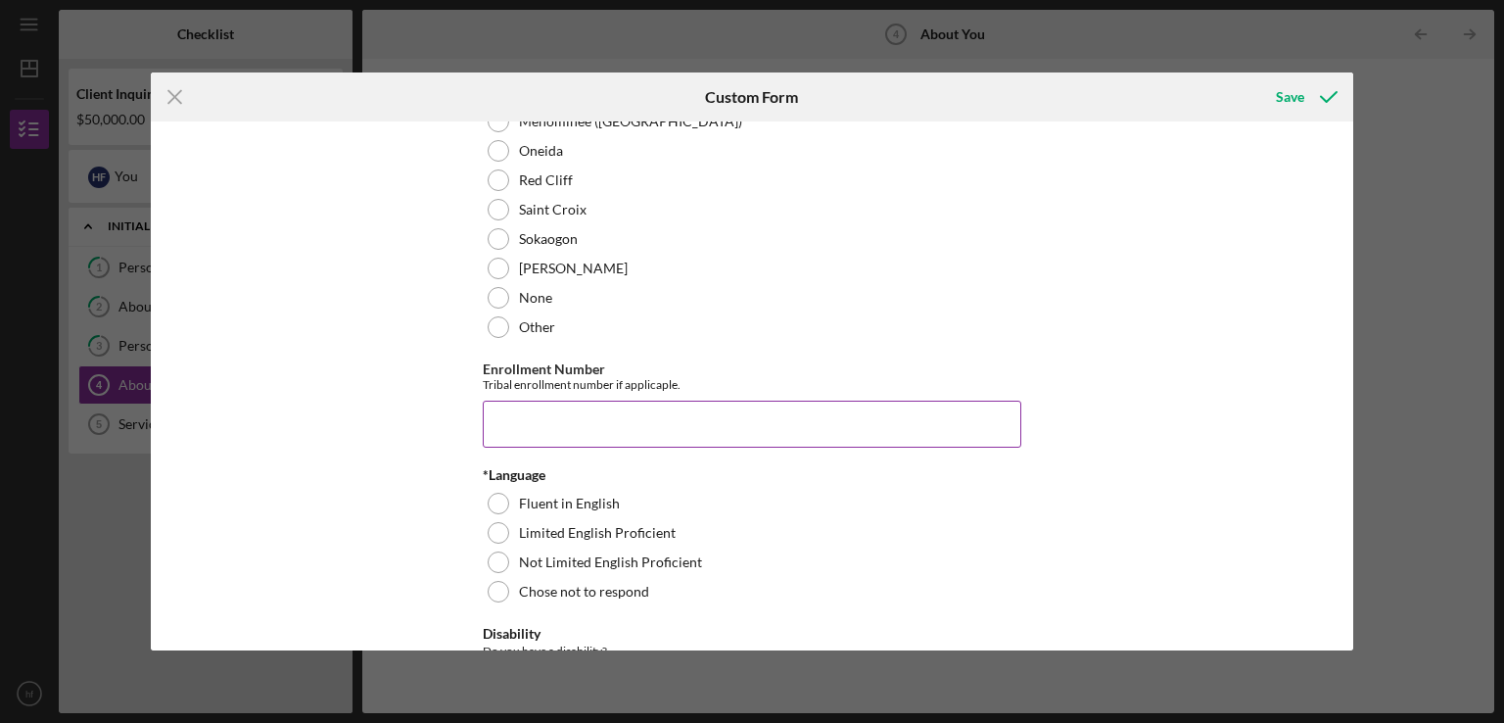
click at [499, 407] on input "Enrollment Number" at bounding box center [752, 424] width 539 height 47
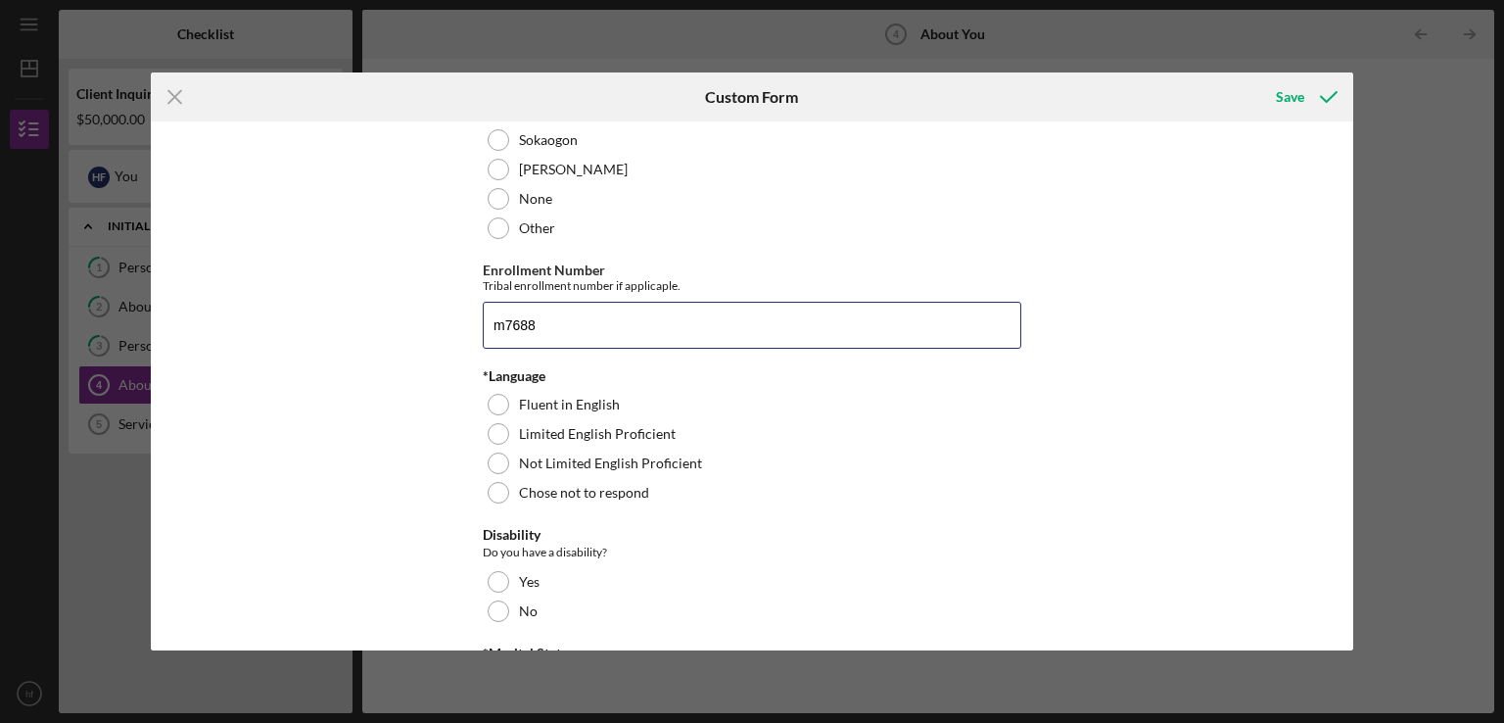
scroll to position [1148, 0]
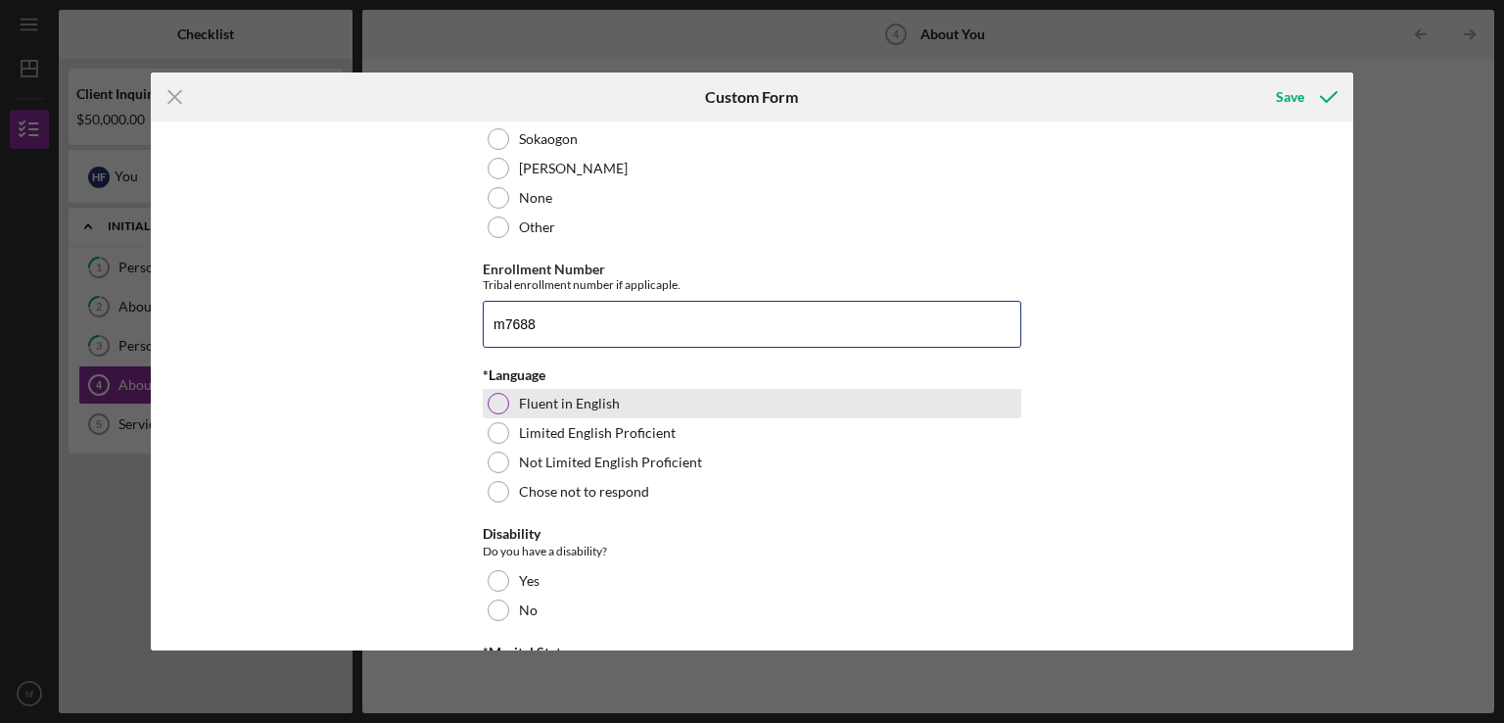
type input "m7688"
click at [499, 401] on div at bounding box center [499, 404] width 22 height 22
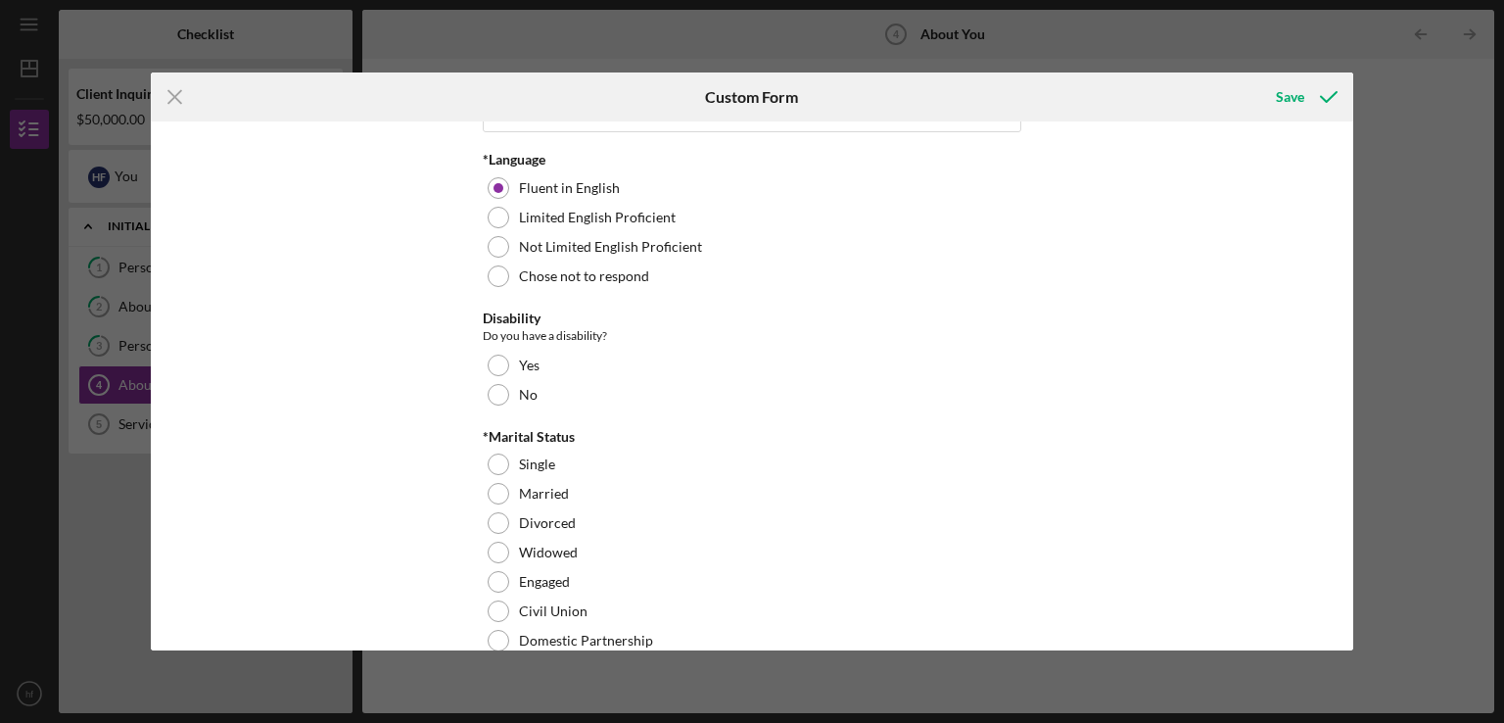
scroll to position [1377, 0]
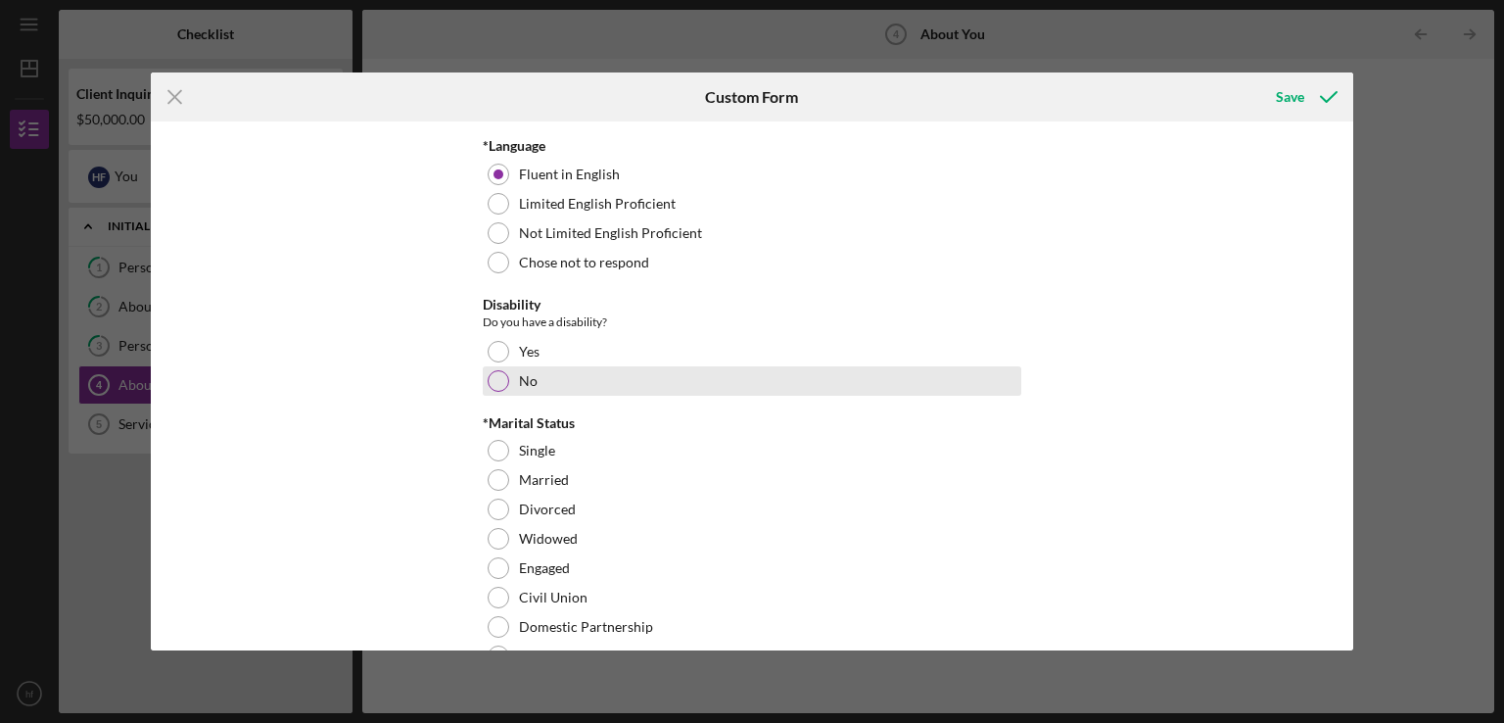
click at [494, 379] on div at bounding box center [499, 381] width 22 height 22
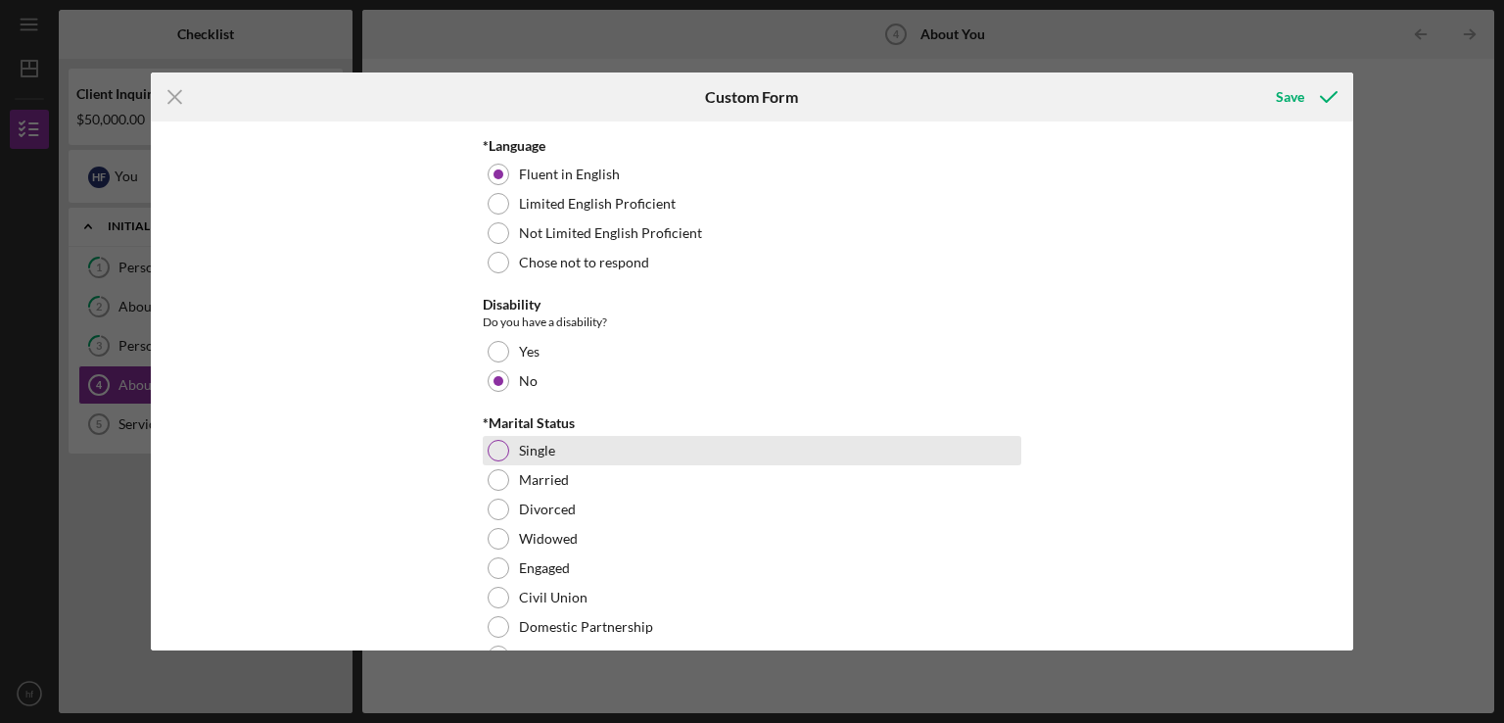
click at [496, 448] on div at bounding box center [499, 451] width 22 height 22
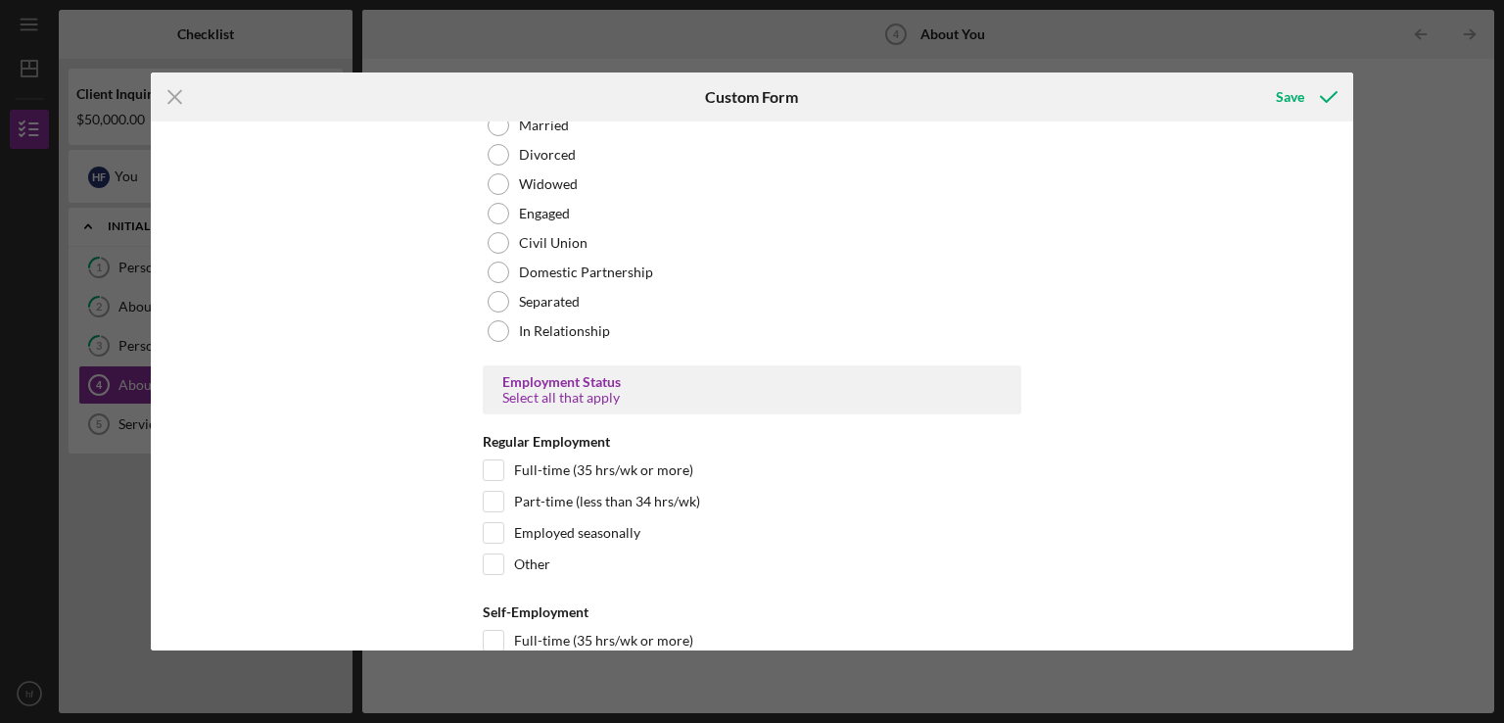
scroll to position [1734, 0]
click at [1158, 405] on div "*Race What is your race? [DEMOGRAPHIC_DATA] or [US_STATE][DEMOGRAPHIC_DATA] Bla…" at bounding box center [753, 385] width 1204 height 529
click at [493, 464] on input "Full-time (35 hrs/wk or more)" at bounding box center [494, 468] width 20 height 20
checkbox input "true"
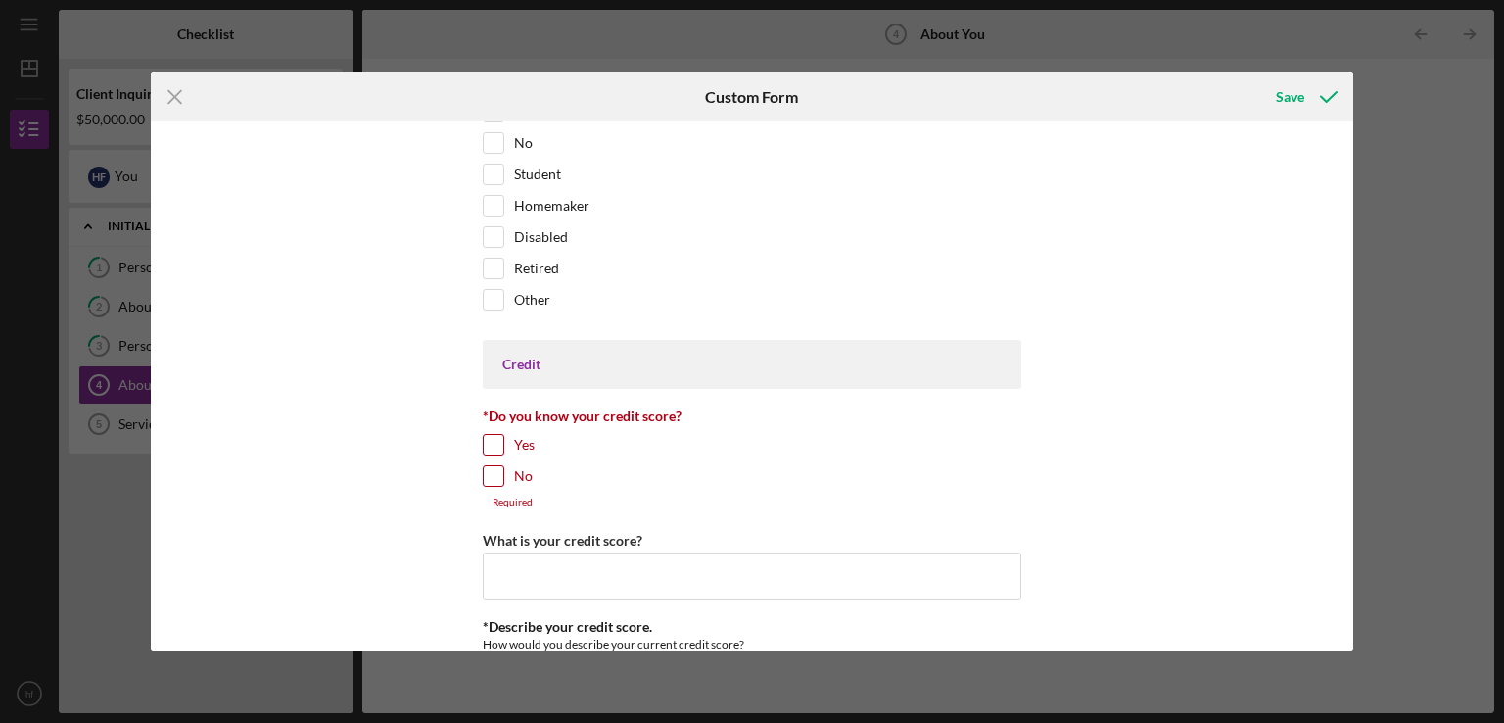
scroll to position [2491, 0]
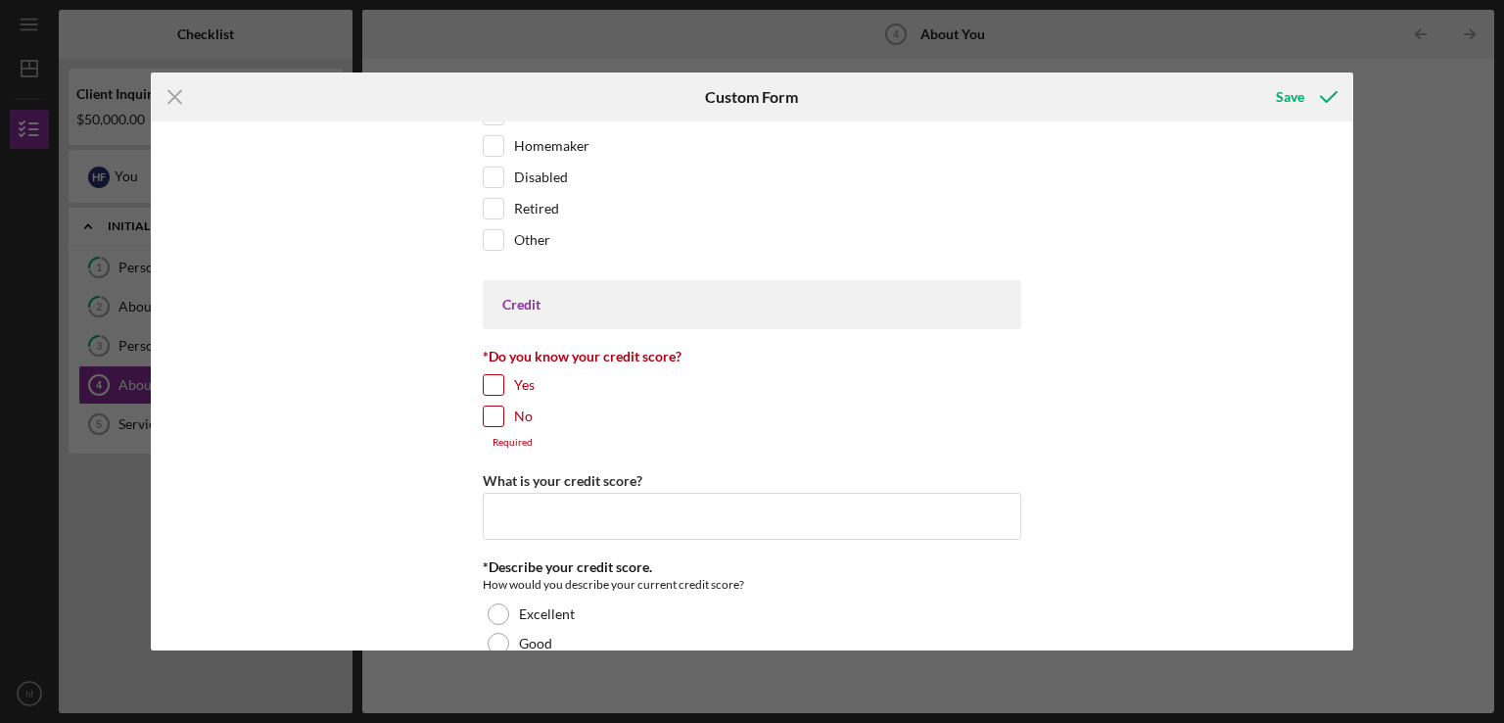
click at [490, 381] on input "Yes" at bounding box center [494, 385] width 20 height 20
checkbox input "true"
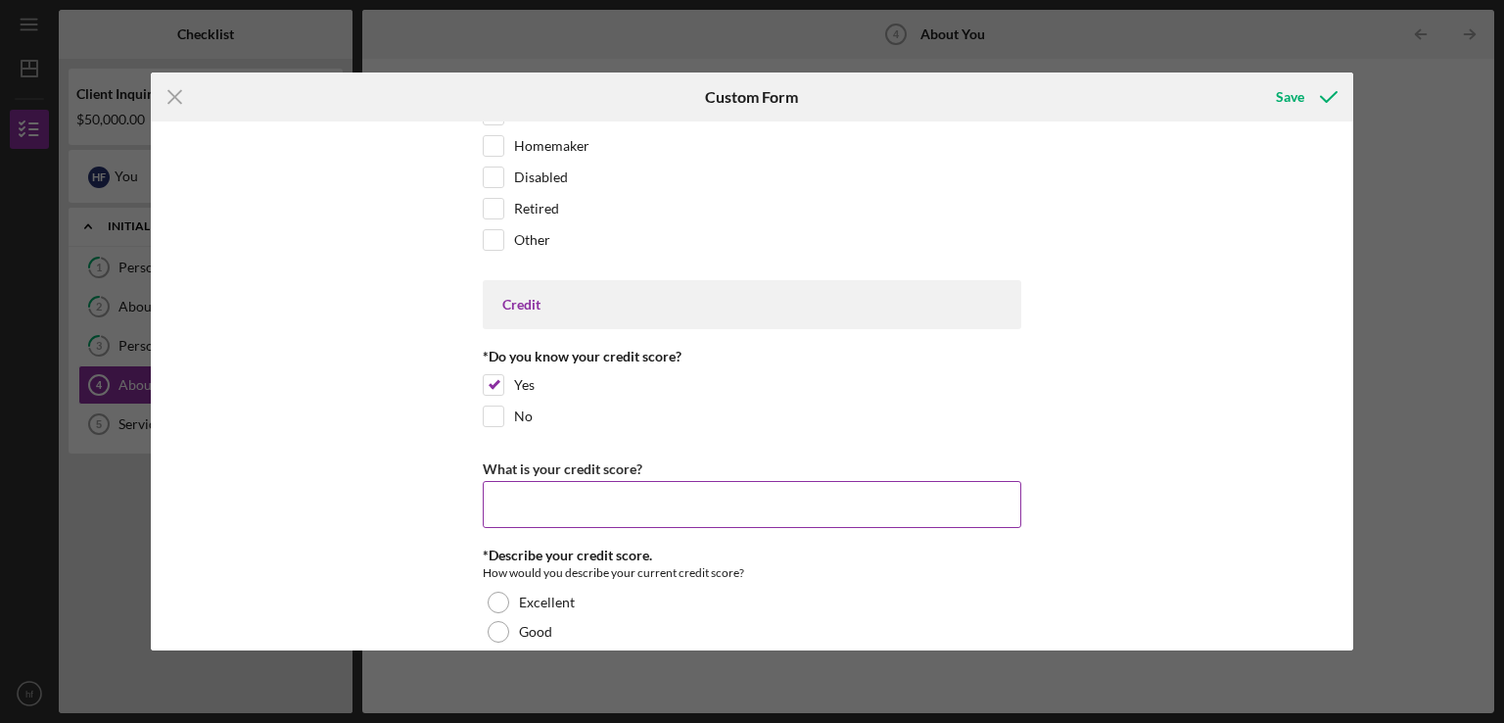
click at [542, 507] on input "What is your credit score?" at bounding box center [752, 504] width 539 height 47
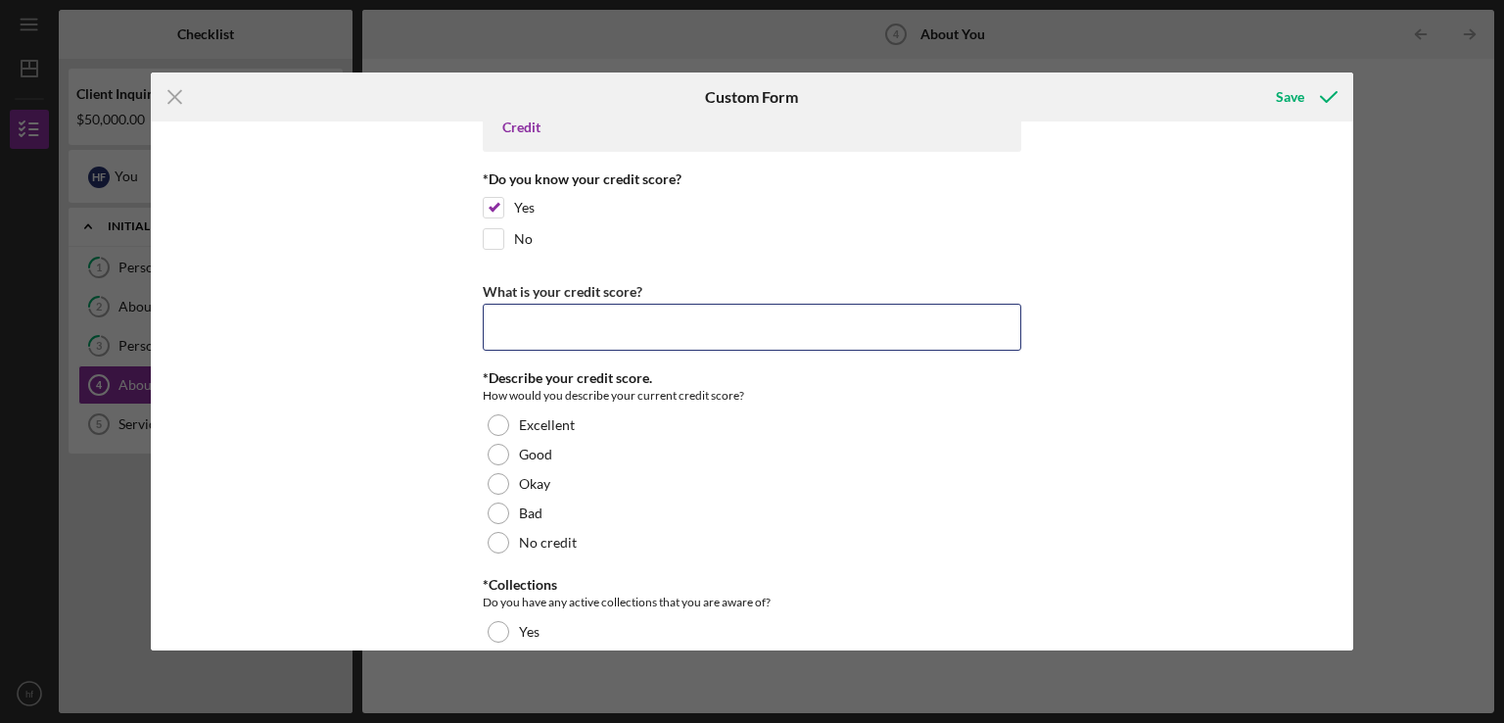
scroll to position [2668, 0]
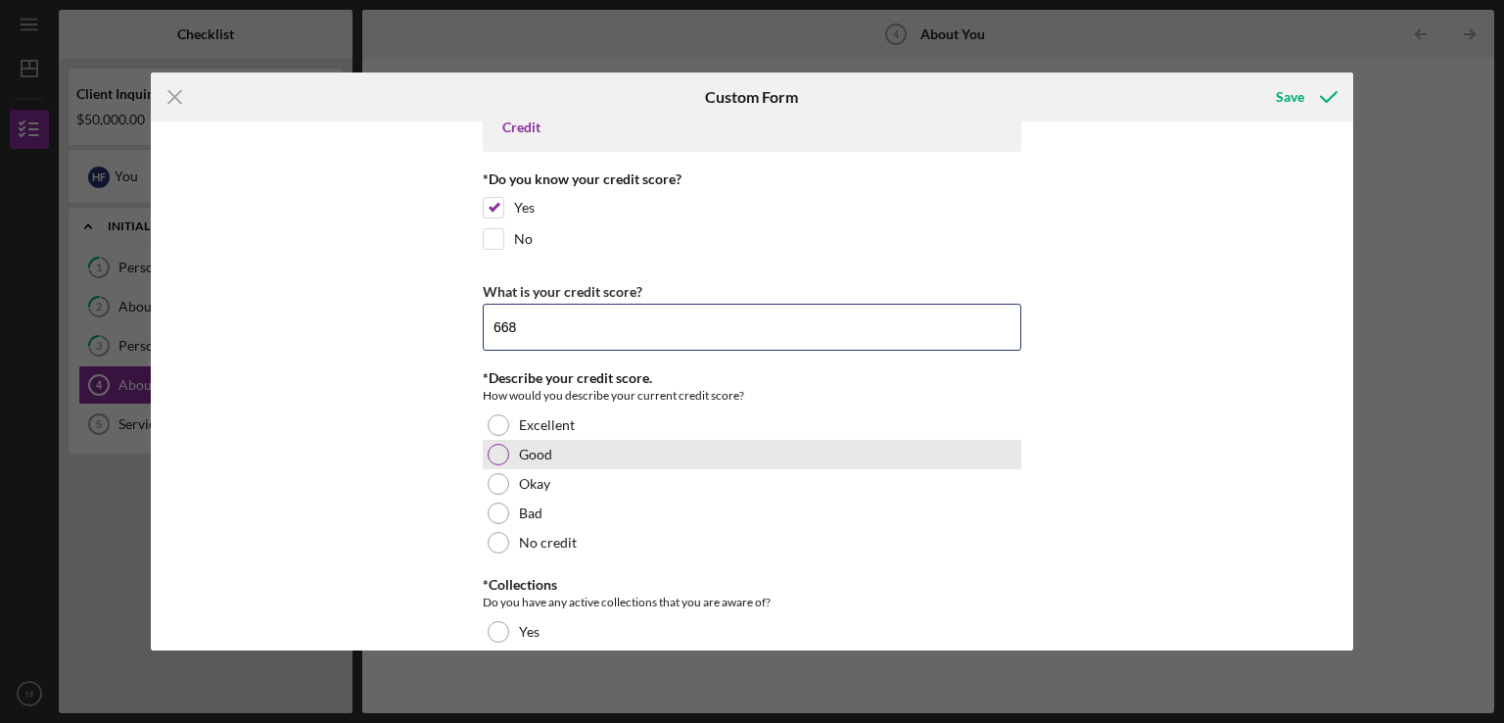
type input "668"
click at [495, 446] on div at bounding box center [499, 455] width 22 height 22
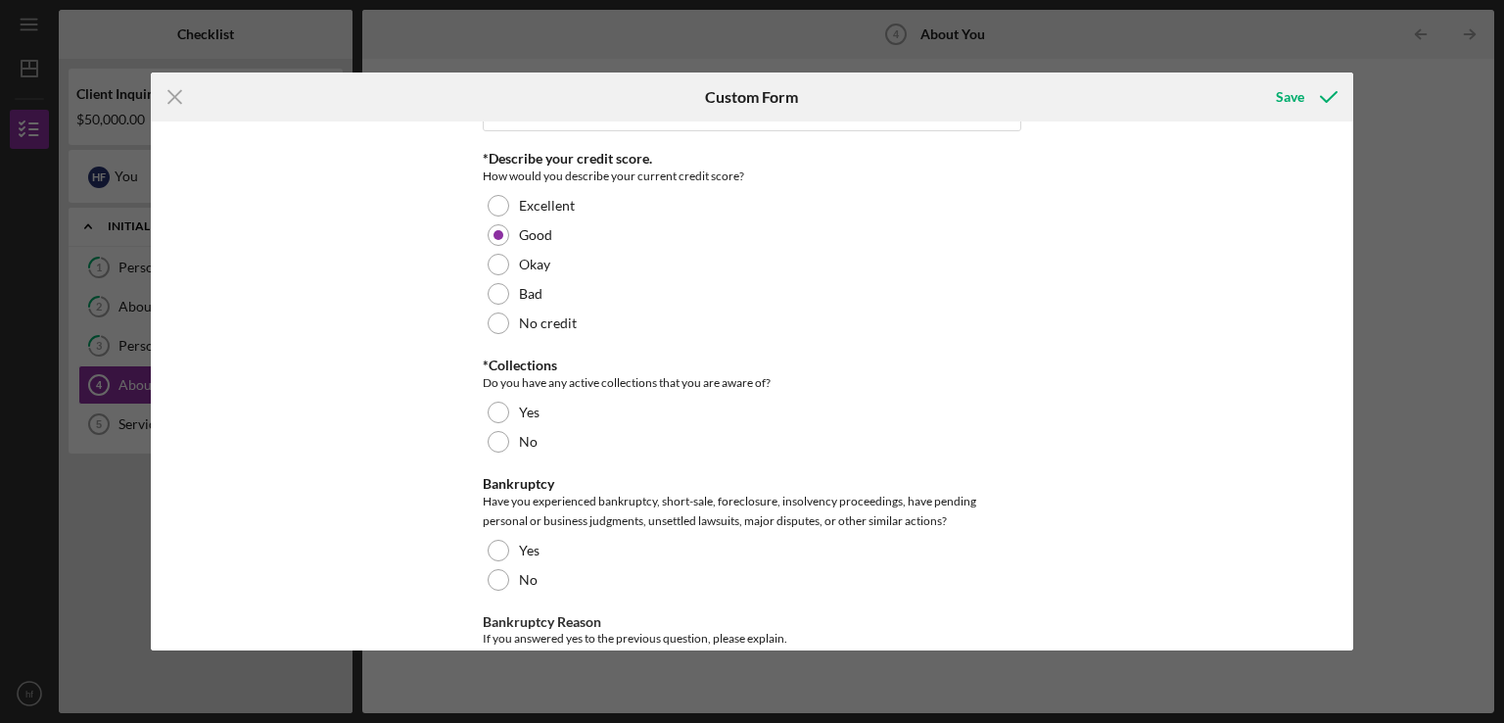
scroll to position [2889, 0]
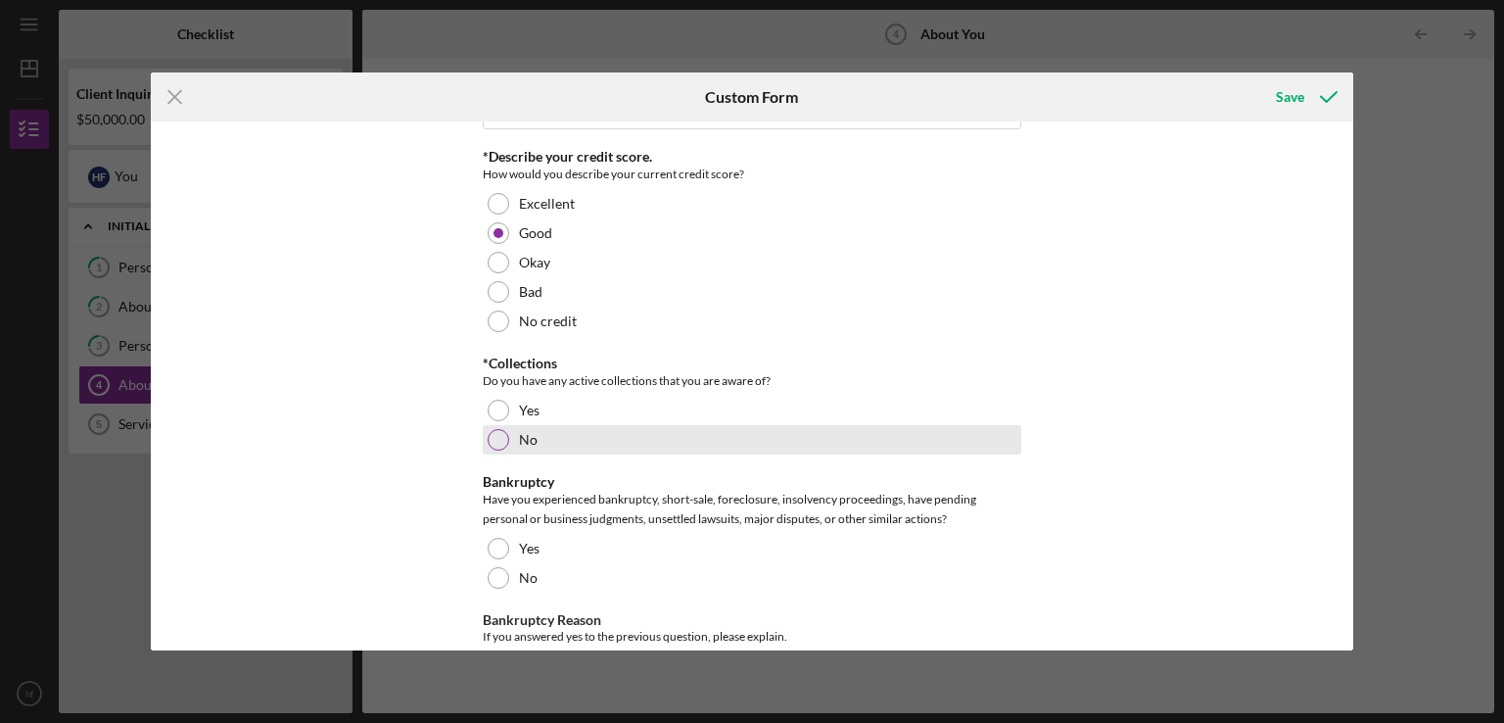
click at [490, 429] on div at bounding box center [499, 440] width 22 height 22
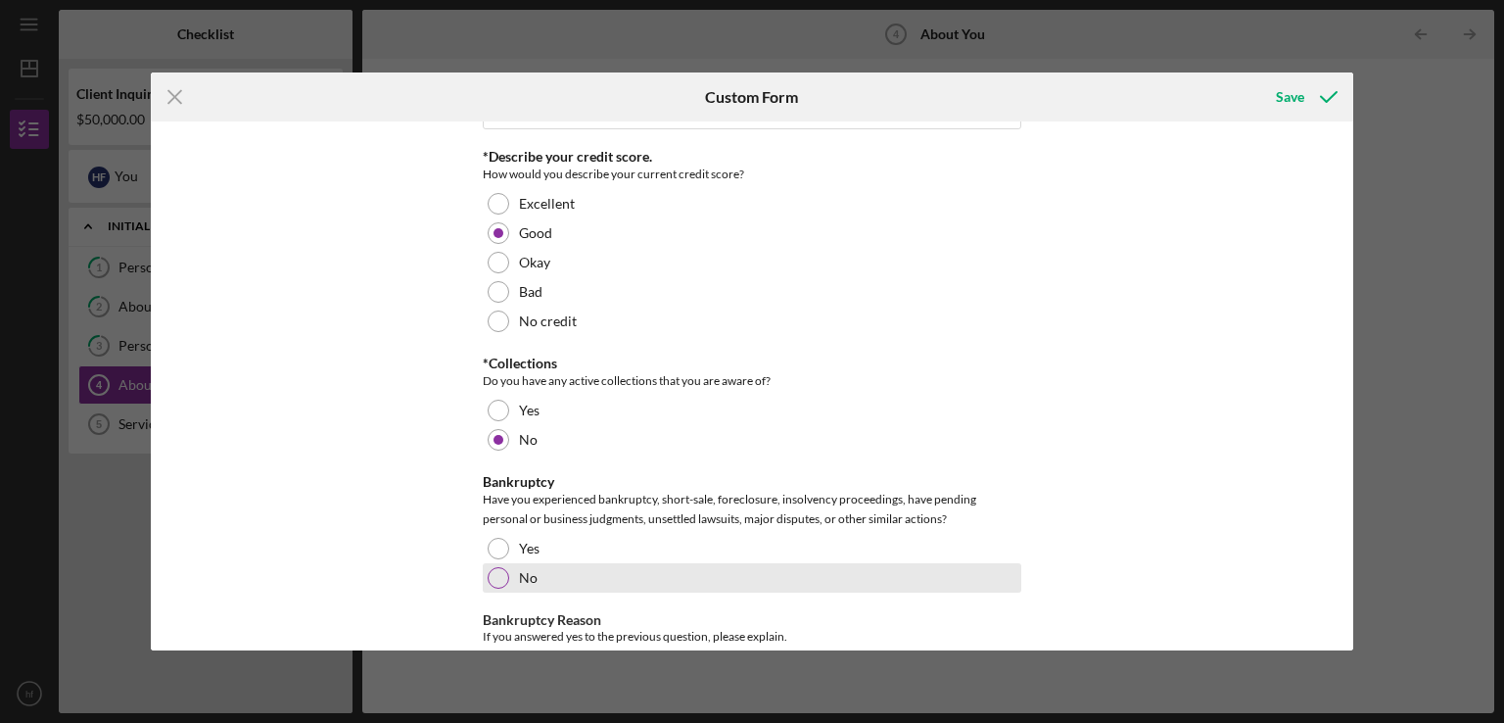
click at [490, 573] on div at bounding box center [499, 578] width 22 height 22
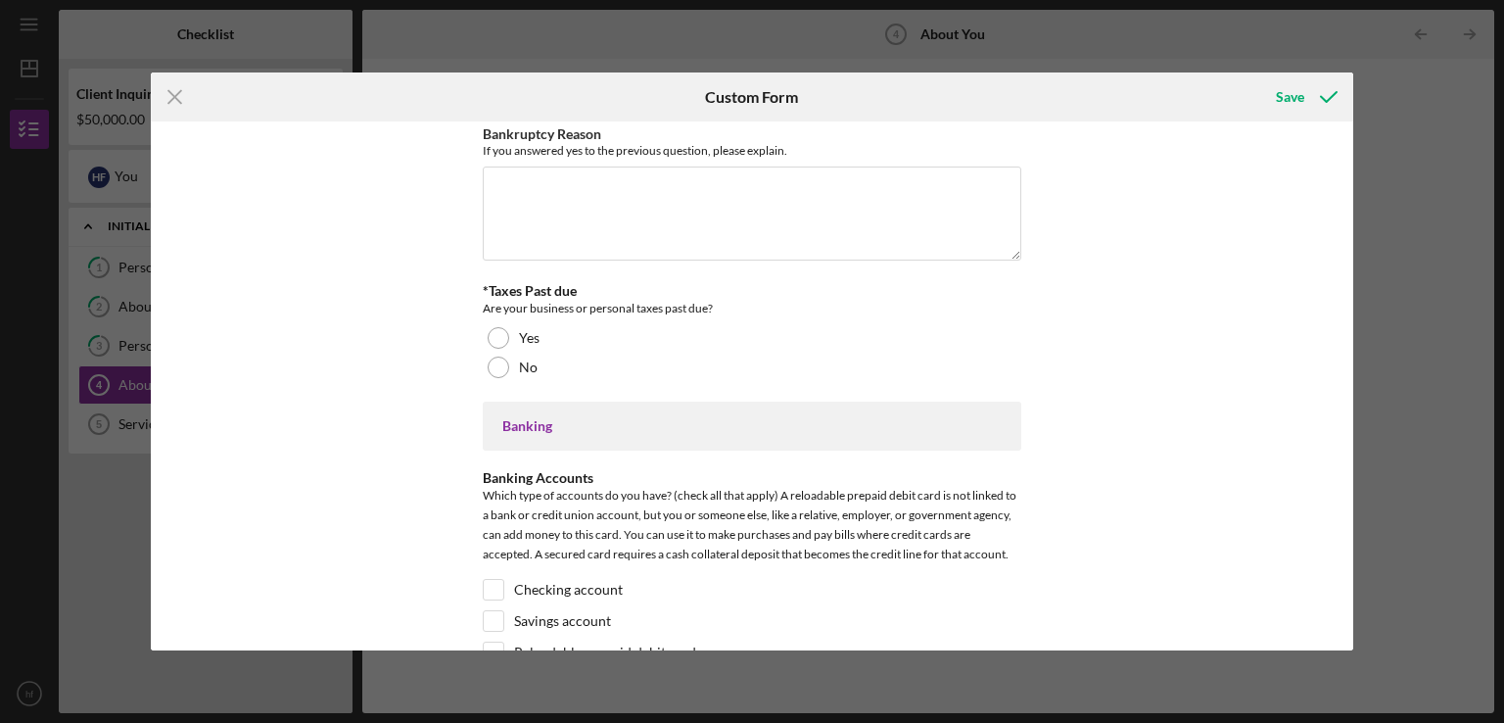
scroll to position [3377, 0]
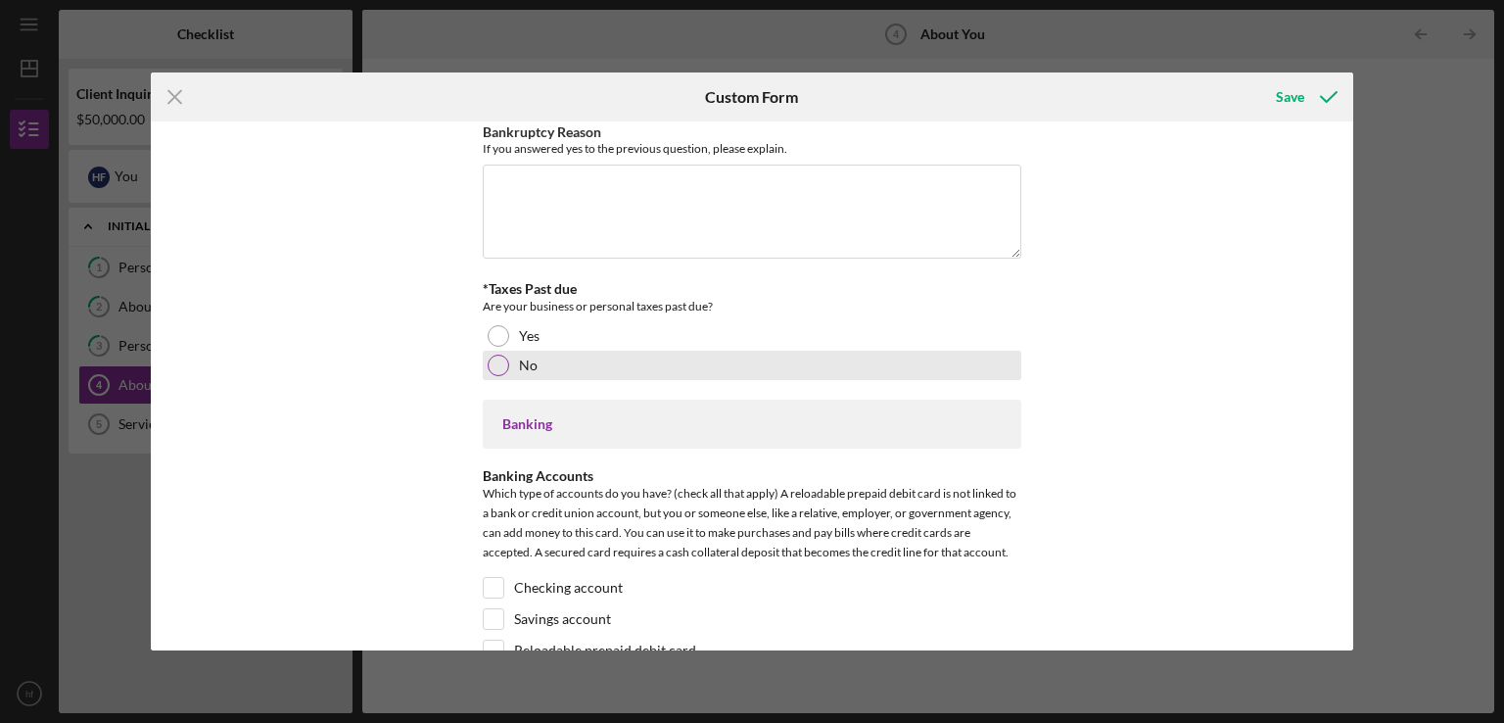
click at [493, 355] on div at bounding box center [499, 366] width 22 height 22
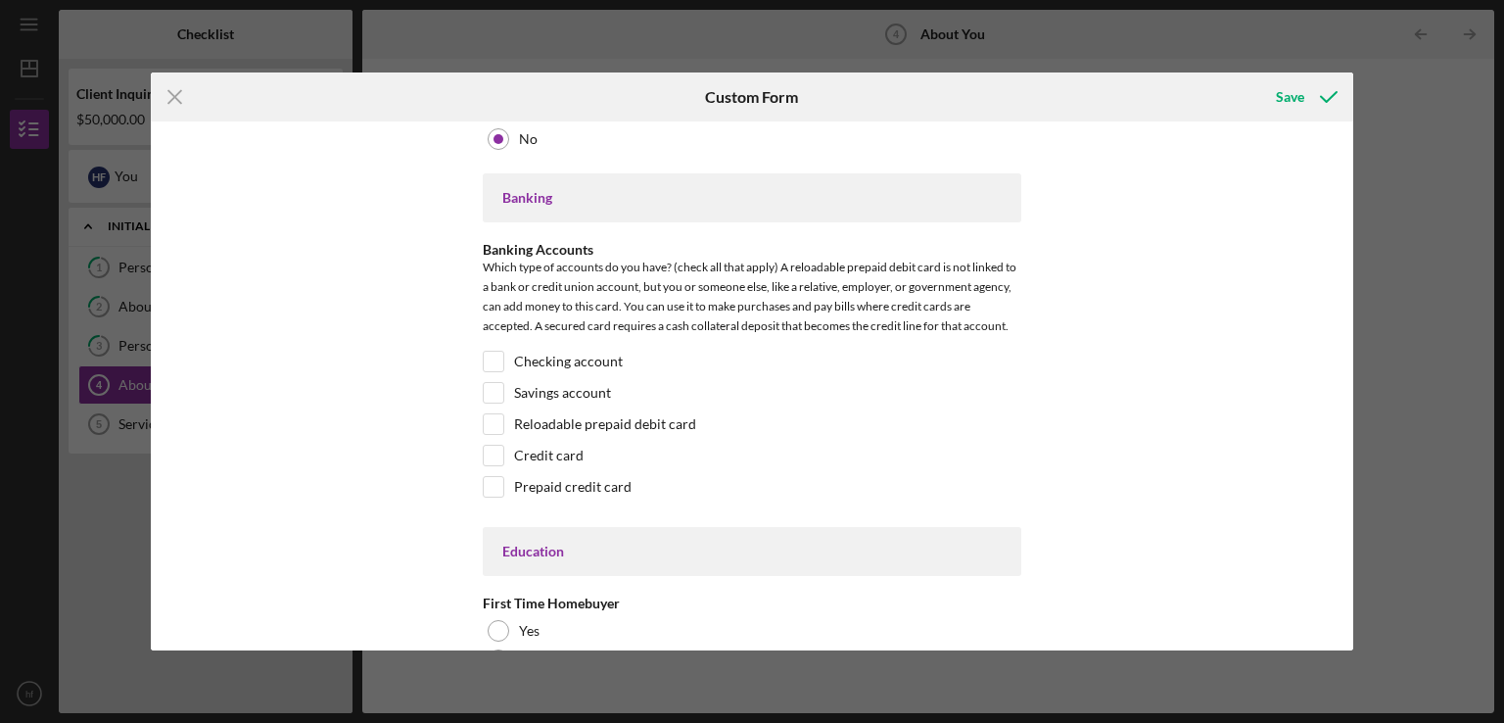
scroll to position [3604, 0]
click at [489, 351] on input "Checking account" at bounding box center [494, 361] width 20 height 20
checkbox input "true"
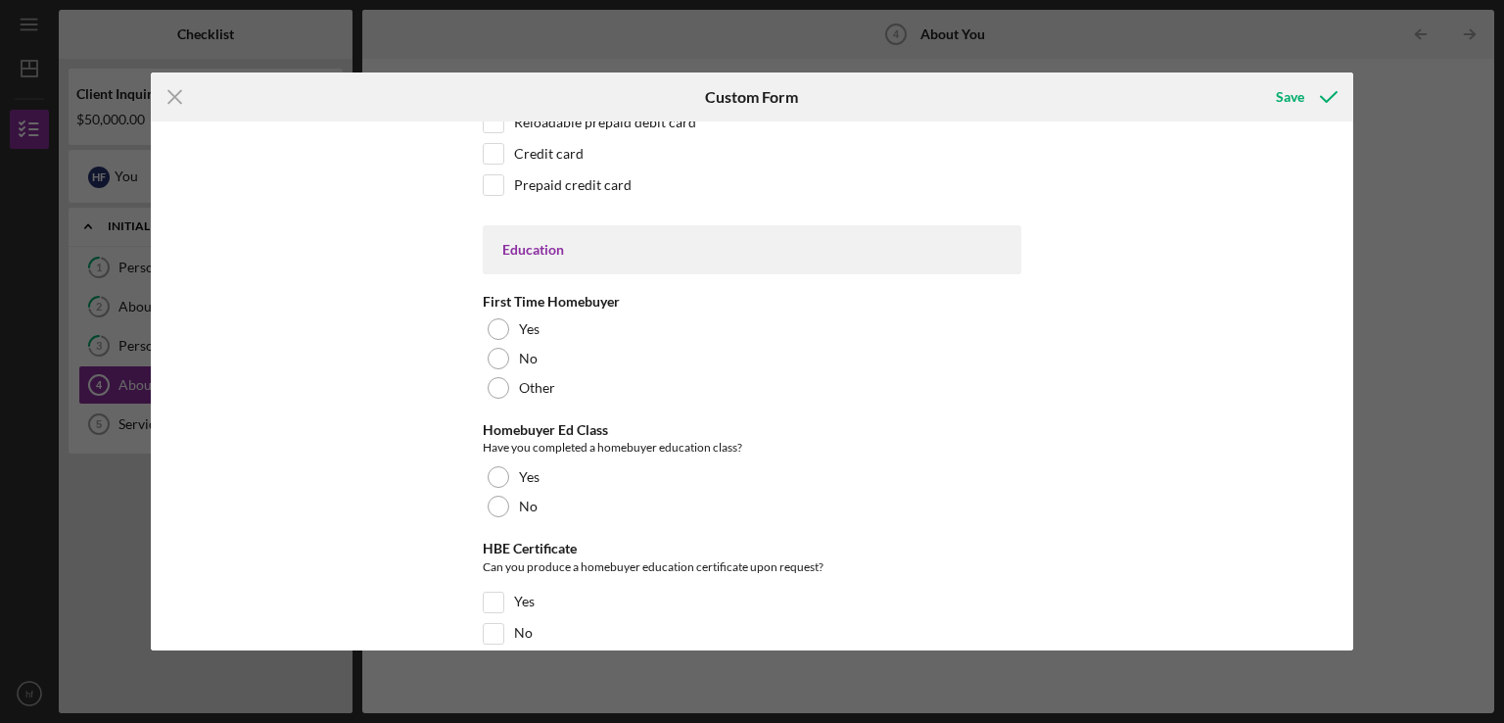
scroll to position [3910, 0]
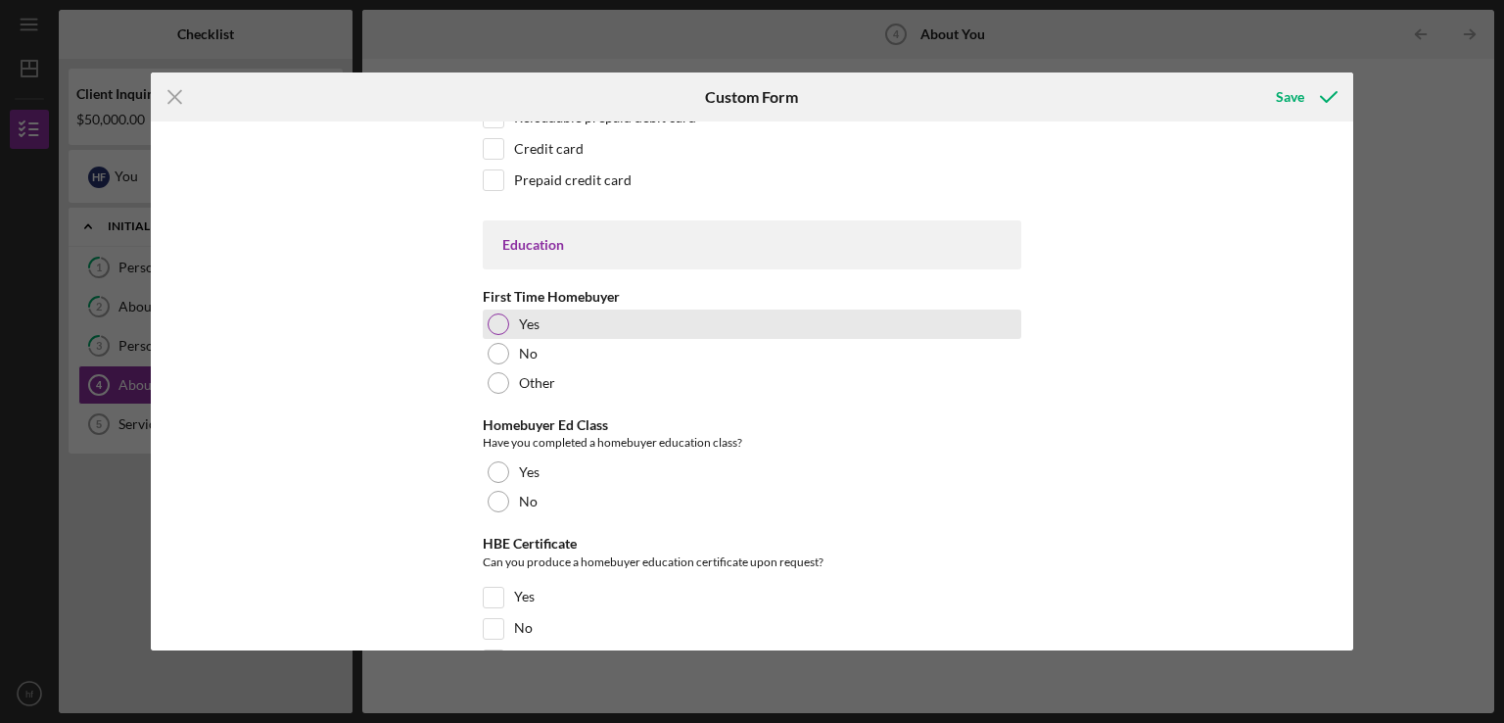
click at [504, 313] on div at bounding box center [499, 324] width 22 height 22
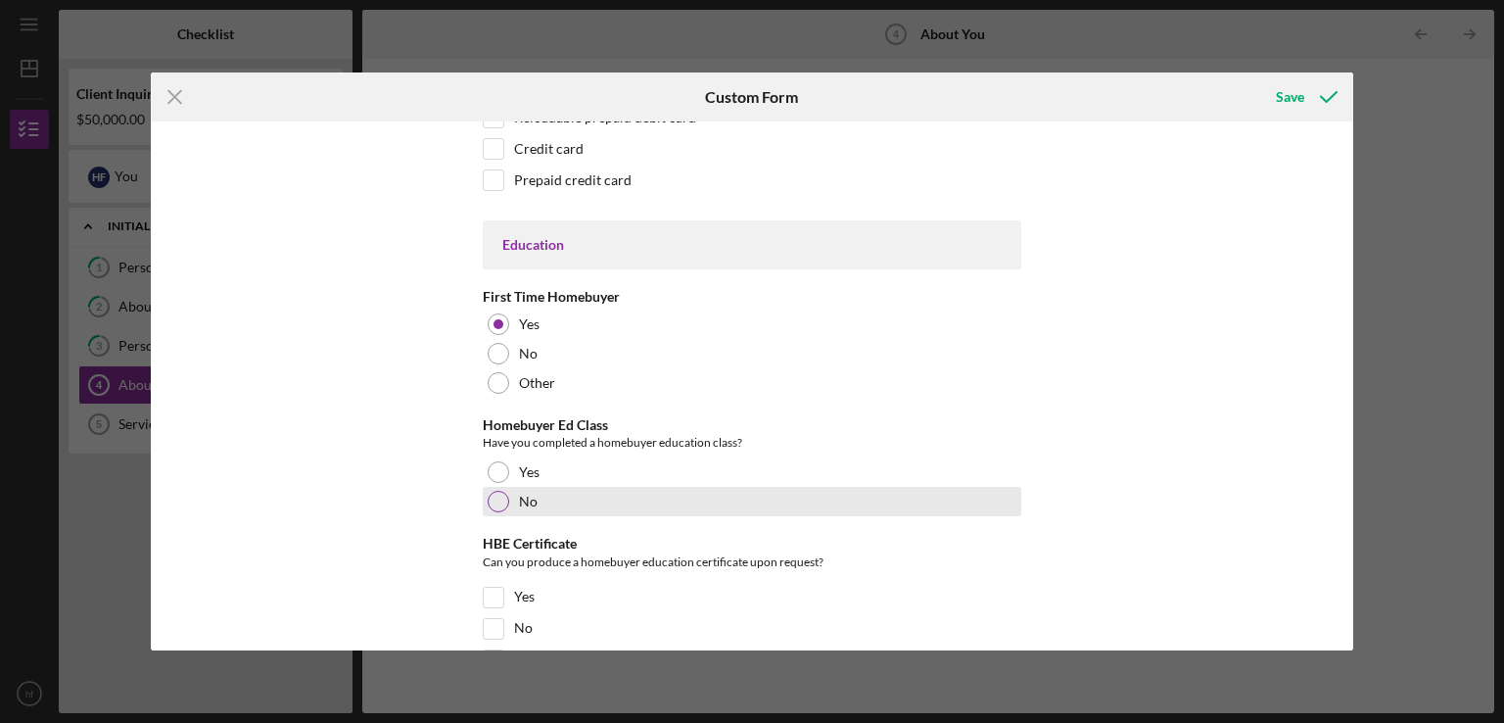
click at [494, 500] on div at bounding box center [499, 502] width 22 height 22
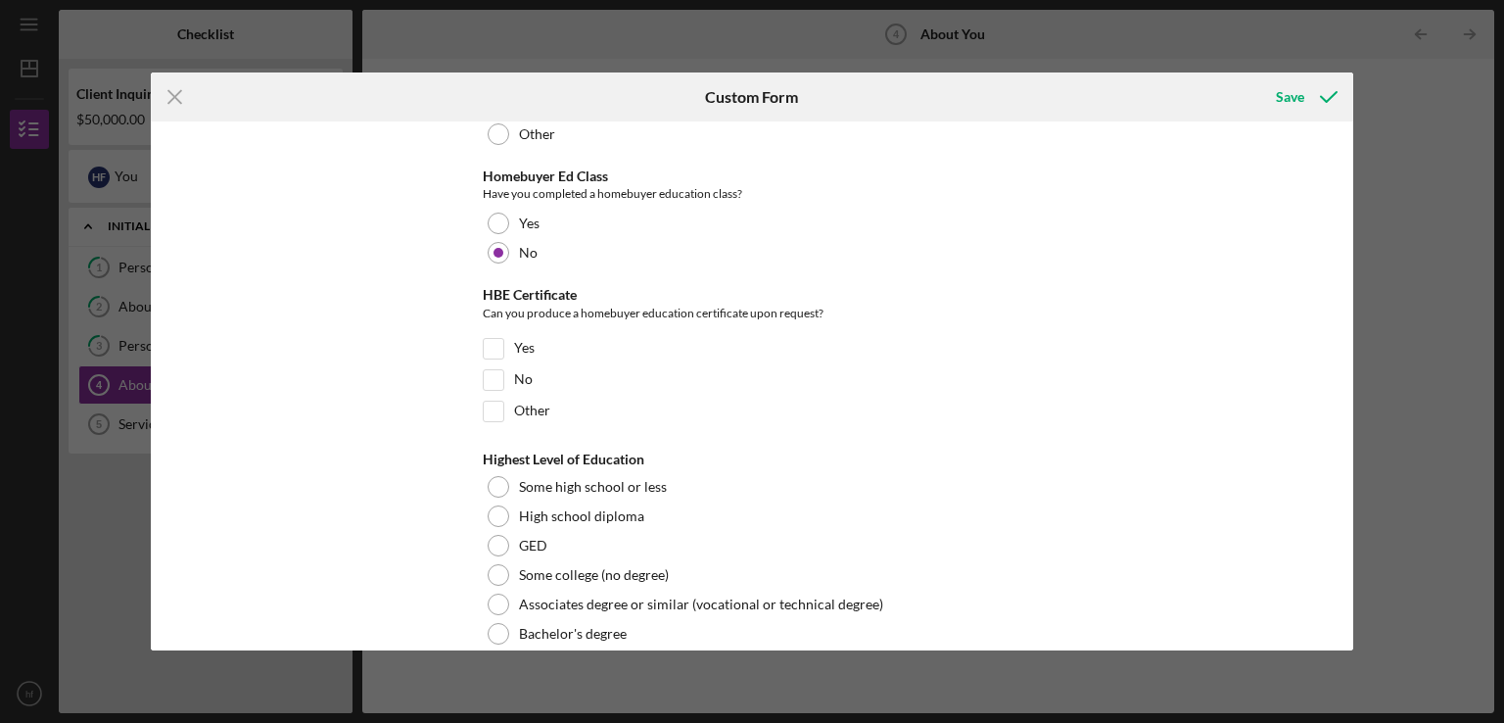
scroll to position [4160, 0]
click at [494, 369] on input "No" at bounding box center [494, 379] width 20 height 20
checkbox input "true"
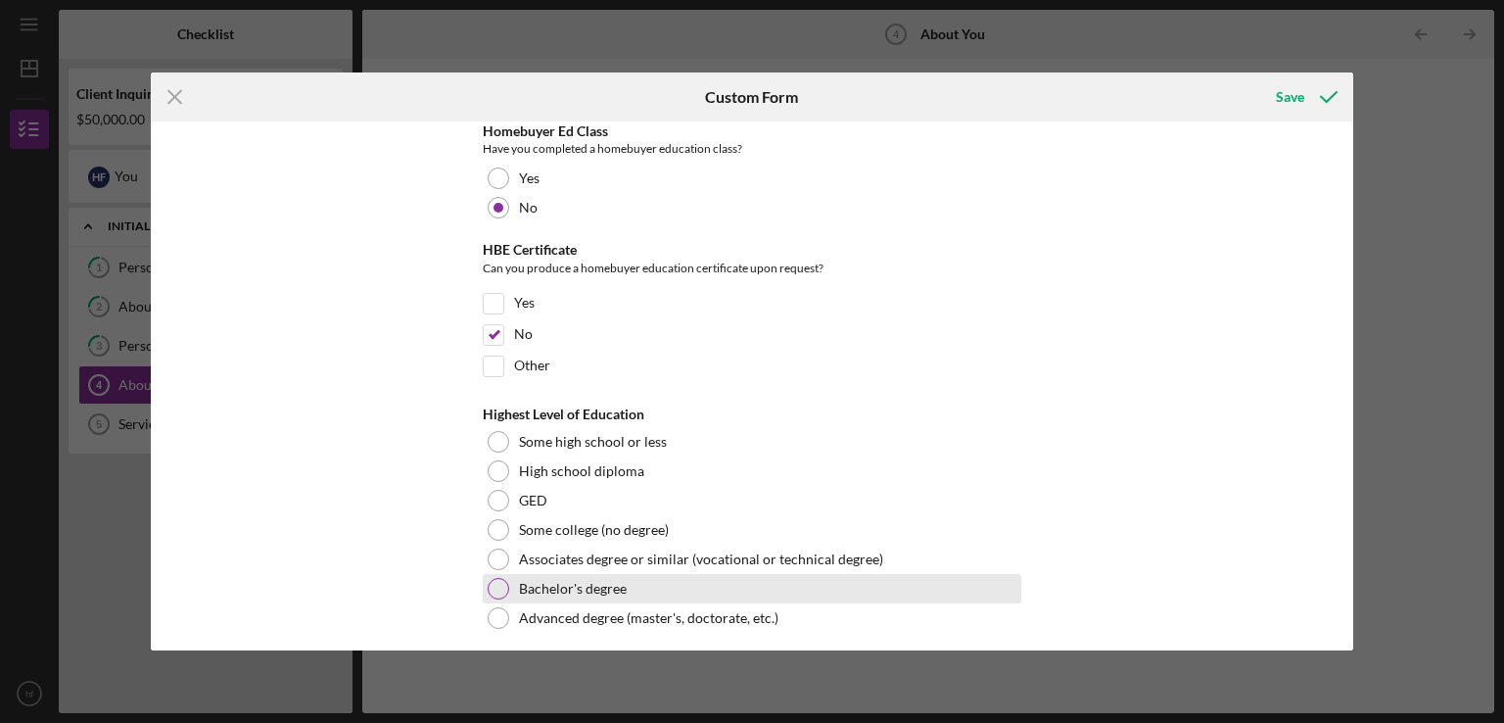
click at [498, 578] on div at bounding box center [499, 589] width 22 height 22
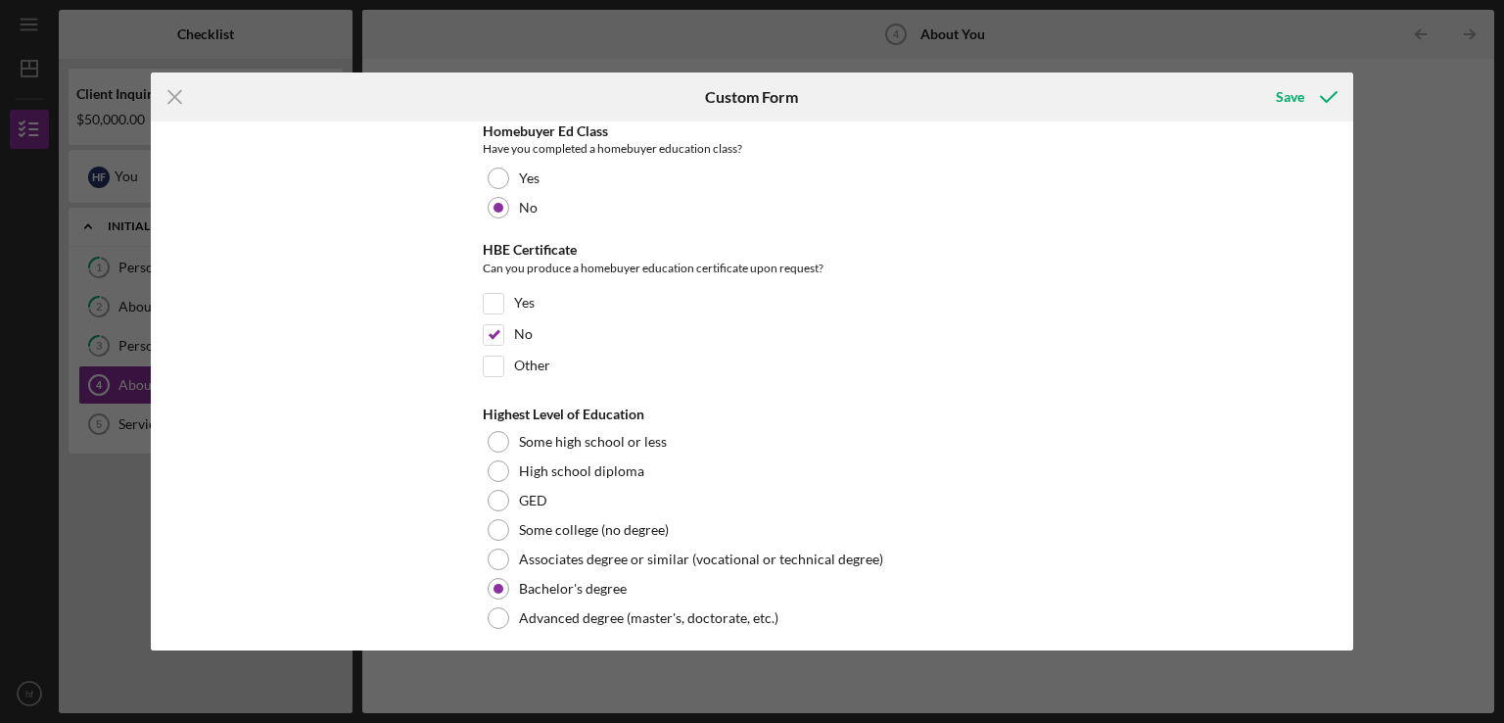
click at [1086, 378] on div "*Race What is your race? [DEMOGRAPHIC_DATA] or [US_STATE][DEMOGRAPHIC_DATA] Bla…" at bounding box center [753, 385] width 1204 height 529
click at [1291, 93] on div "Save" at bounding box center [1290, 96] width 28 height 39
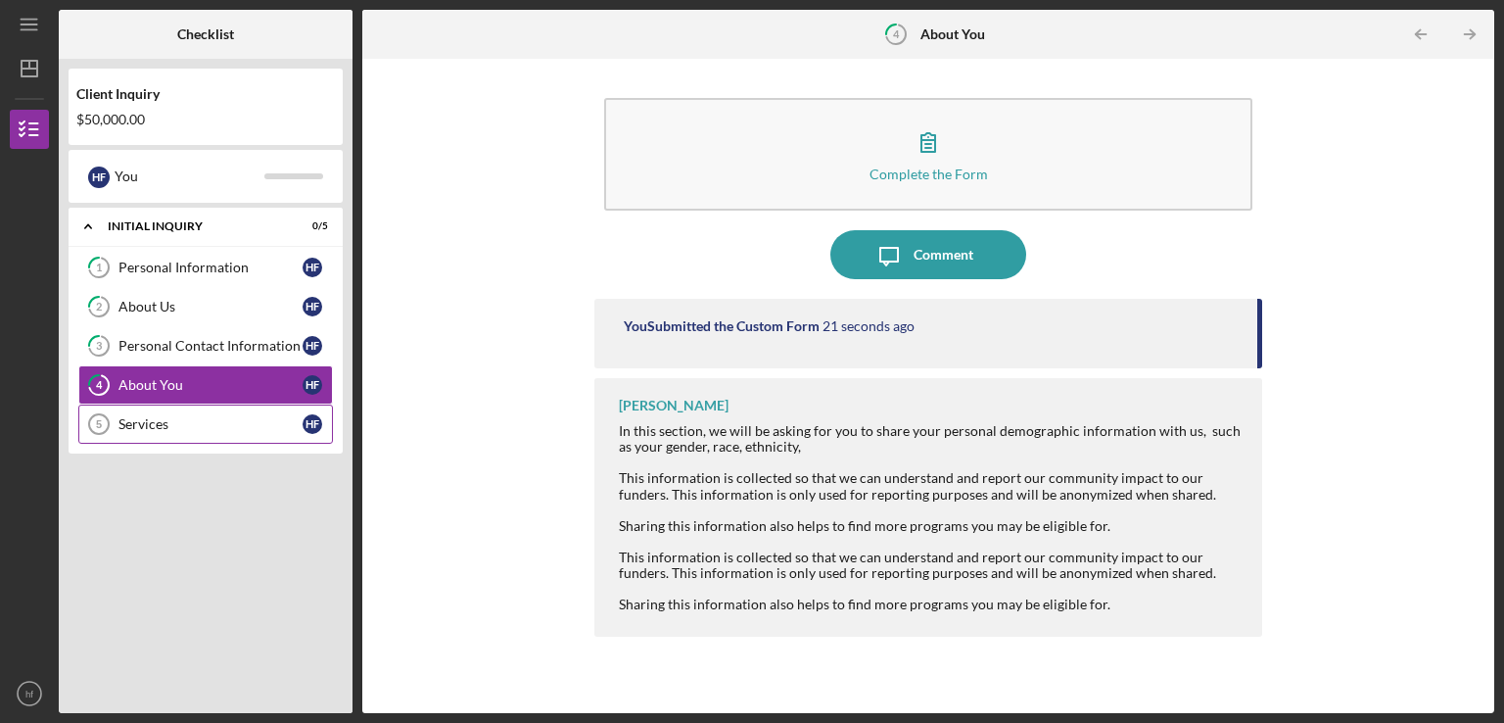
click at [139, 416] on div "Services" at bounding box center [211, 424] width 184 height 16
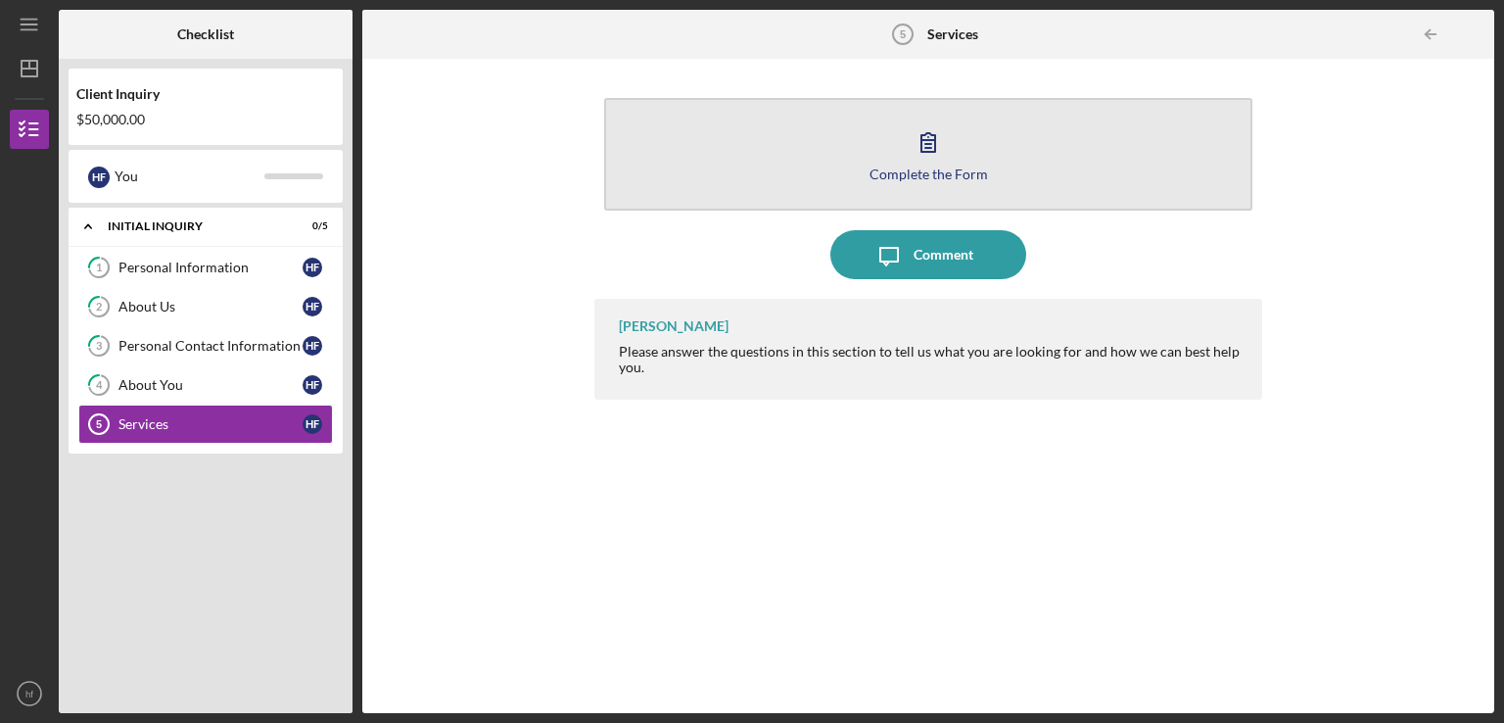
click at [931, 143] on icon "button" at bounding box center [929, 142] width 14 height 19
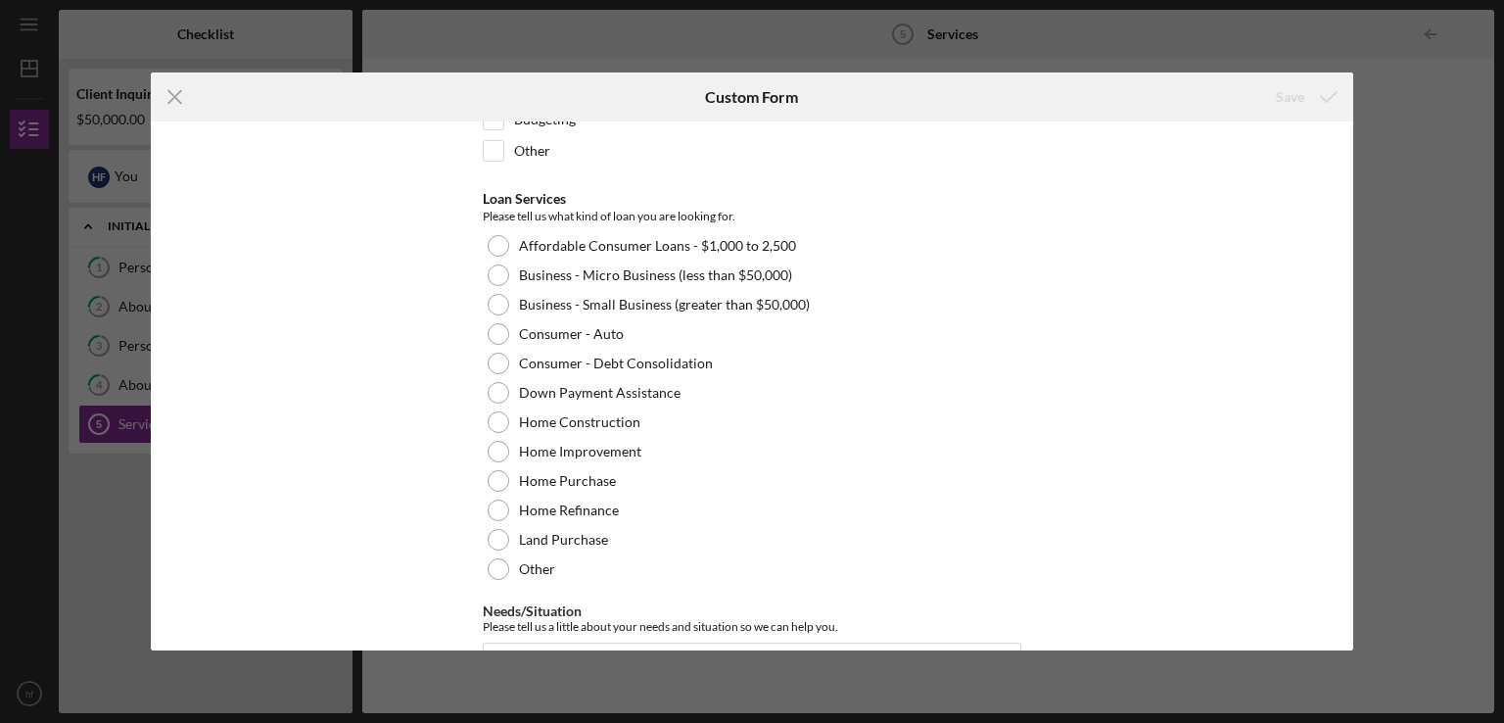
scroll to position [274, 0]
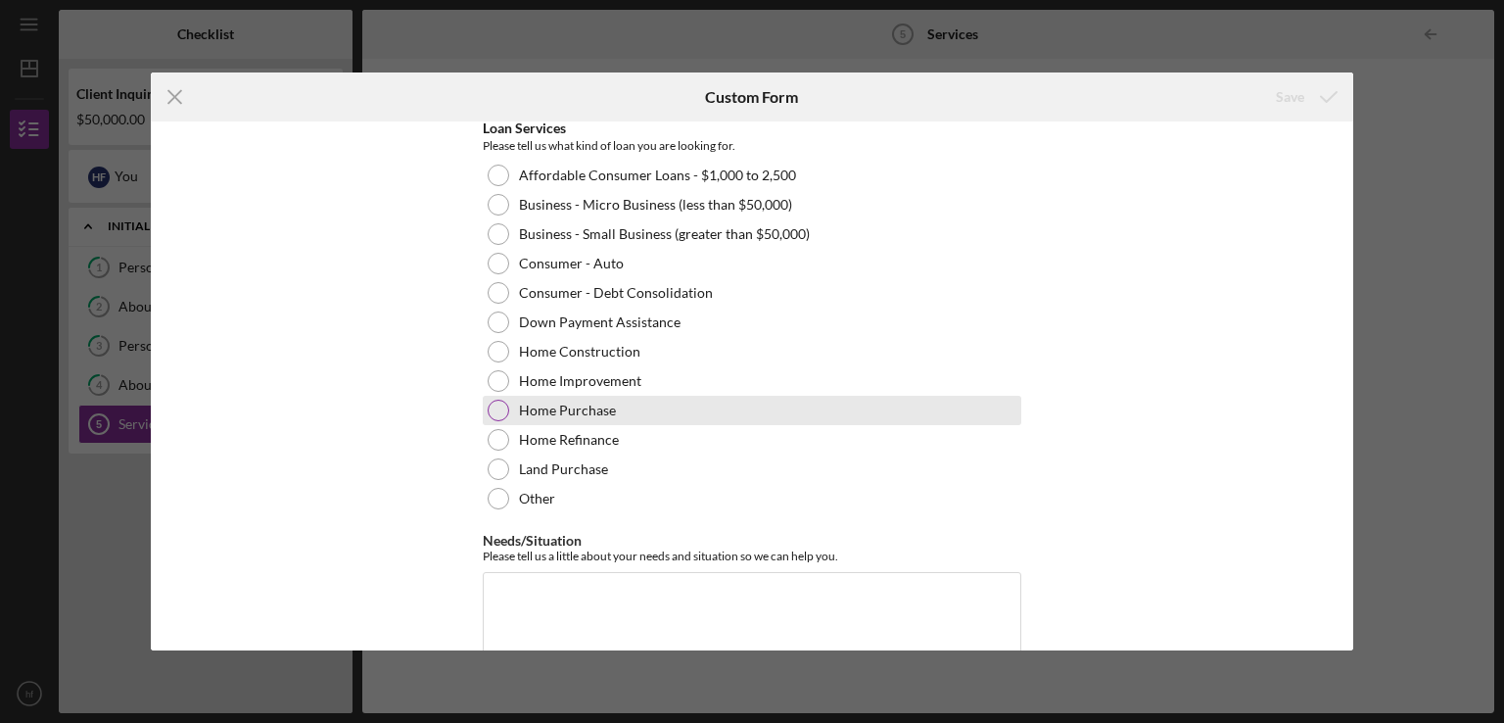
click at [489, 405] on div at bounding box center [499, 411] width 22 height 22
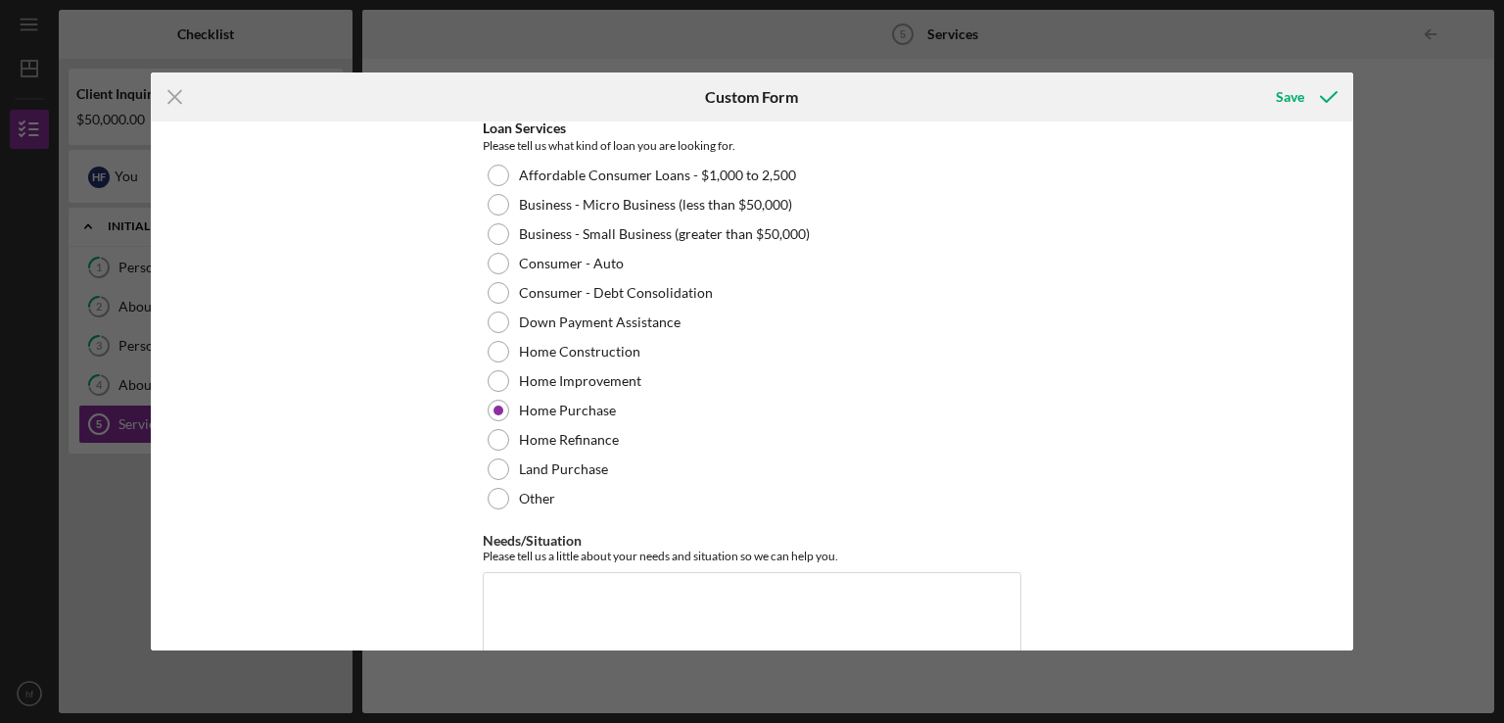
scroll to position [321, 0]
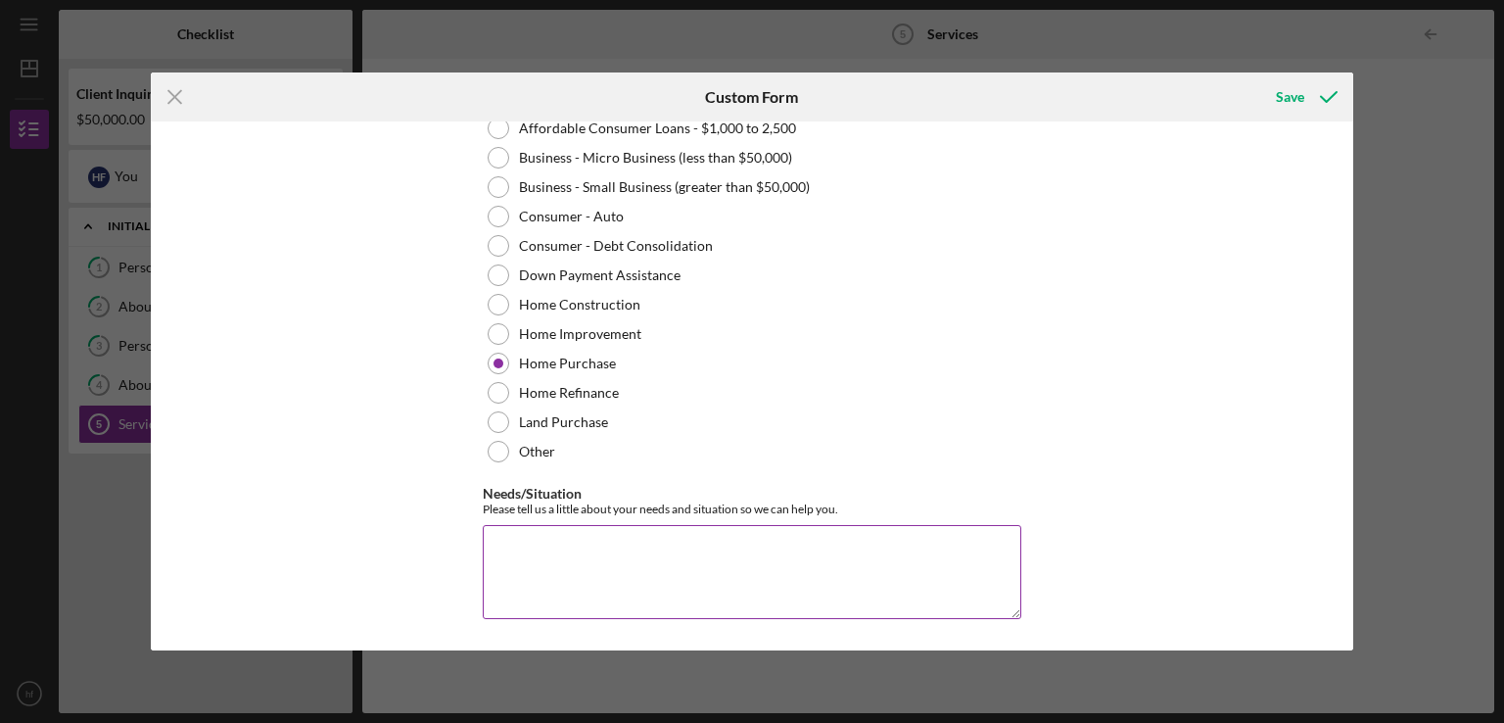
click at [555, 548] on textarea "Needs/Situation" at bounding box center [752, 572] width 539 height 94
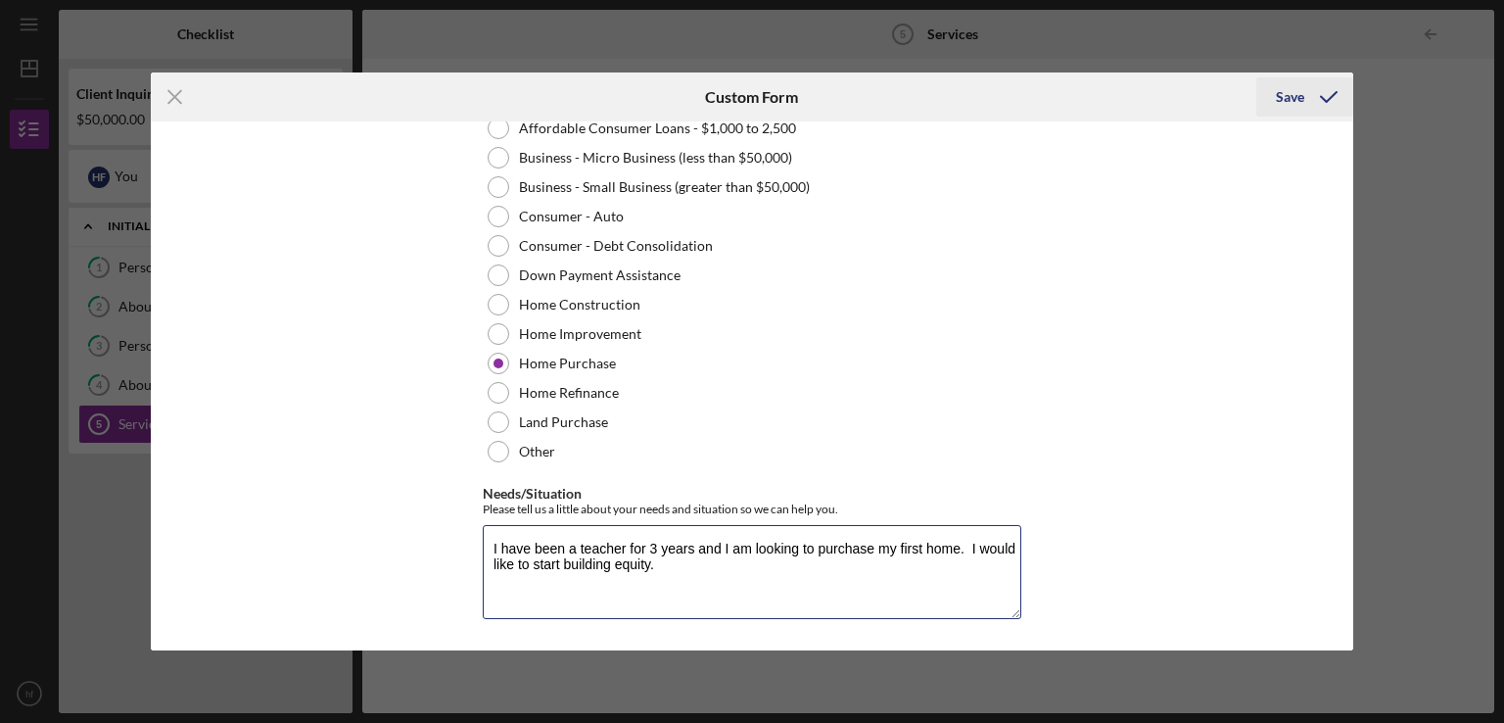
type textarea "I have been a teacher for 3 years and I am looking to purchase my first home. I…"
click at [1291, 100] on div "Save" at bounding box center [1290, 96] width 28 height 39
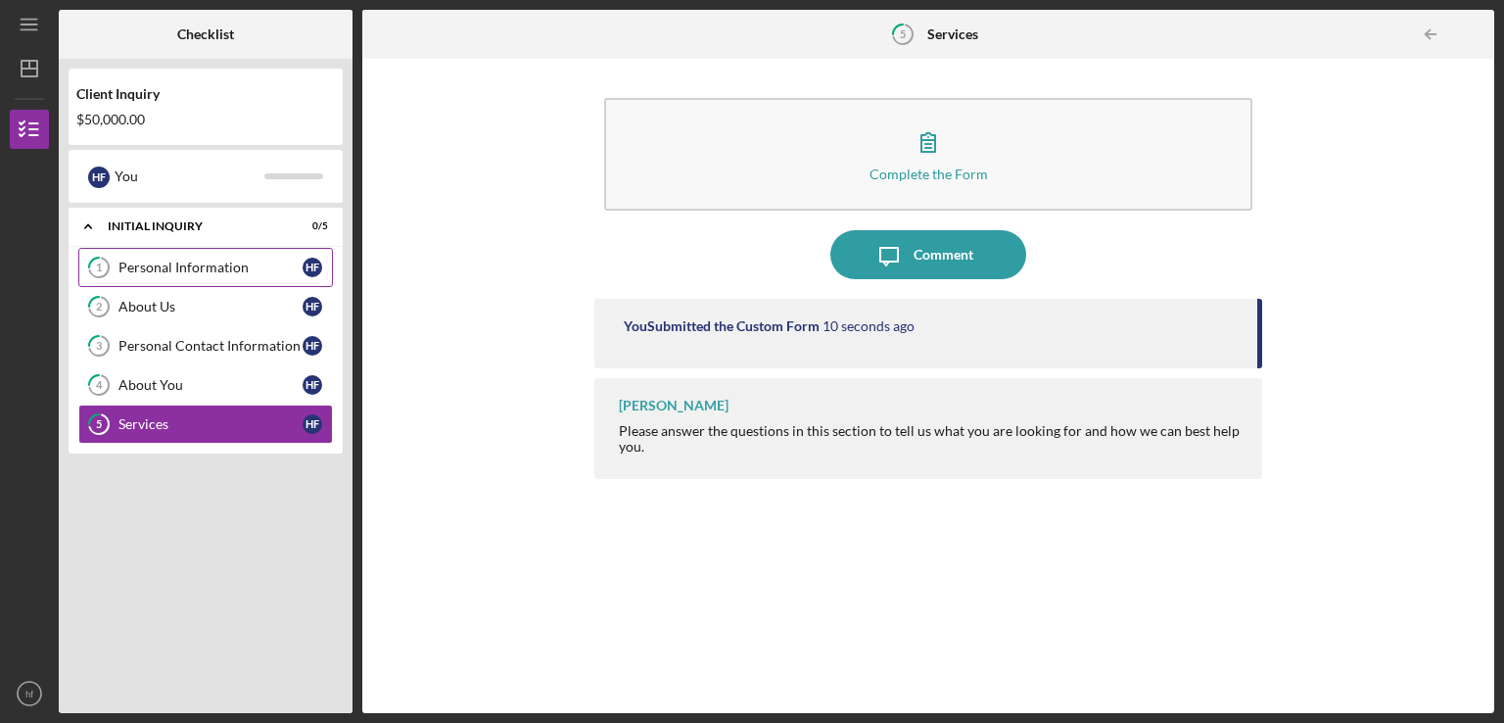
click at [169, 267] on div "Personal Information" at bounding box center [211, 268] width 184 height 16
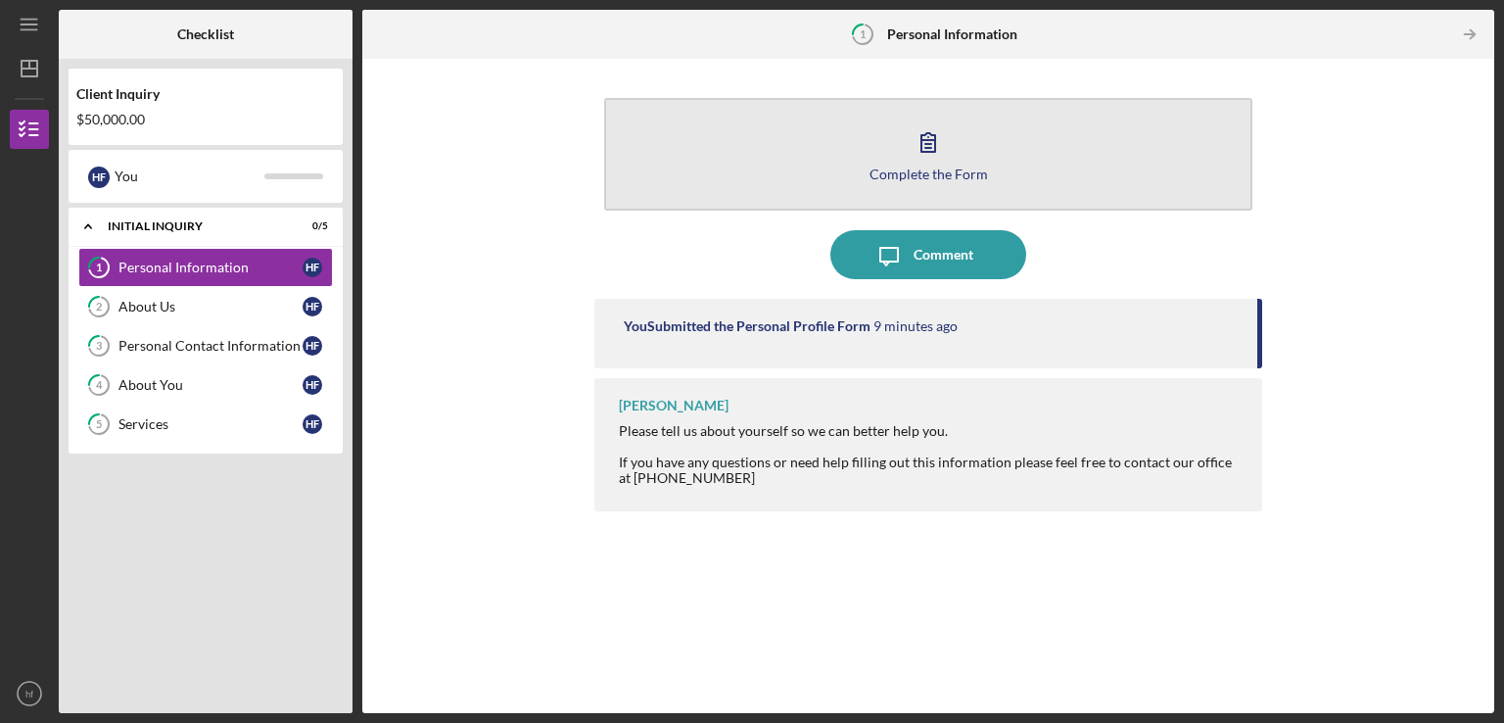
click at [930, 167] on div "Complete the Form" at bounding box center [929, 174] width 119 height 15
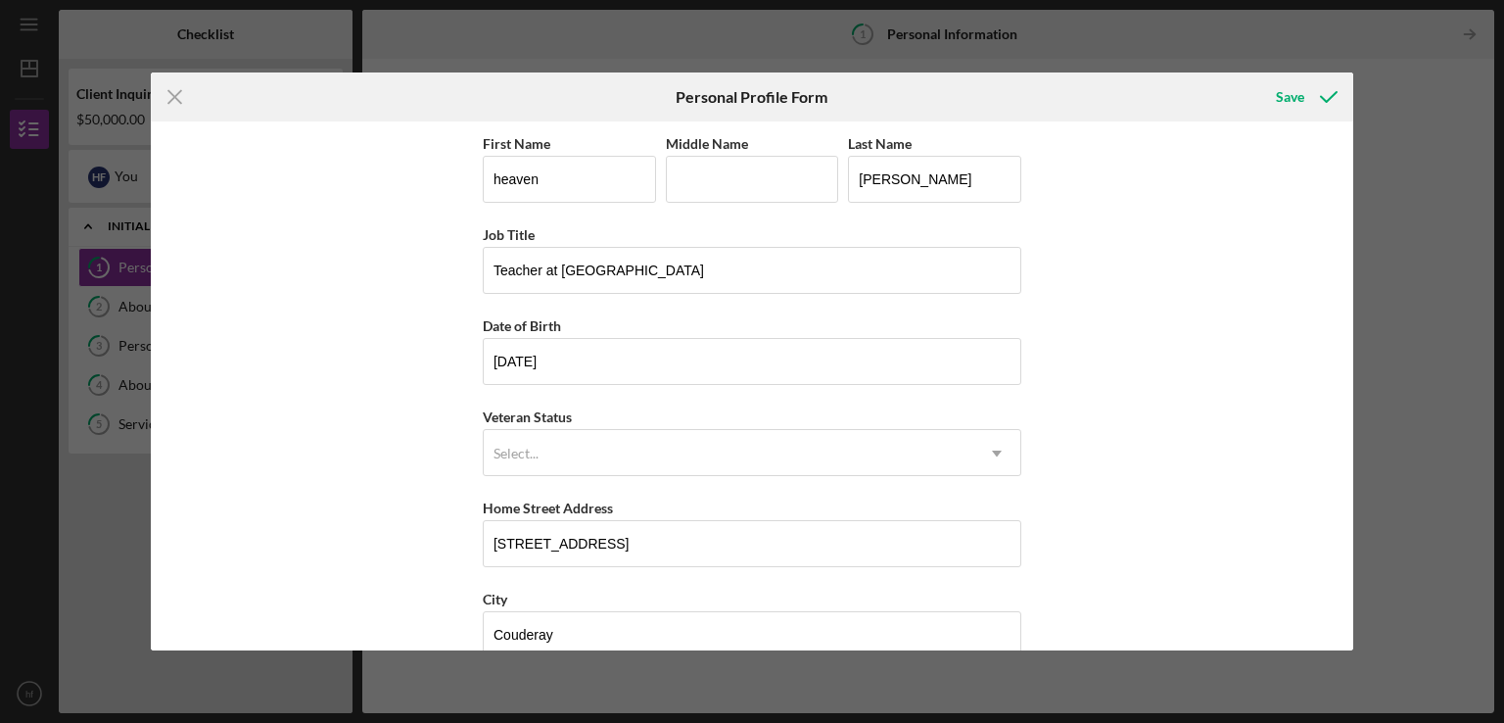
scroll to position [216, 0]
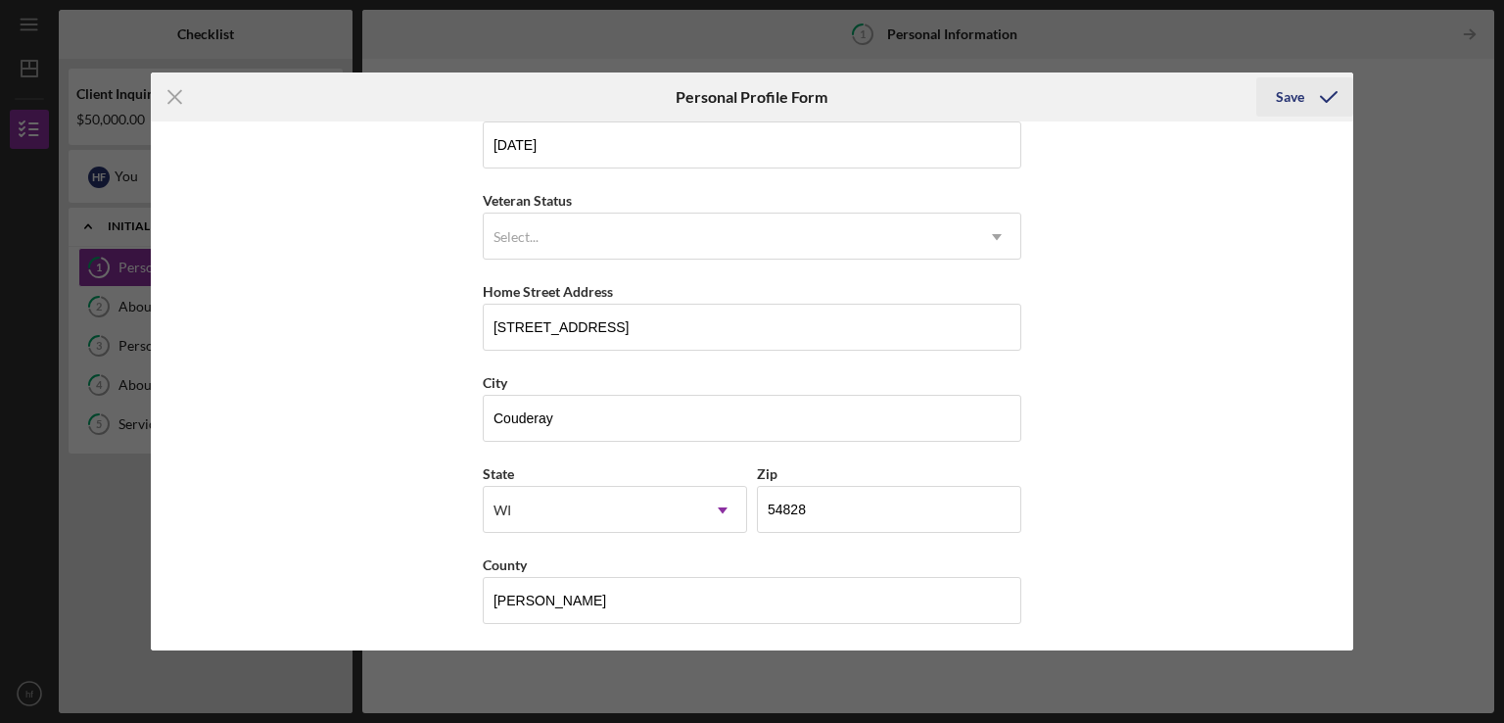
click at [1297, 94] on div "Save" at bounding box center [1290, 96] width 28 height 39
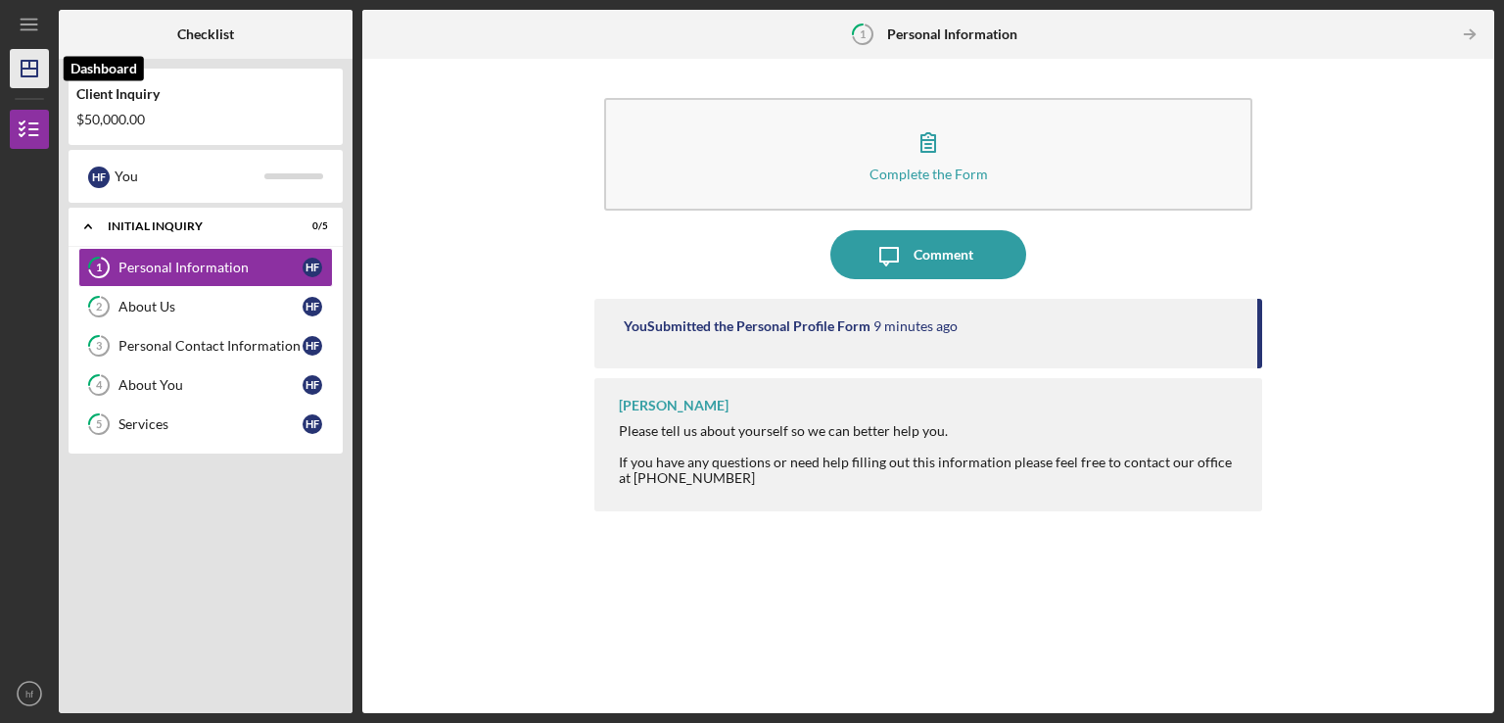
click at [24, 75] on icon "Icon/Dashboard" at bounding box center [29, 68] width 49 height 49
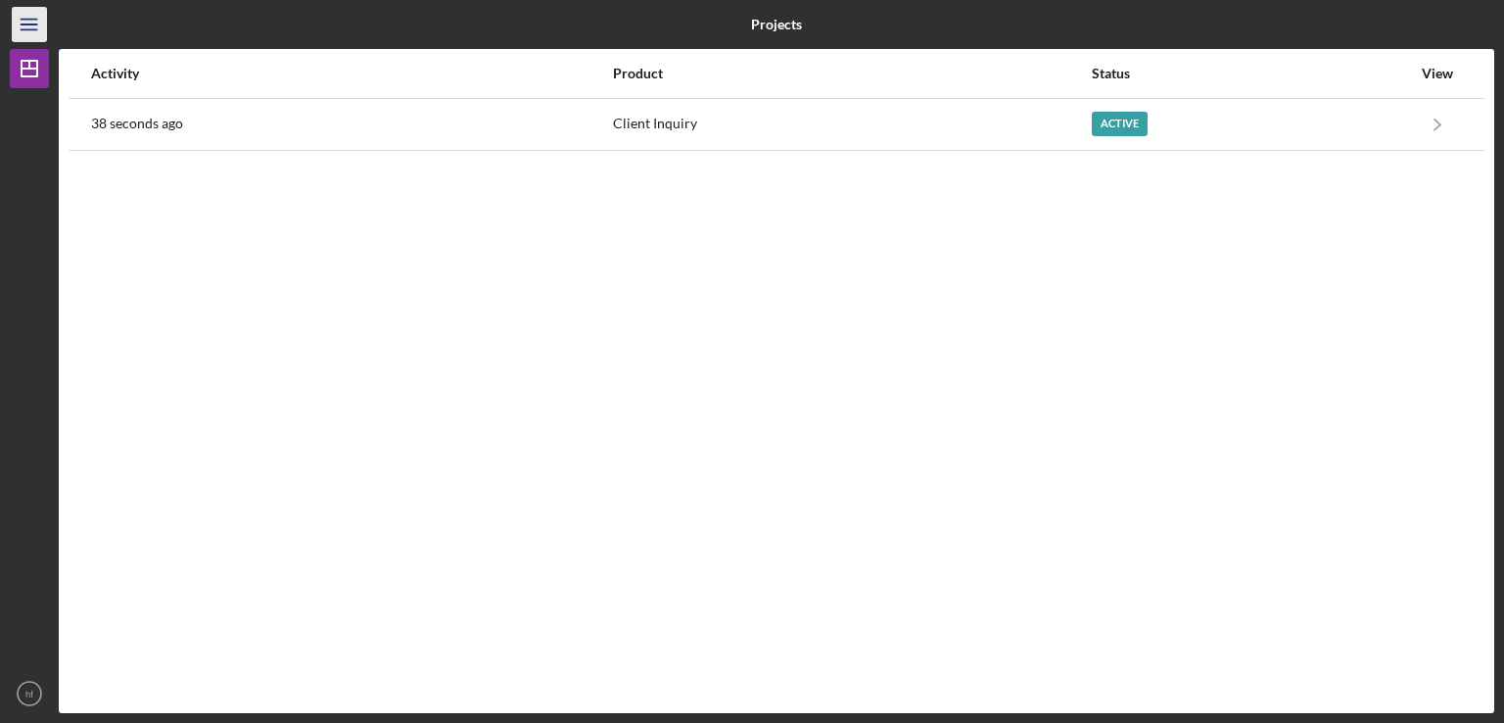
click at [32, 17] on icon "Icon/Menu" at bounding box center [30, 25] width 44 height 44
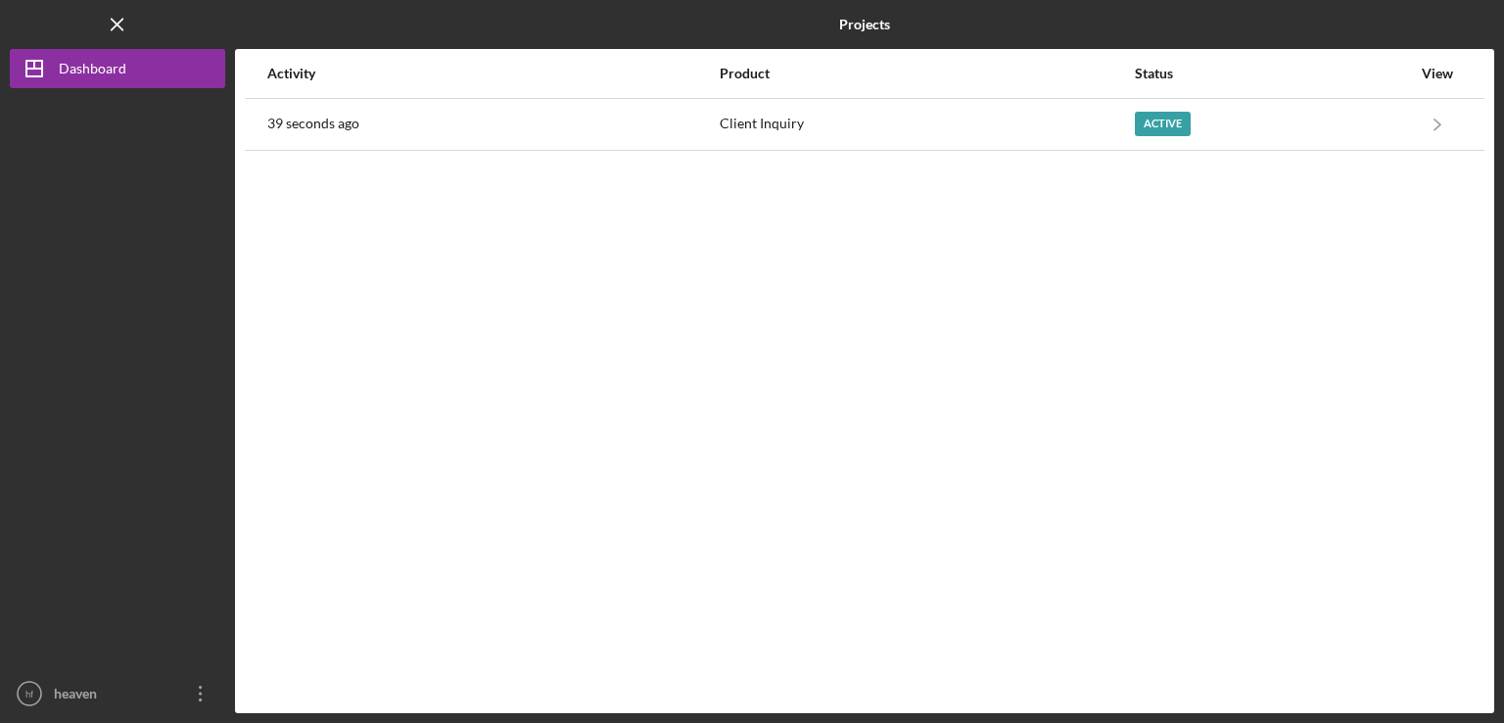
click at [32, 17] on div "Logo-Reversed Created with Sketch. Icon/Menu Close" at bounding box center [117, 24] width 215 height 49
